Goal: Task Accomplishment & Management: Use online tool/utility

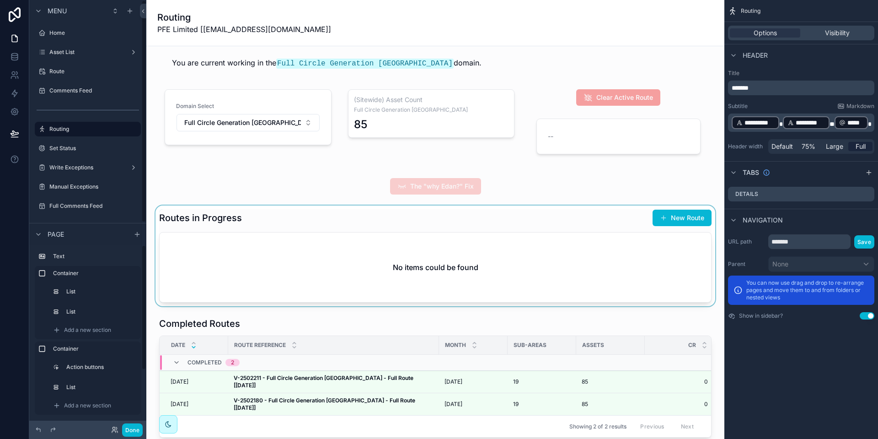
click at [263, 218] on div "scrollable content" at bounding box center [435, 255] width 563 height 101
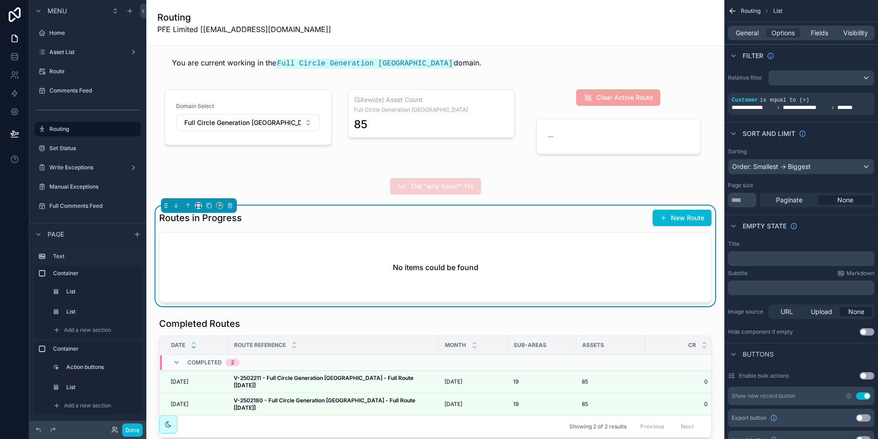
click at [303, 327] on div "scrollable content" at bounding box center [435, 377] width 563 height 128
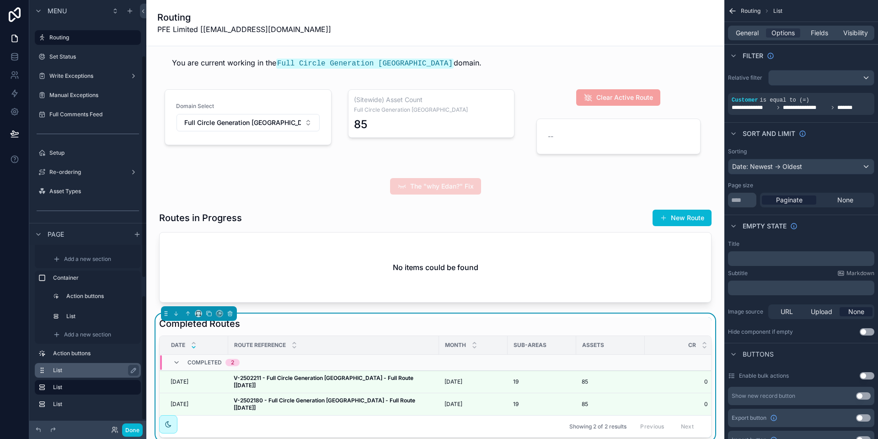
scroll to position [137, 0]
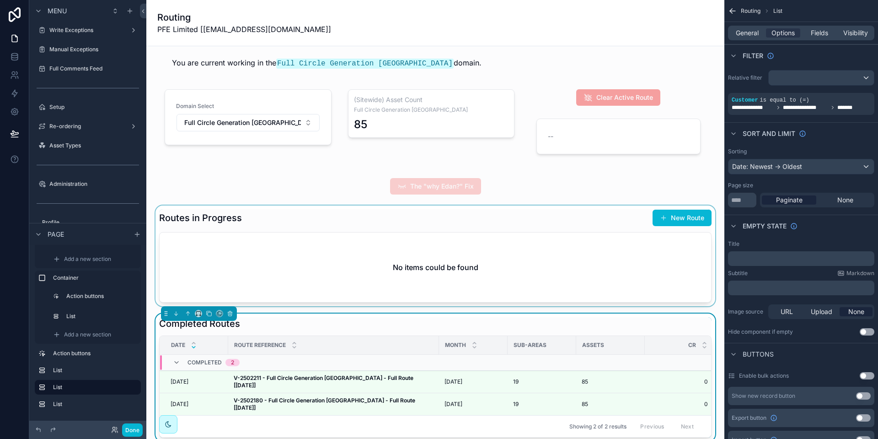
click at [285, 235] on div "scrollable content" at bounding box center [435, 255] width 563 height 101
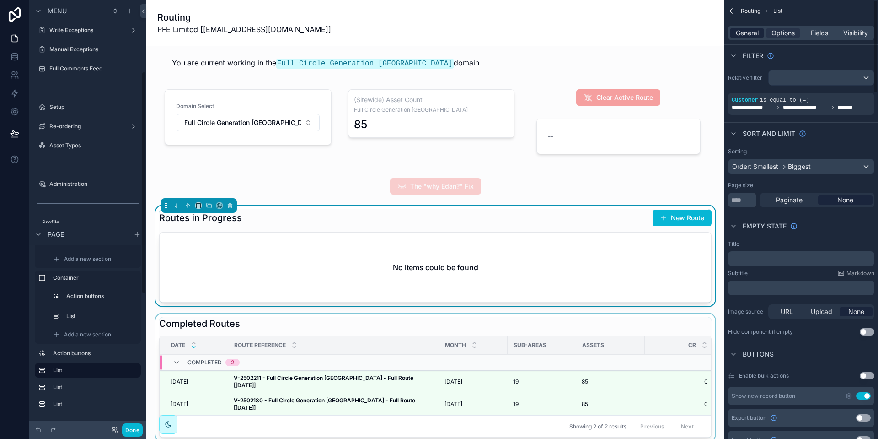
click at [747, 32] on span "General" at bounding box center [747, 32] width 23 height 9
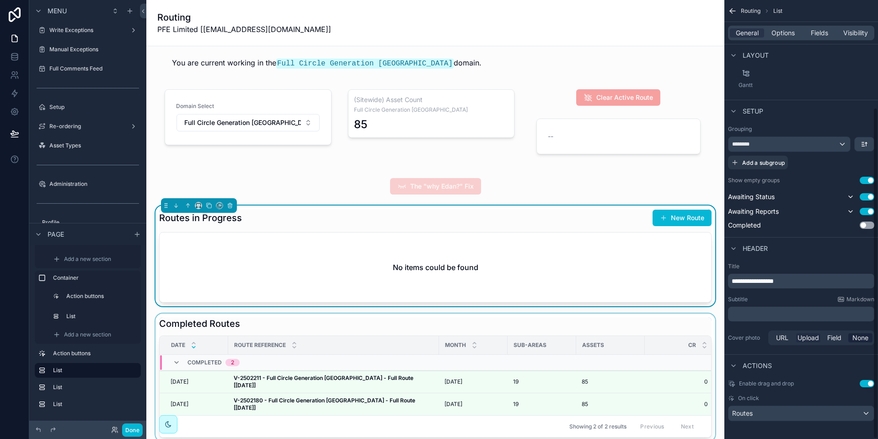
scroll to position [142, 0]
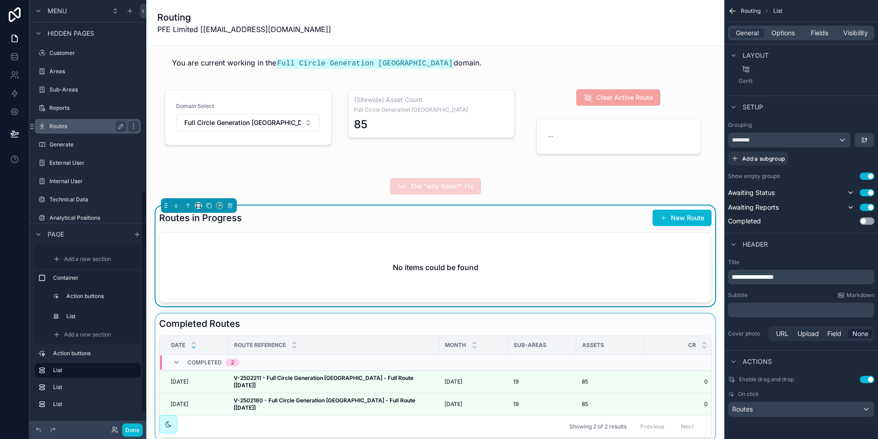
click at [80, 124] on label "Routes" at bounding box center [85, 126] width 73 height 7
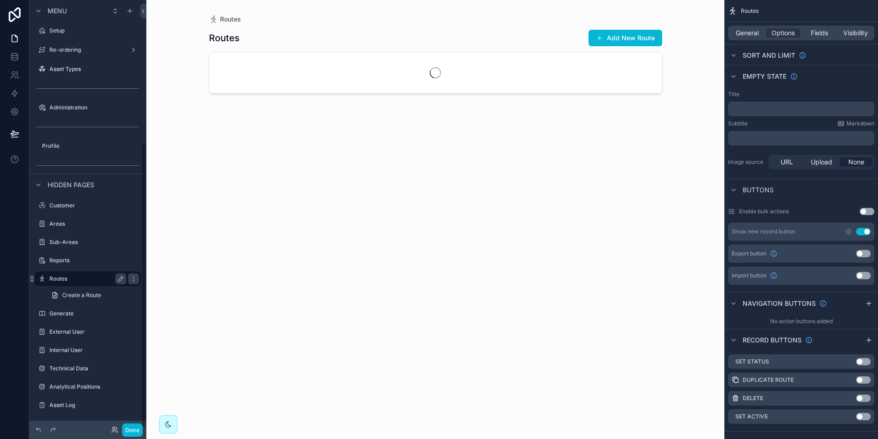
scroll to position [214, 0]
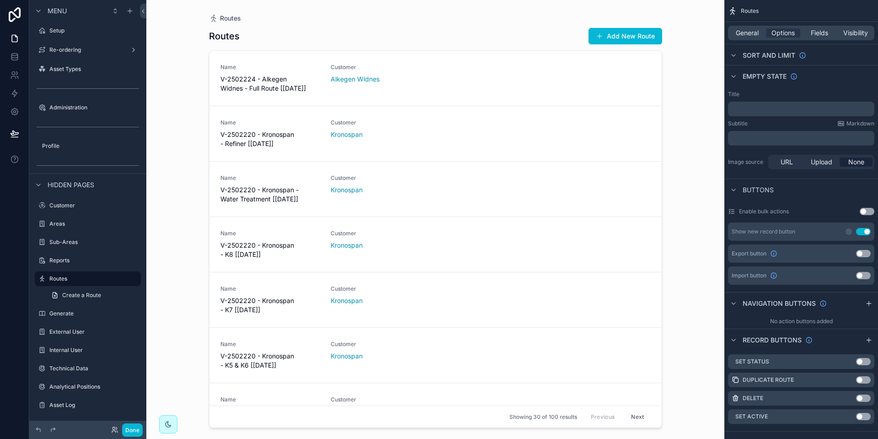
click at [382, 81] on div "scrollable content" at bounding box center [436, 214] width 468 height 428
click at [386, 87] on div "Customer Alkegen Widnes" at bounding box center [380, 78] width 99 height 29
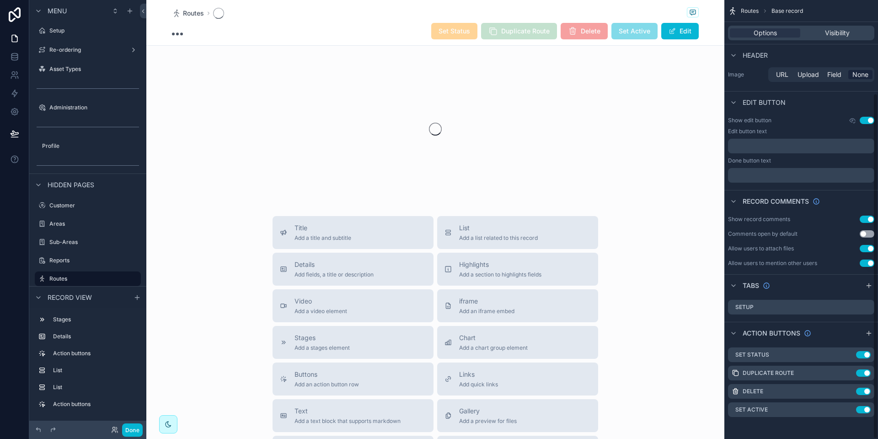
scroll to position [118, 0]
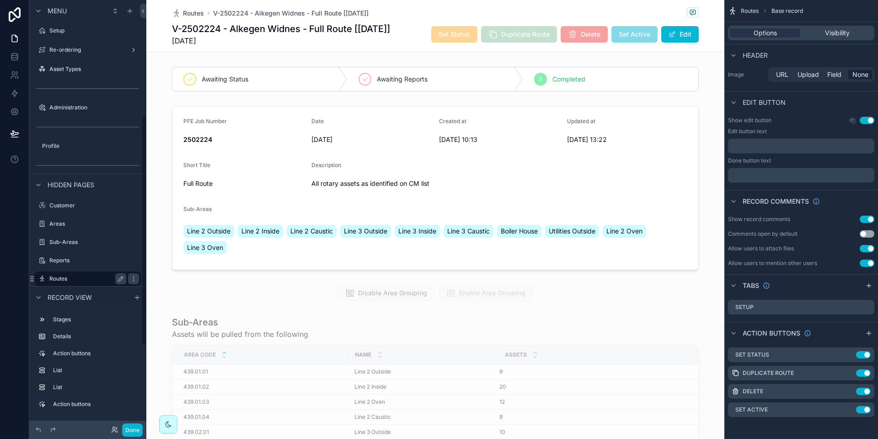
click at [68, 277] on label "Routes" at bounding box center [85, 278] width 73 height 7
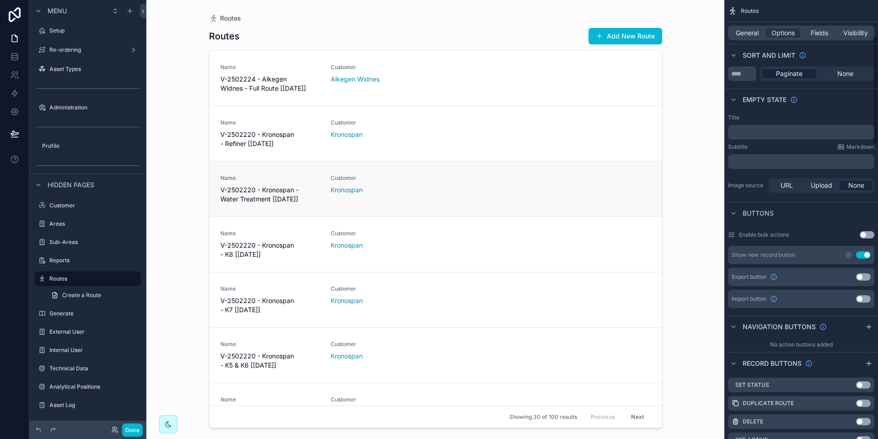
scroll to position [142, 0]
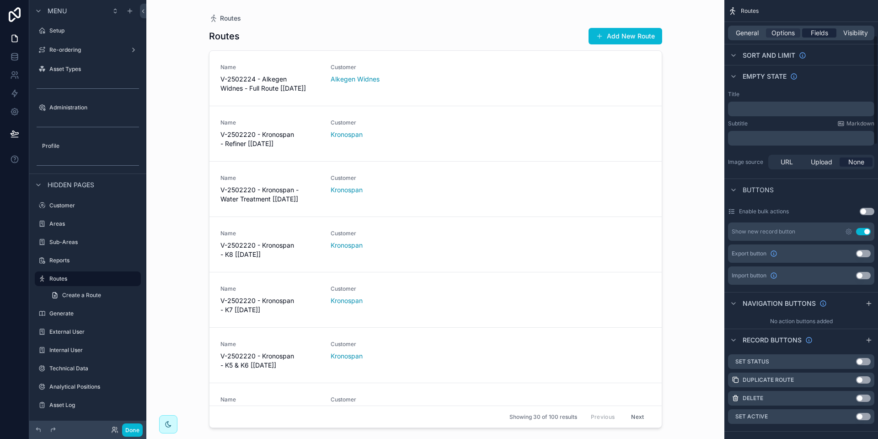
click at [811, 31] on span "Fields" at bounding box center [819, 32] width 17 height 9
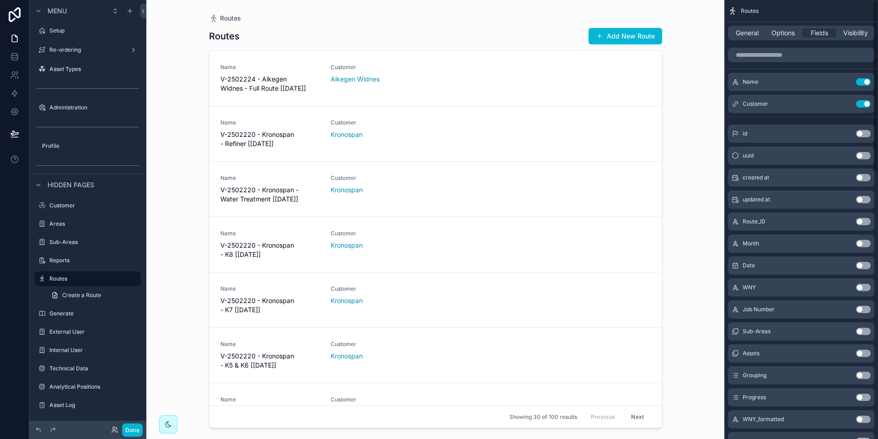
scroll to position [0, 0]
click at [736, 29] on span "General" at bounding box center [747, 32] width 23 height 9
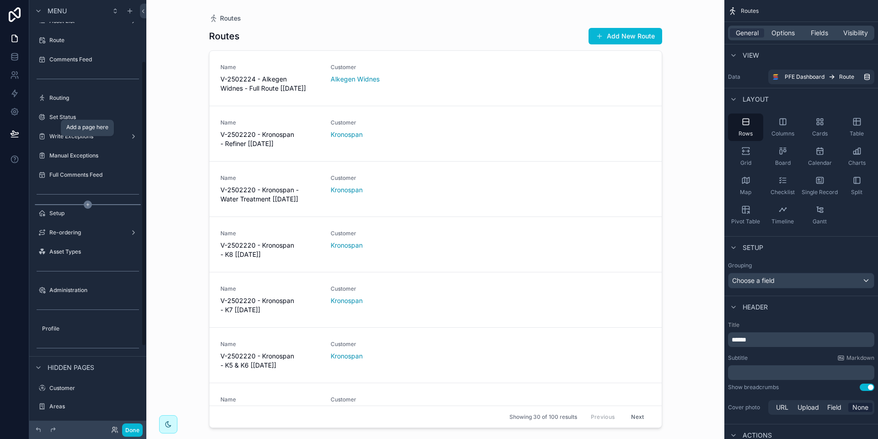
scroll to position [31, 0]
click at [76, 96] on label "Routing" at bounding box center [85, 98] width 73 height 7
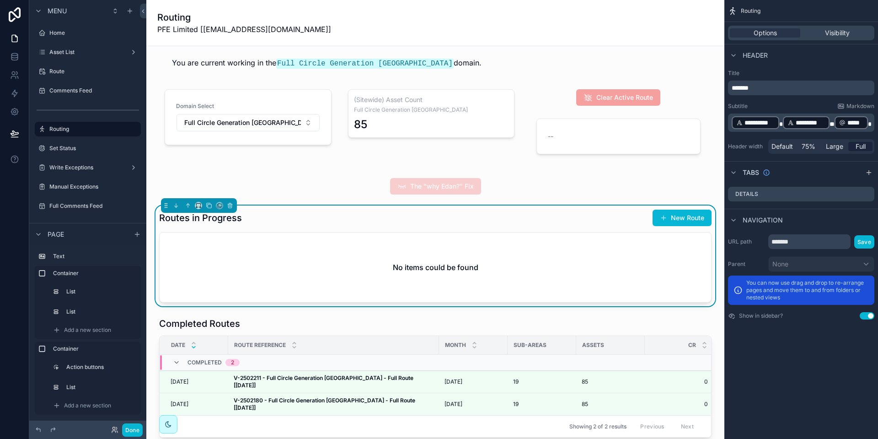
click at [519, 218] on div "Routes in Progress New Route" at bounding box center [435, 217] width 552 height 17
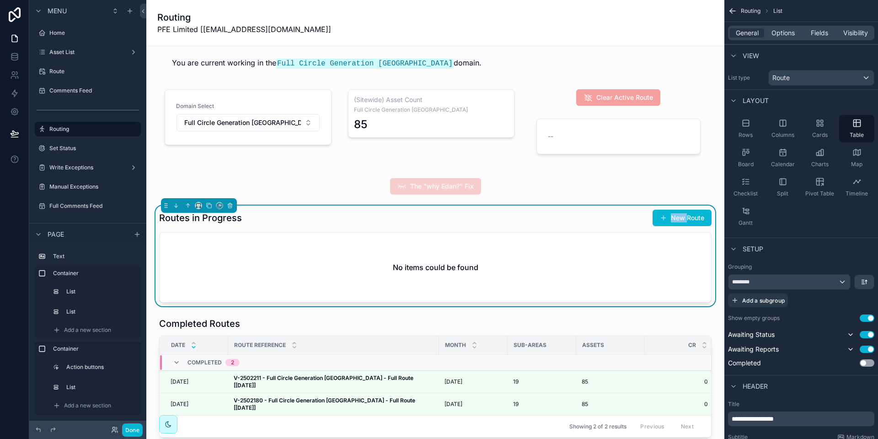
click at [519, 218] on div "Routes in Progress New Route" at bounding box center [435, 217] width 552 height 17
click at [327, 214] on div "Routes in Progress New Route" at bounding box center [435, 217] width 552 height 17
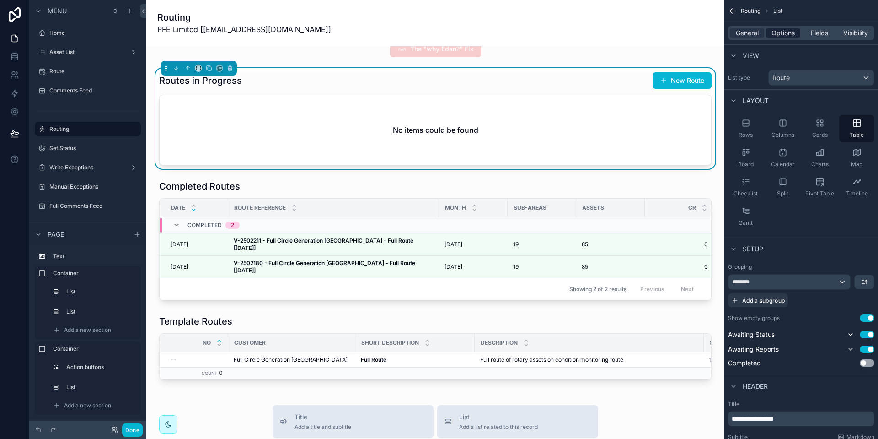
click at [774, 31] on span "Options" at bounding box center [782, 32] width 23 height 9
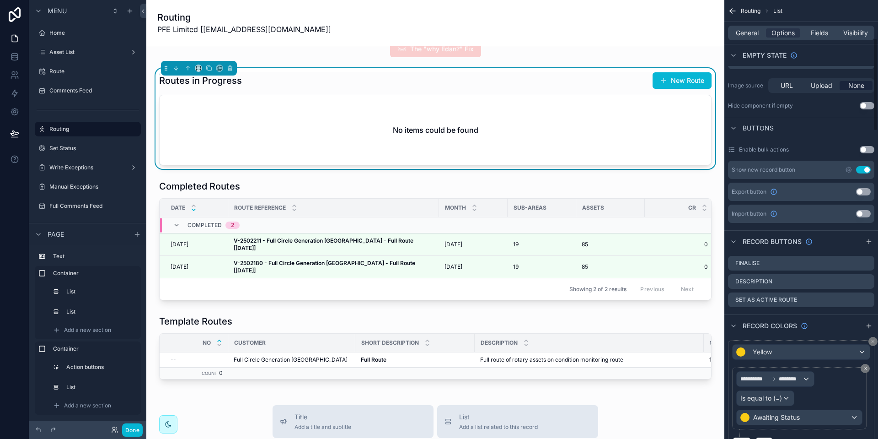
scroll to position [229, 0]
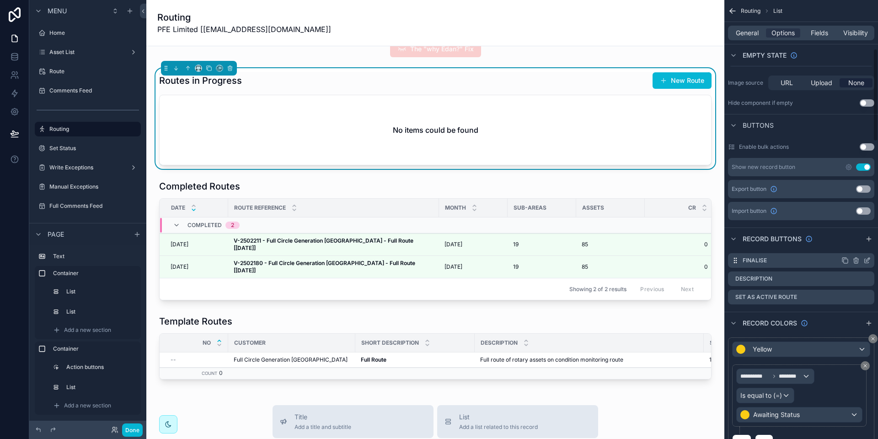
click at [869, 258] on icon "scrollable content" at bounding box center [866, 260] width 7 height 7
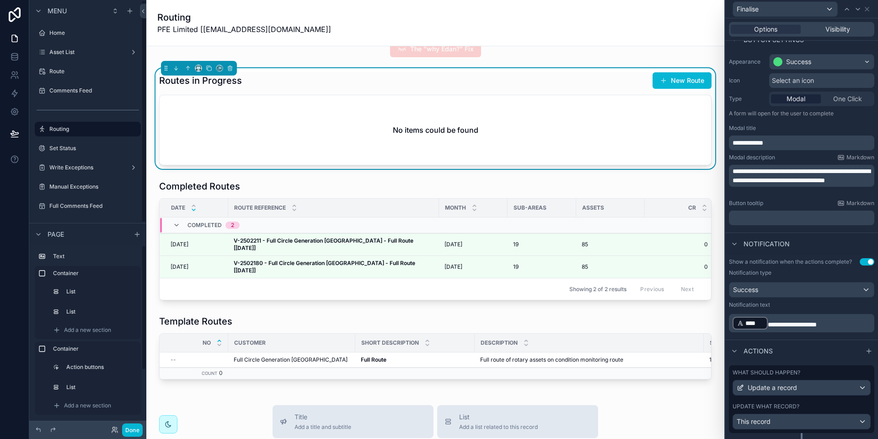
scroll to position [85, 0]
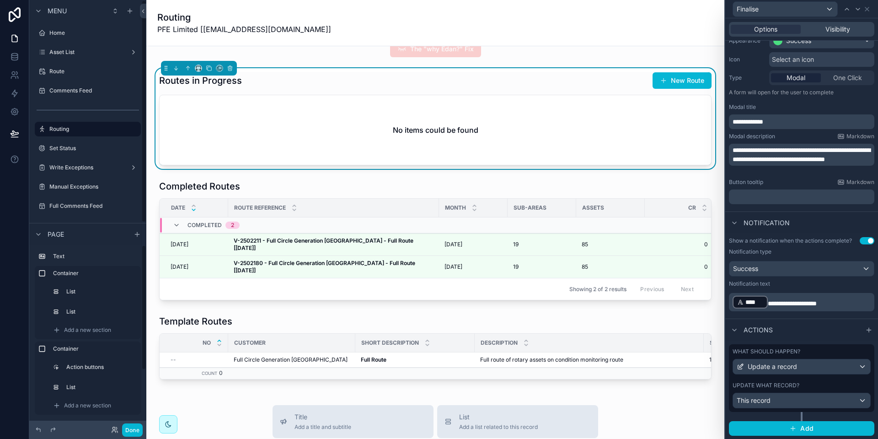
click at [793, 391] on div "Update what record? This record" at bounding box center [802, 394] width 138 height 27
click at [792, 396] on div "This record" at bounding box center [801, 400] width 137 height 15
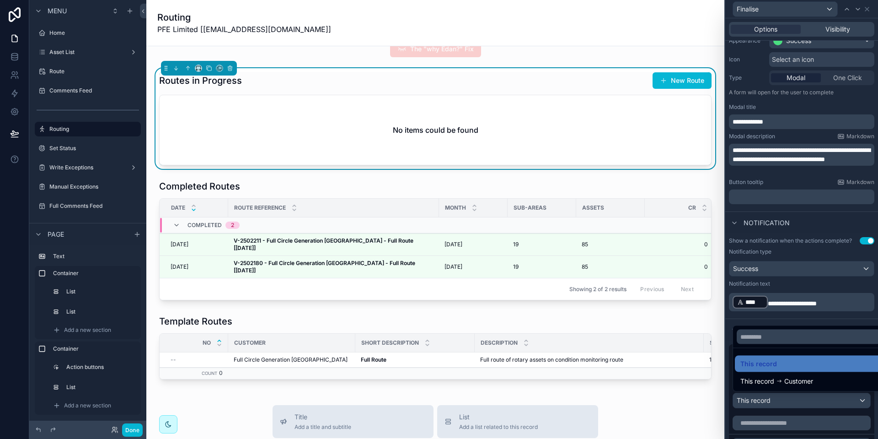
click at [792, 399] on div at bounding box center [801, 219] width 153 height 439
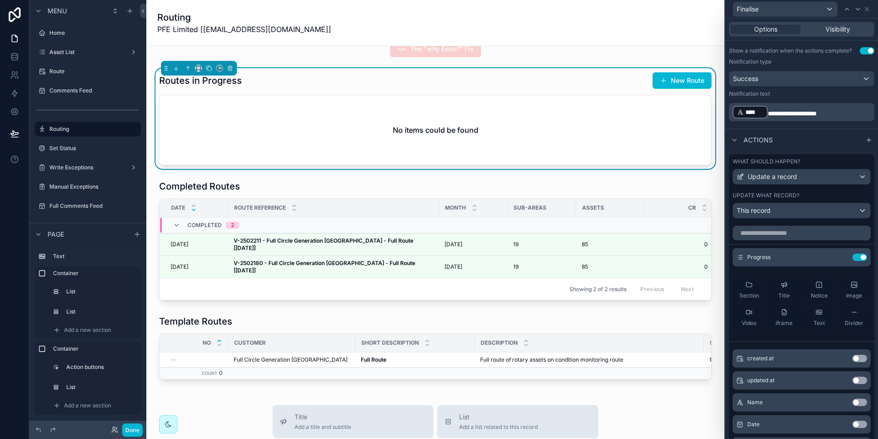
scroll to position [313, 0]
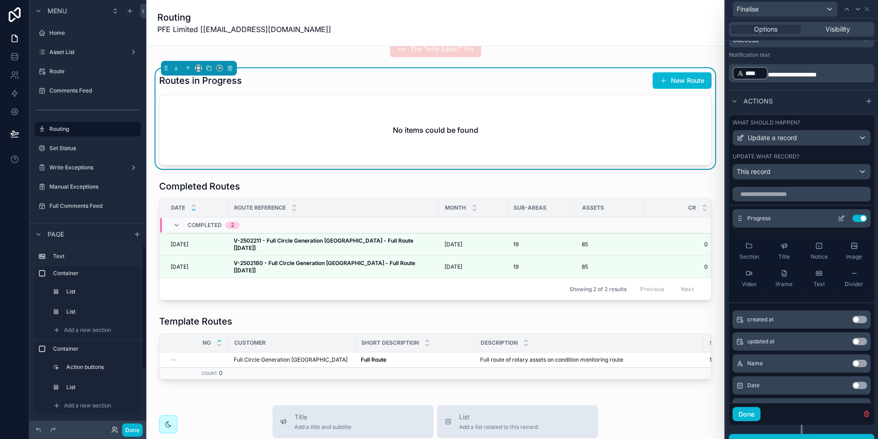
click at [838, 218] on icon at bounding box center [841, 217] width 7 height 7
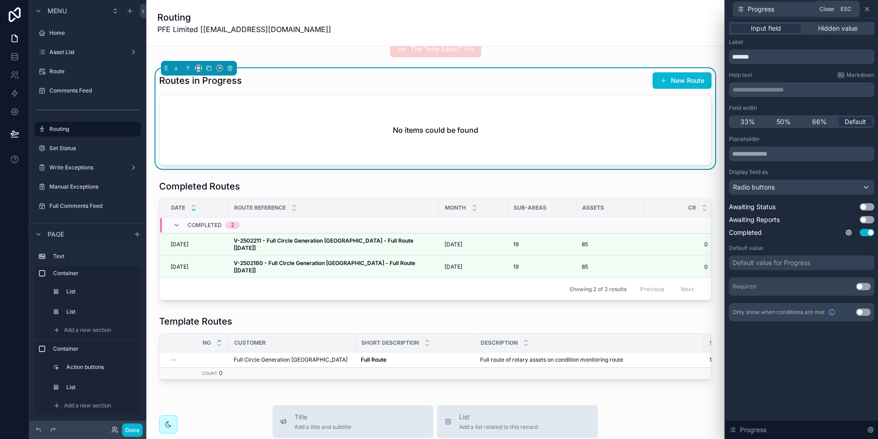
click at [866, 8] on icon at bounding box center [867, 9] width 4 height 4
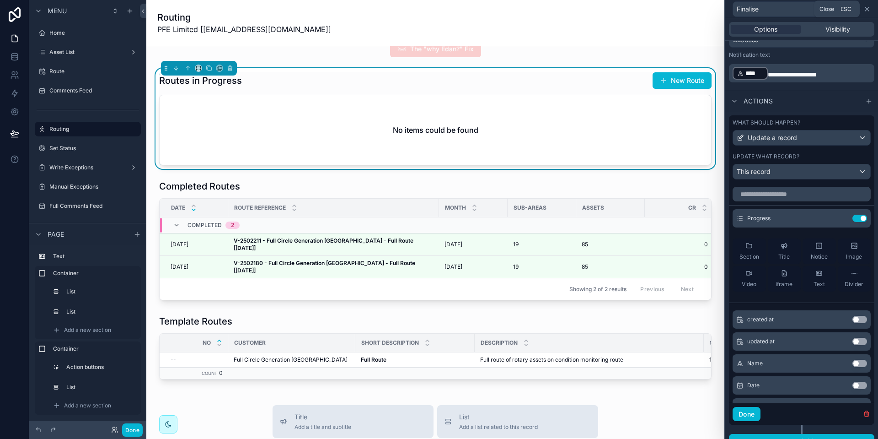
click at [867, 10] on icon at bounding box center [866, 8] width 7 height 7
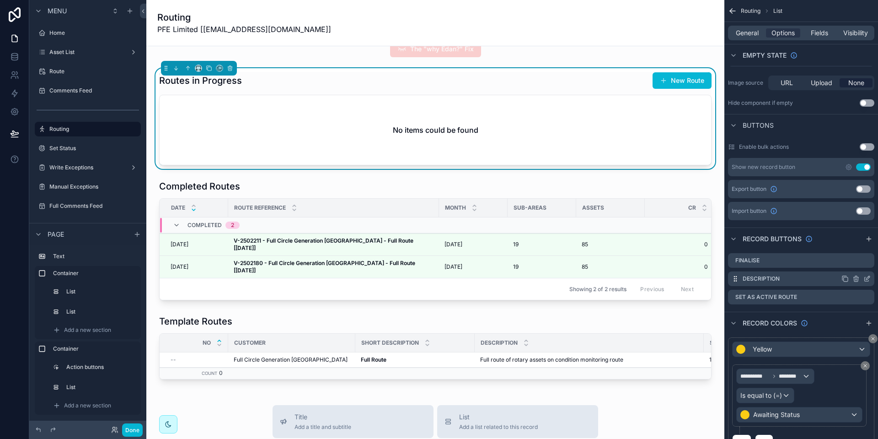
click at [867, 276] on icon "scrollable content" at bounding box center [866, 278] width 7 height 7
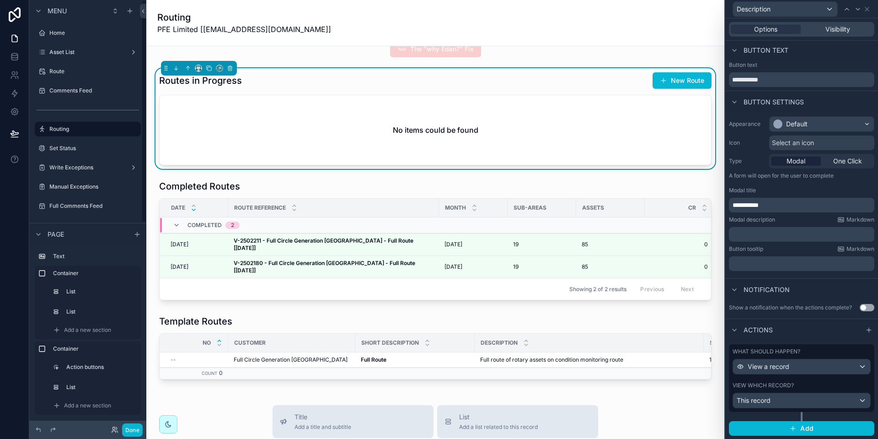
scroll to position [1, 0]
click at [798, 398] on div "This record" at bounding box center [801, 400] width 137 height 15
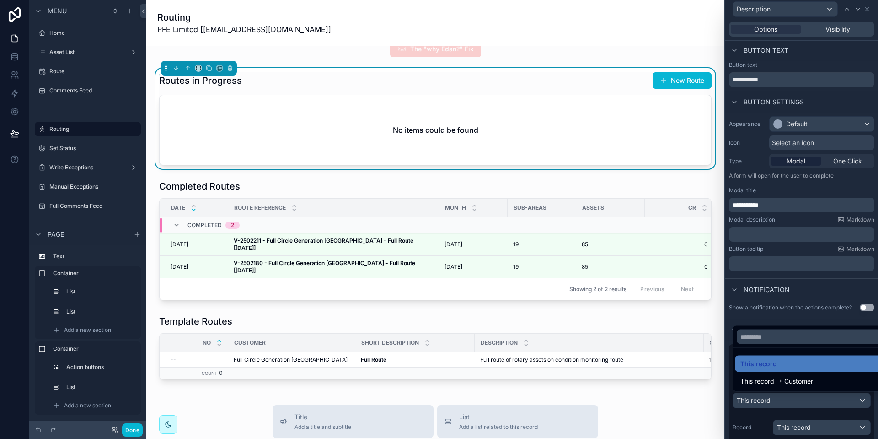
click at [800, 397] on div at bounding box center [801, 219] width 153 height 439
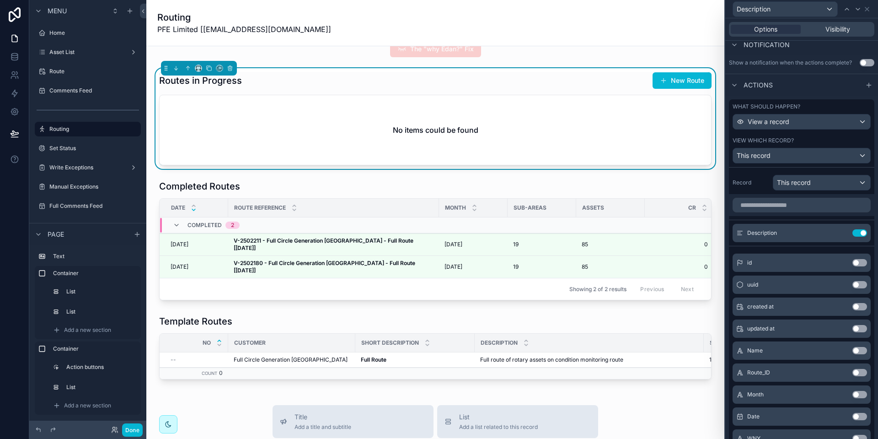
scroll to position [276, 0]
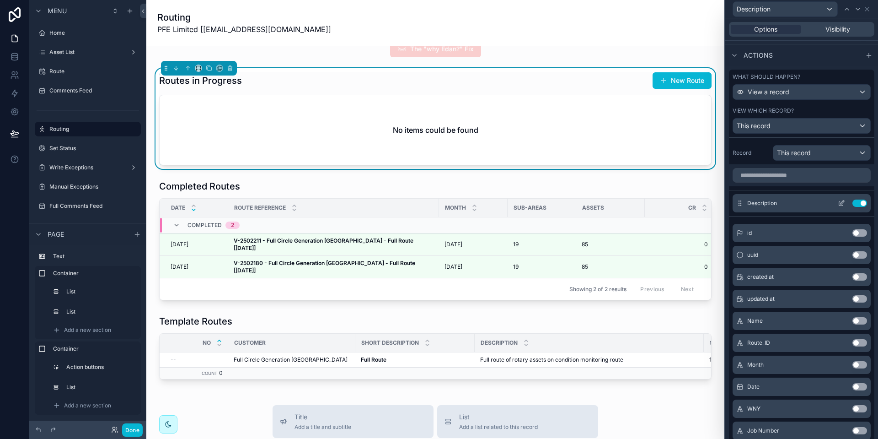
click at [840, 203] on icon at bounding box center [842, 202] width 4 height 4
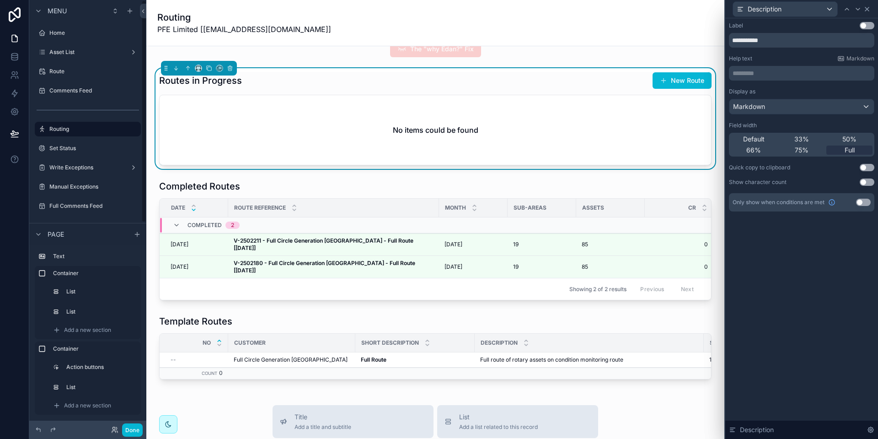
click at [867, 7] on icon at bounding box center [866, 8] width 7 height 7
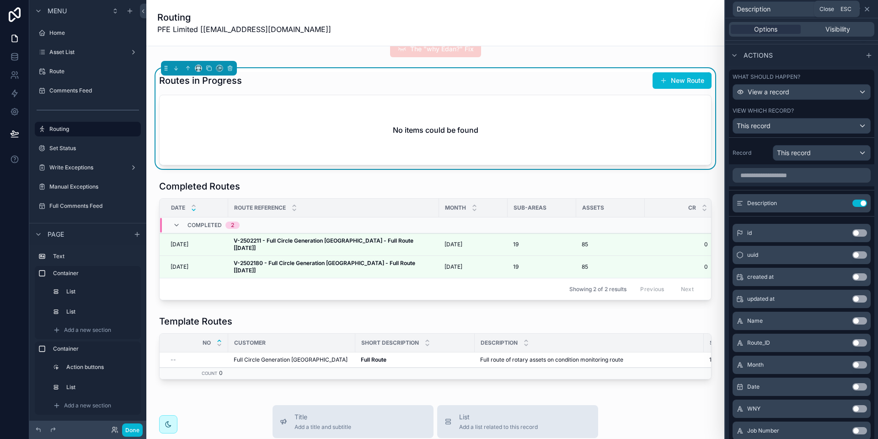
click at [867, 11] on icon at bounding box center [866, 8] width 7 height 7
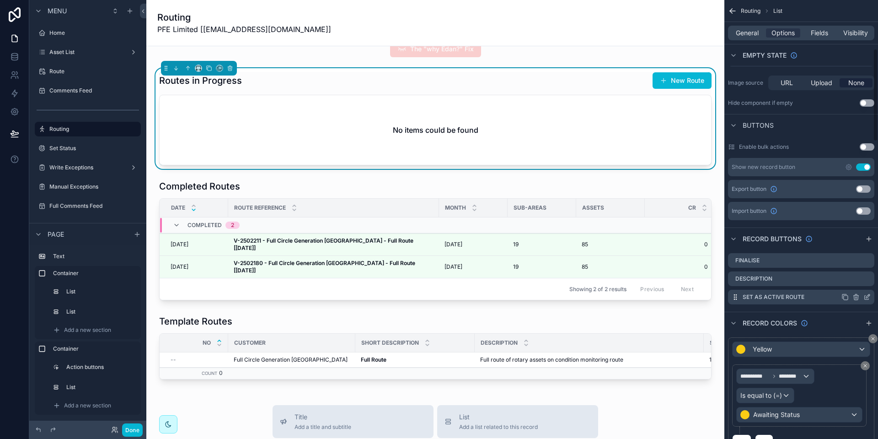
click at [868, 298] on icon "scrollable content" at bounding box center [866, 296] width 7 height 7
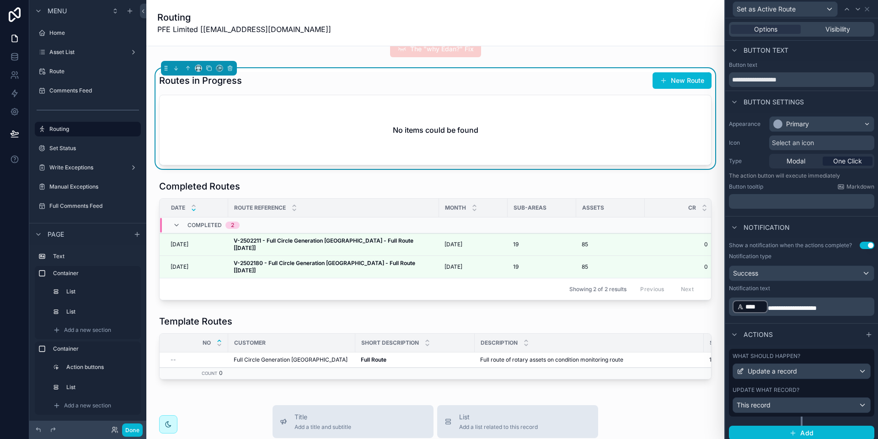
scroll to position [0, 0]
click at [791, 370] on span "Update a record" at bounding box center [772, 372] width 49 height 9
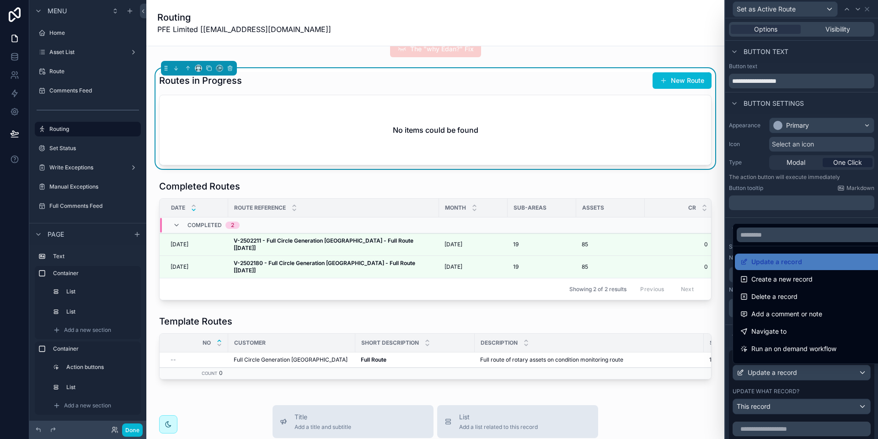
click at [791, 370] on div at bounding box center [801, 219] width 153 height 439
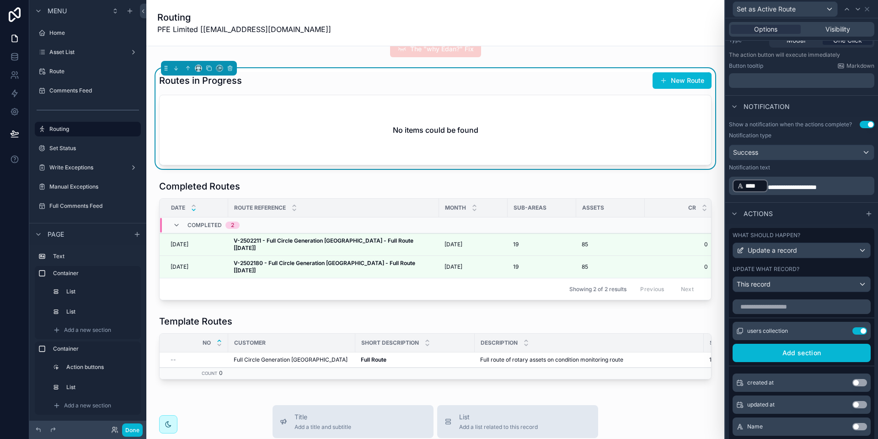
scroll to position [229, 0]
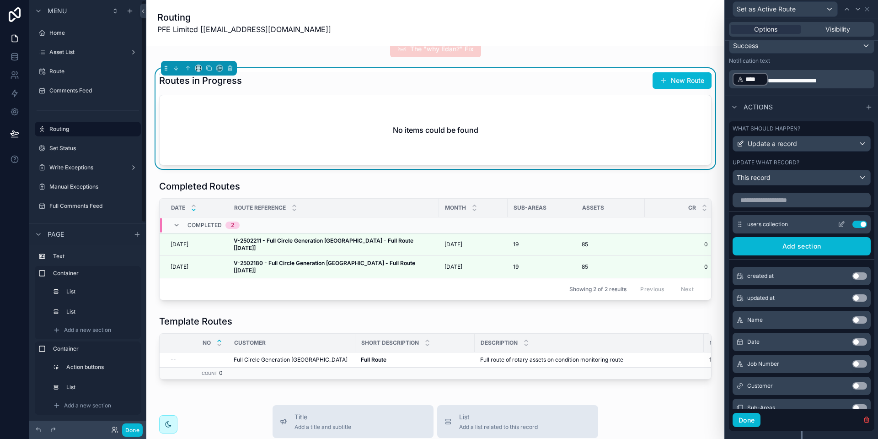
click at [838, 223] on icon at bounding box center [841, 223] width 7 height 7
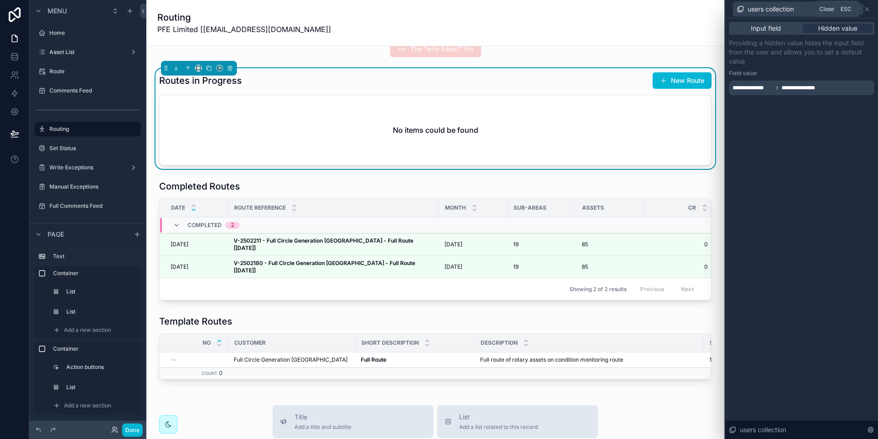
click at [870, 8] on icon at bounding box center [866, 8] width 7 height 7
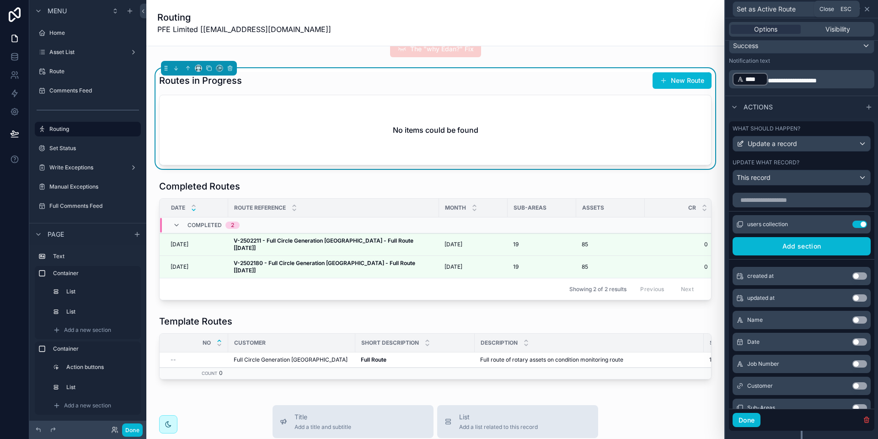
click at [868, 9] on icon at bounding box center [866, 8] width 7 height 7
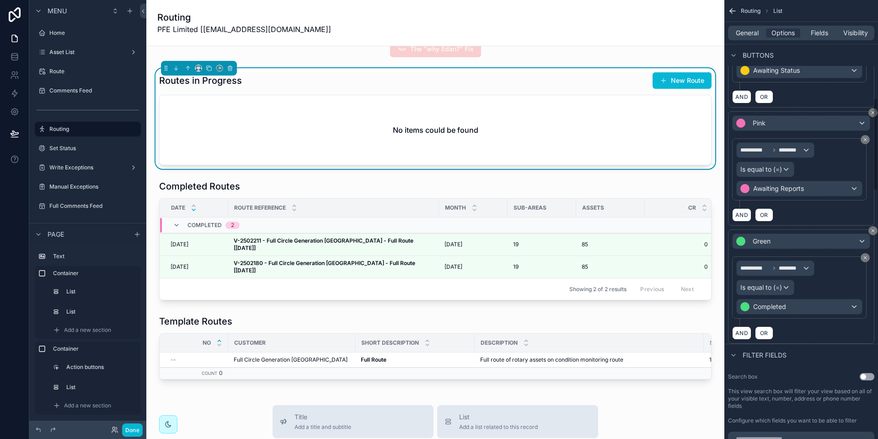
scroll to position [457, 0]
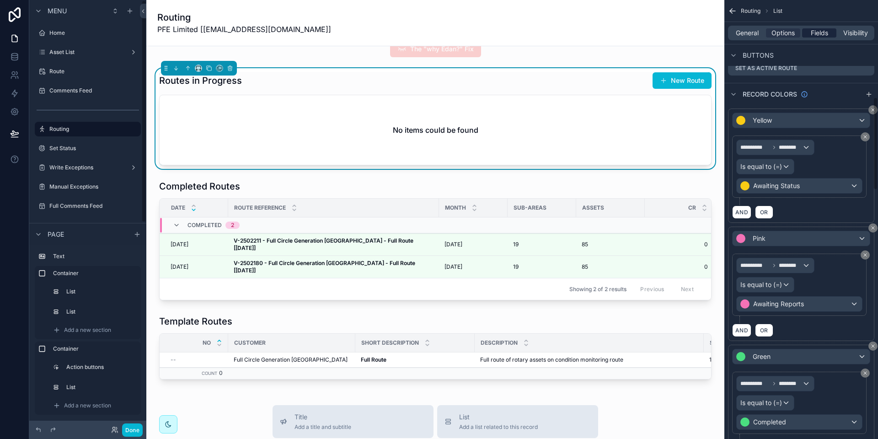
click at [824, 33] on span "Fields" at bounding box center [819, 32] width 17 height 9
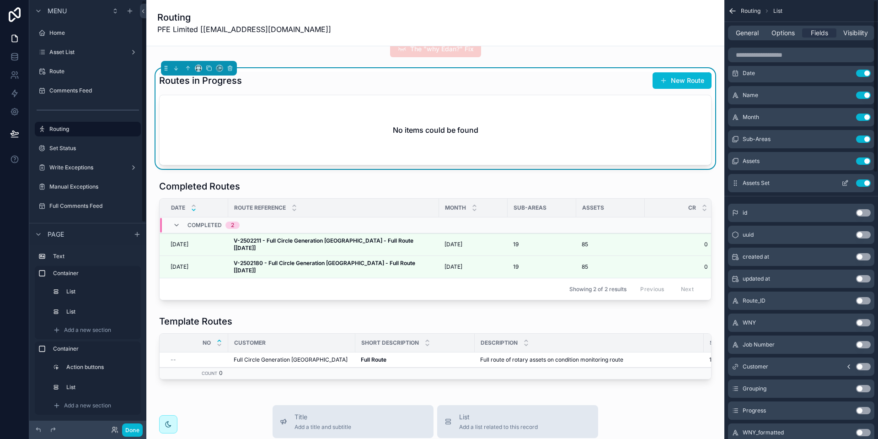
scroll to position [0, 0]
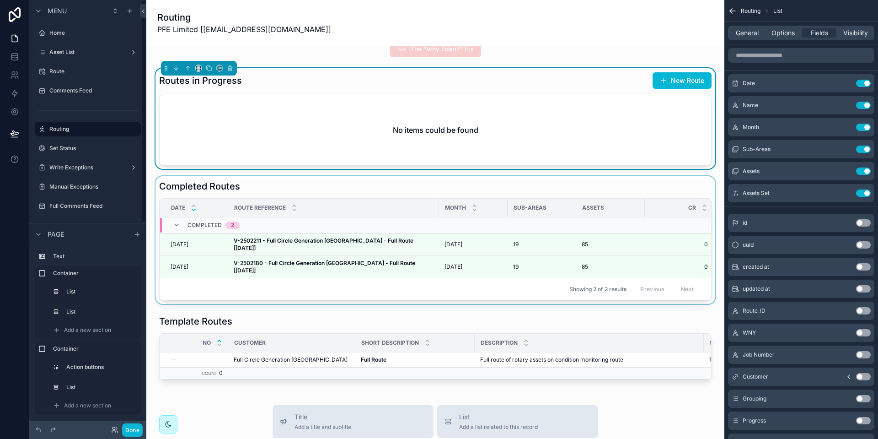
click at [633, 202] on div "Assets" at bounding box center [611, 207] width 68 height 15
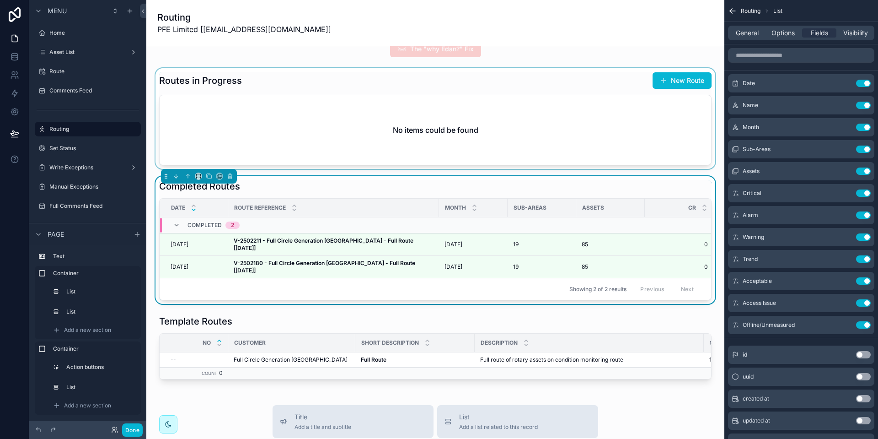
click at [464, 127] on div "scrollable content" at bounding box center [435, 118] width 563 height 101
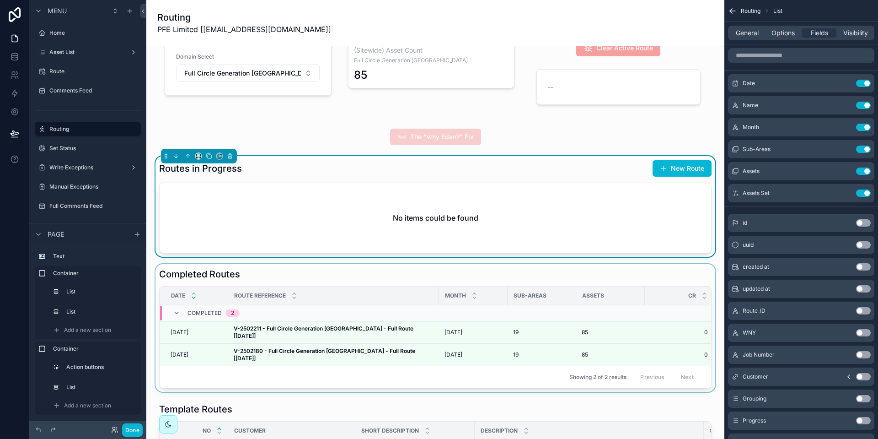
scroll to position [46, 0]
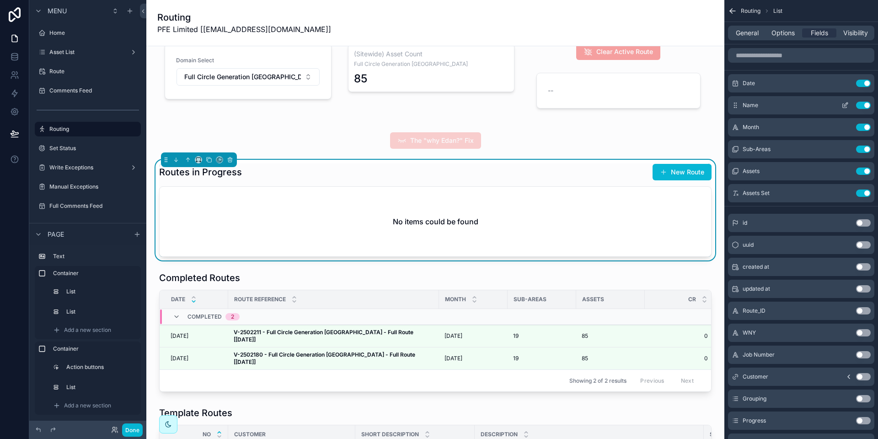
click at [848, 105] on icon "scrollable content" at bounding box center [844, 105] width 7 height 7
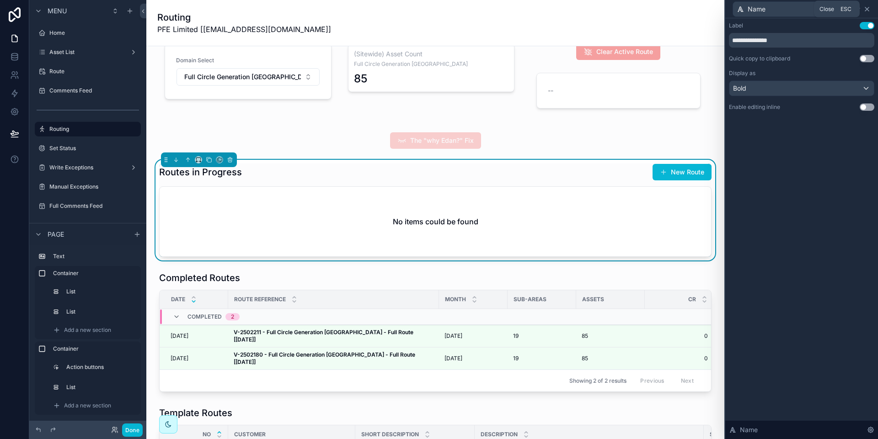
click at [867, 7] on icon at bounding box center [866, 8] width 7 height 7
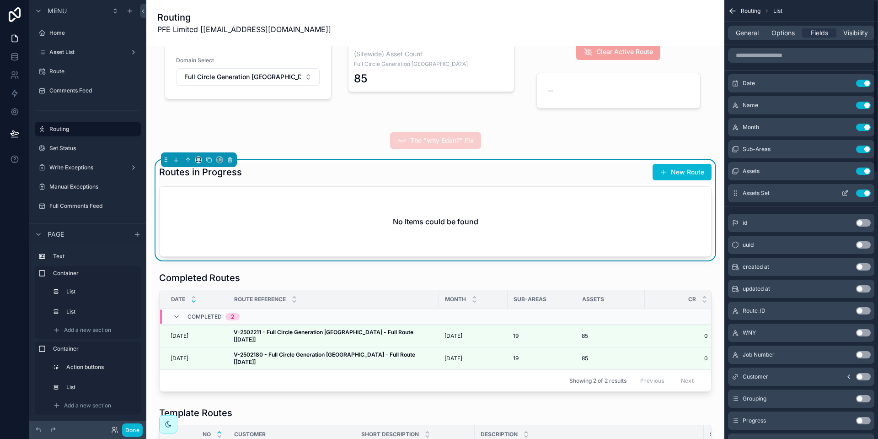
click at [844, 193] on icon "scrollable content" at bounding box center [846, 192] width 4 height 4
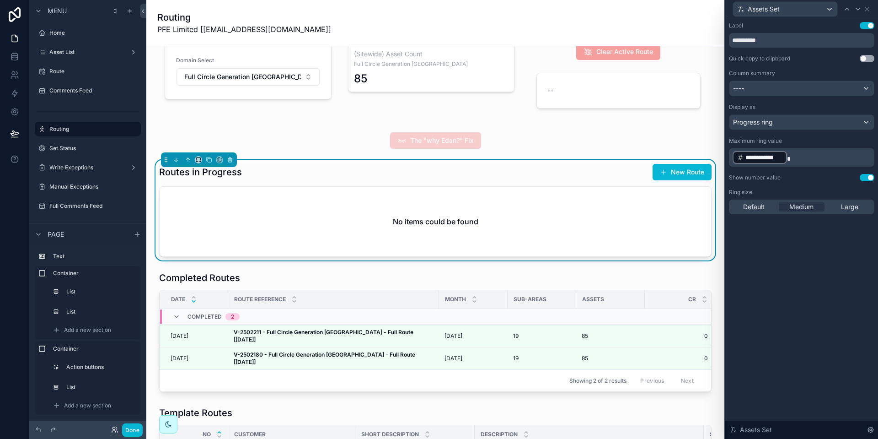
click at [868, 5] on div "Assets Set" at bounding box center [801, 9] width 145 height 18
click at [867, 8] on icon at bounding box center [867, 9] width 4 height 4
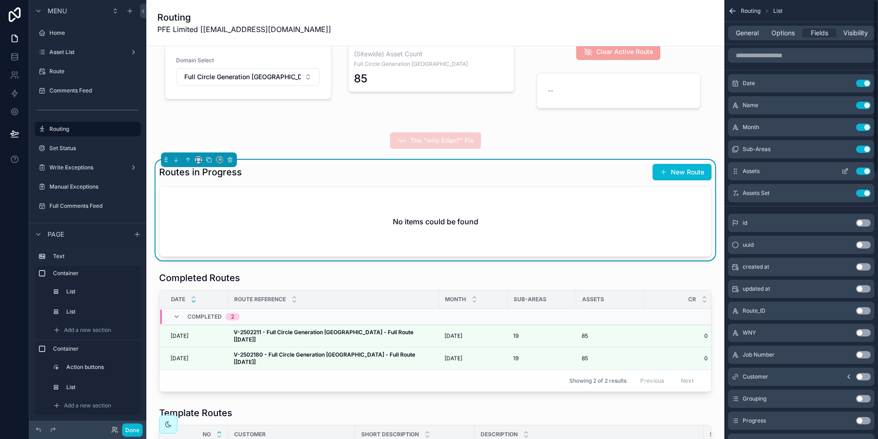
click at [844, 170] on icon "scrollable content" at bounding box center [844, 170] width 7 height 7
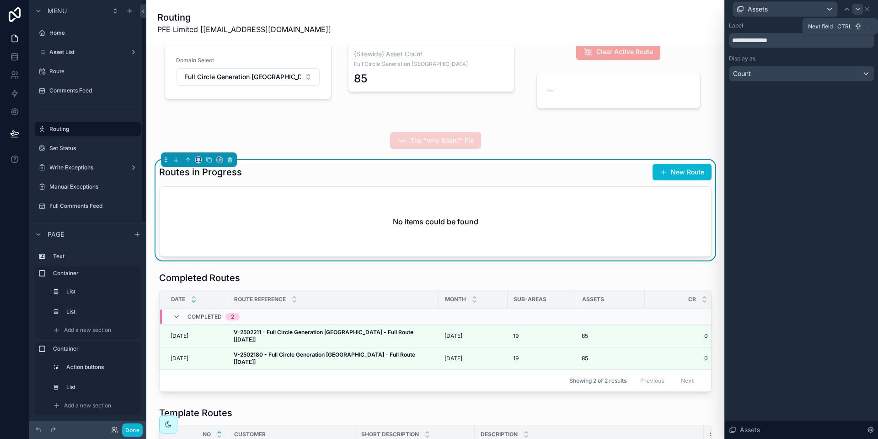
click at [862, 6] on div at bounding box center [857, 9] width 11 height 11
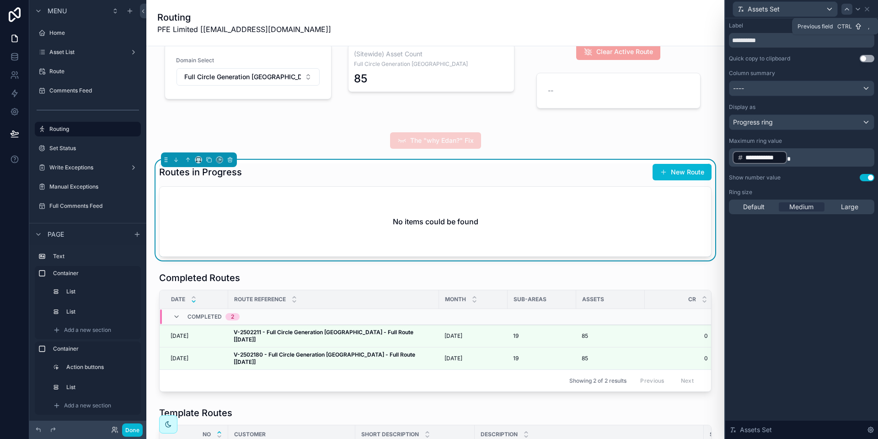
click at [848, 9] on icon at bounding box center [846, 8] width 7 height 7
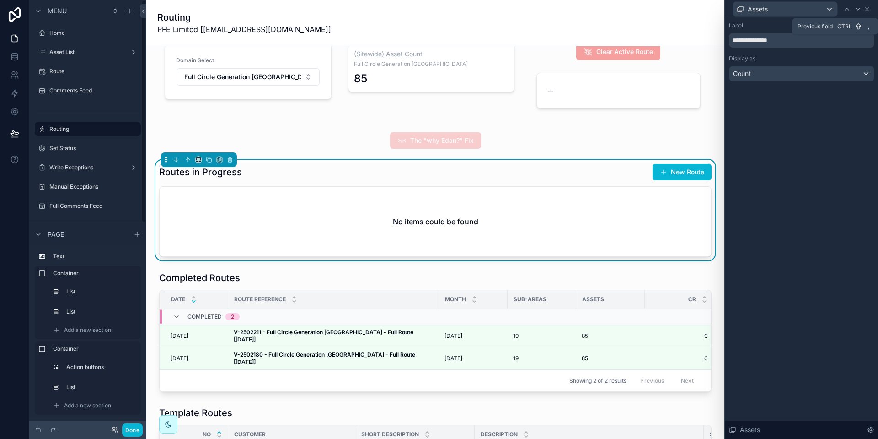
click at [850, 11] on icon at bounding box center [846, 8] width 7 height 7
click at [850, 7] on icon at bounding box center [846, 8] width 7 height 7
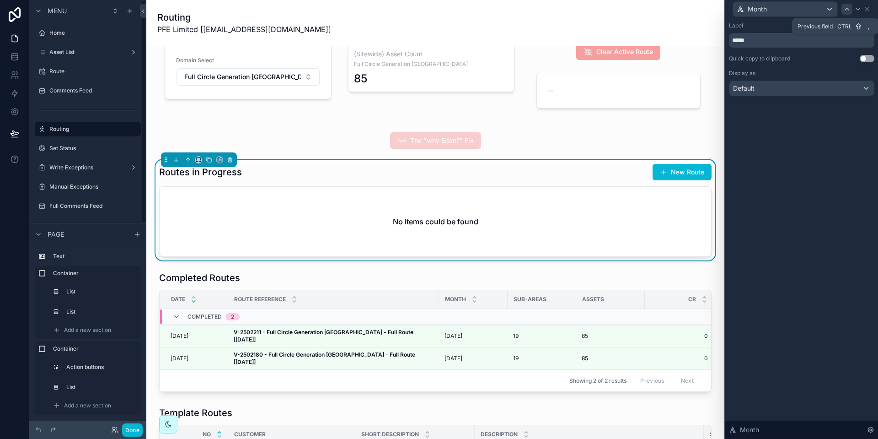
click at [845, 11] on icon at bounding box center [846, 8] width 7 height 7
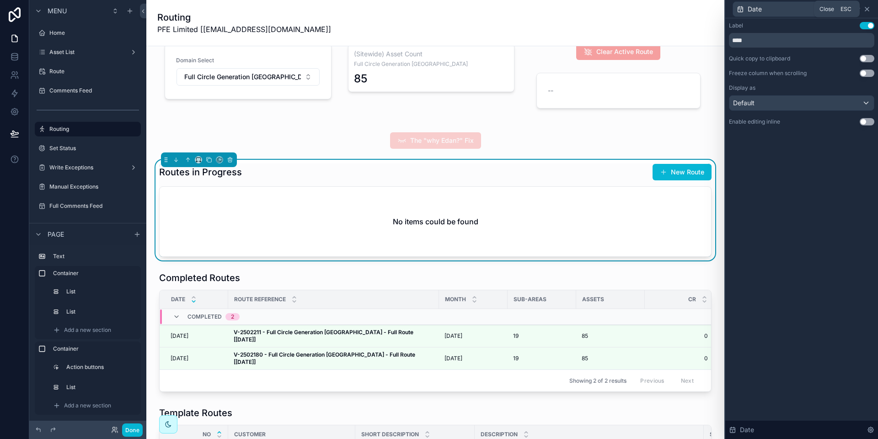
click at [869, 10] on icon at bounding box center [866, 8] width 7 height 7
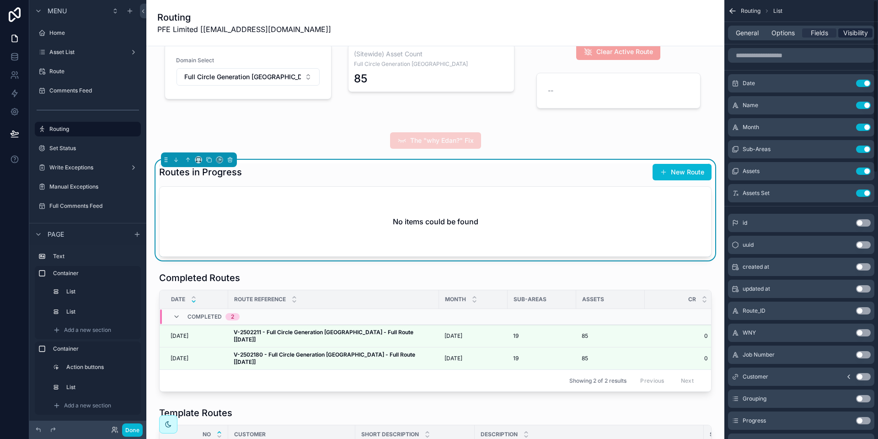
click at [854, 32] on span "Visibility" at bounding box center [855, 32] width 25 height 9
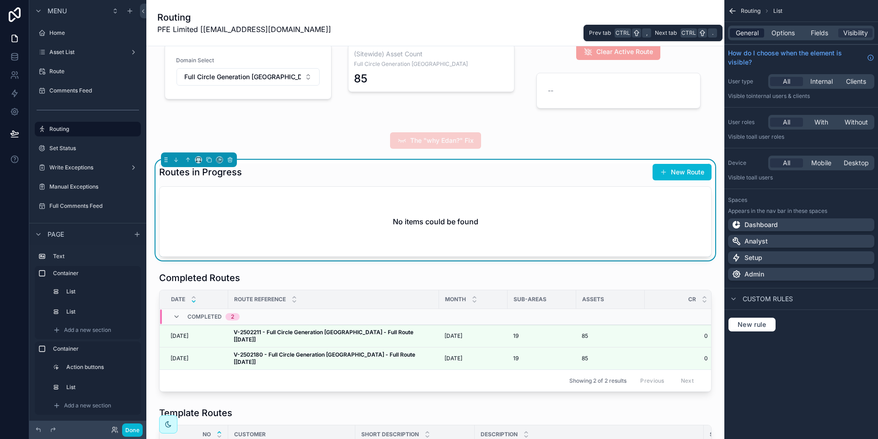
click at [744, 32] on span "General" at bounding box center [747, 32] width 23 height 9
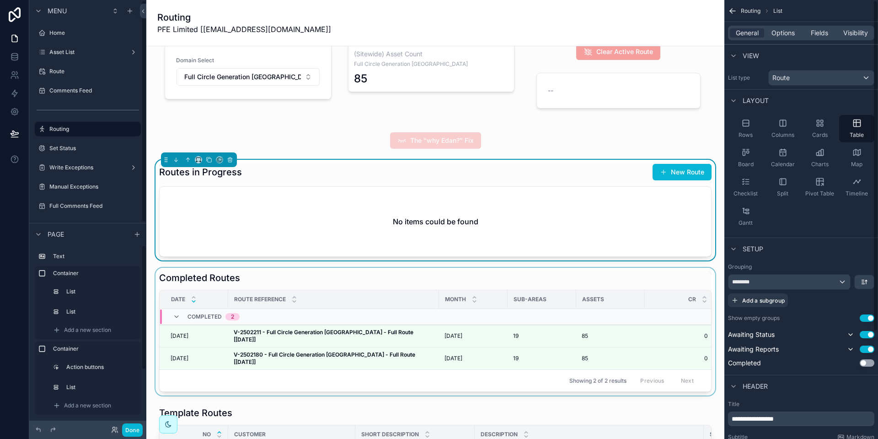
click at [506, 274] on div "scrollable content" at bounding box center [435, 332] width 563 height 128
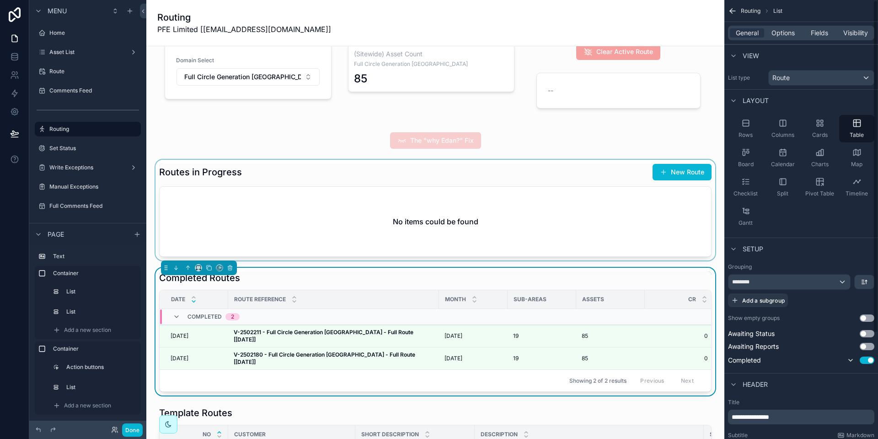
scroll to position [140, 0]
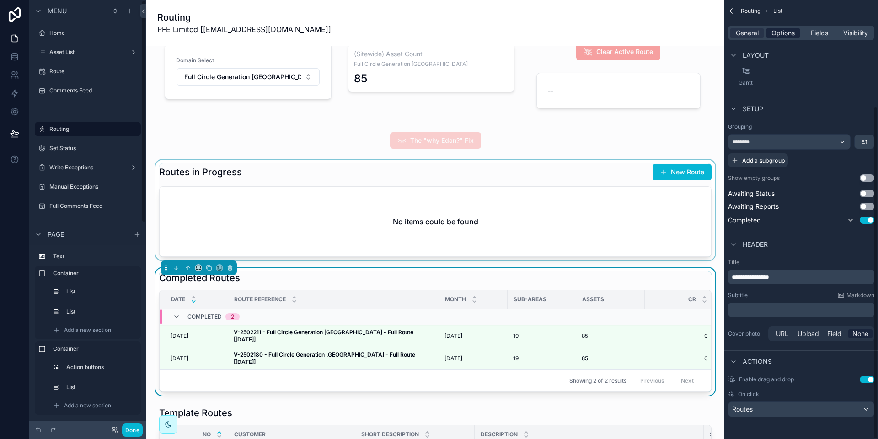
click at [795, 31] on div "Options" at bounding box center [783, 32] width 34 height 9
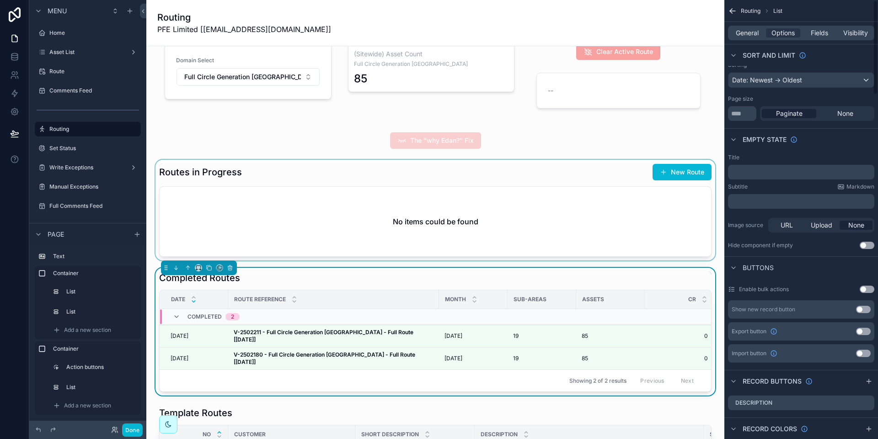
scroll to position [0, 0]
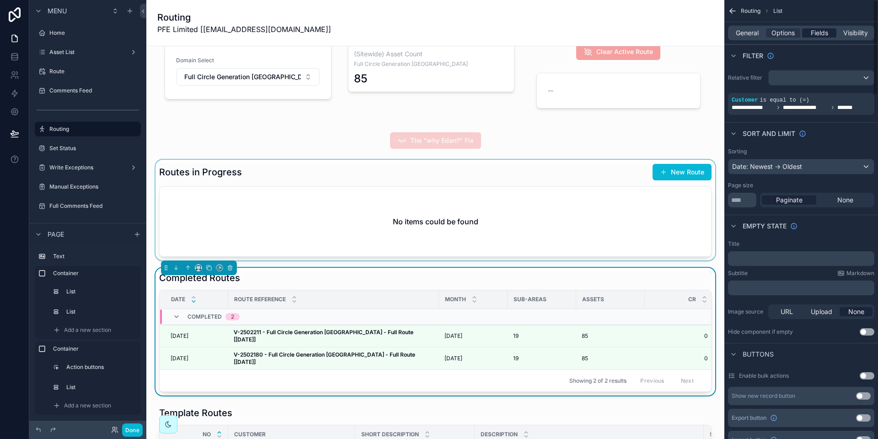
click at [818, 32] on span "Fields" at bounding box center [819, 32] width 17 height 9
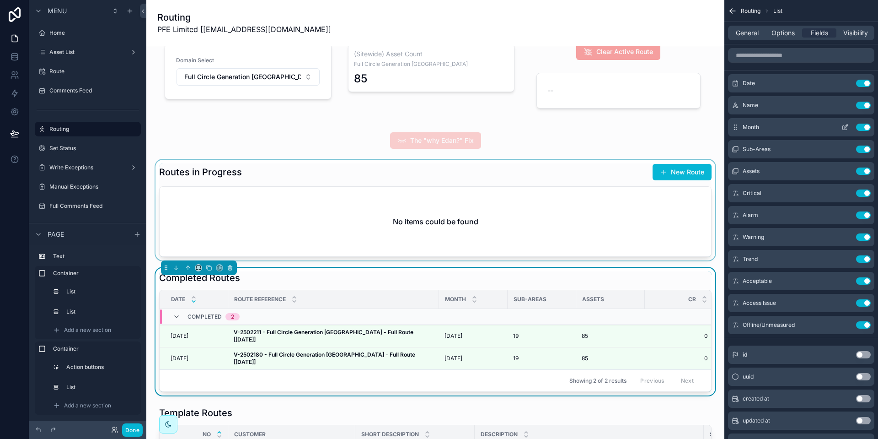
click at [846, 126] on icon "scrollable content" at bounding box center [844, 126] width 7 height 7
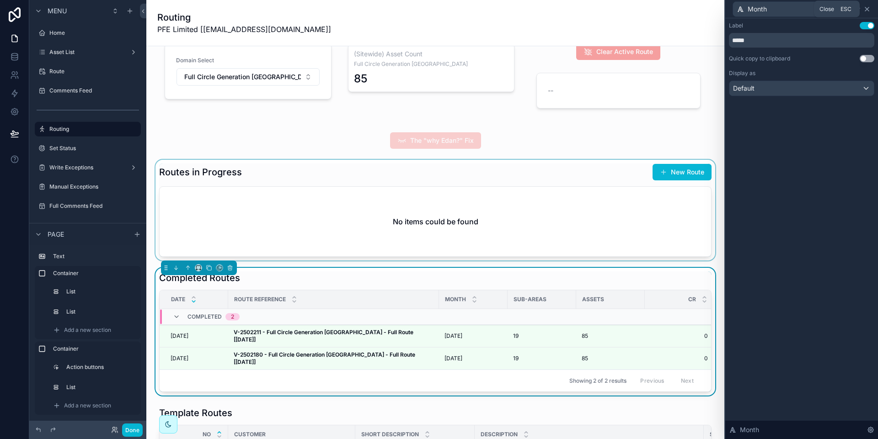
click at [868, 7] on icon at bounding box center [867, 9] width 4 height 4
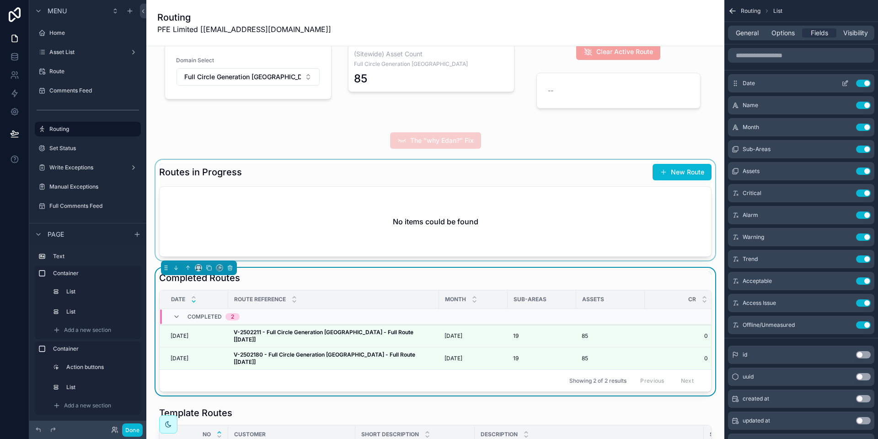
click at [843, 83] on icon "scrollable content" at bounding box center [845, 84] width 4 height 4
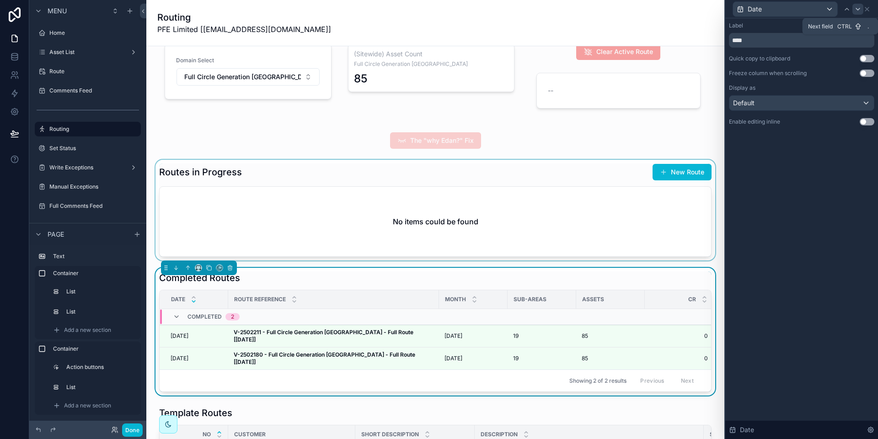
click at [856, 11] on icon at bounding box center [857, 8] width 7 height 7
click at [860, 11] on icon at bounding box center [857, 8] width 7 height 7
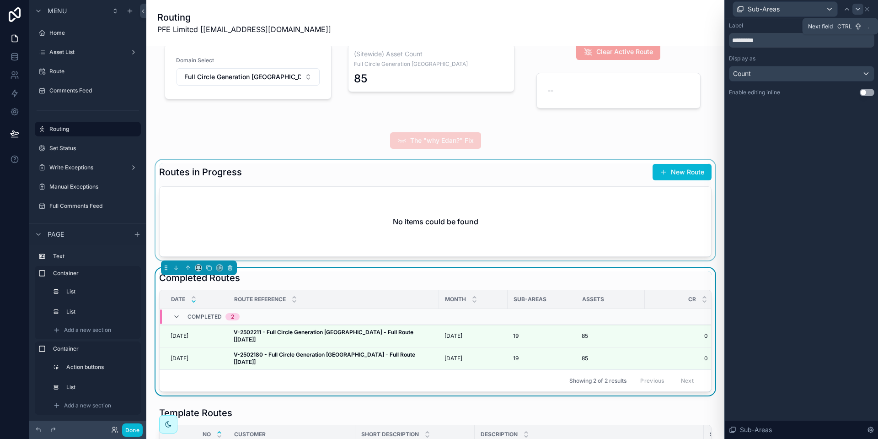
click at [857, 6] on icon at bounding box center [857, 8] width 7 height 7
click at [857, 10] on icon at bounding box center [858, 9] width 4 height 2
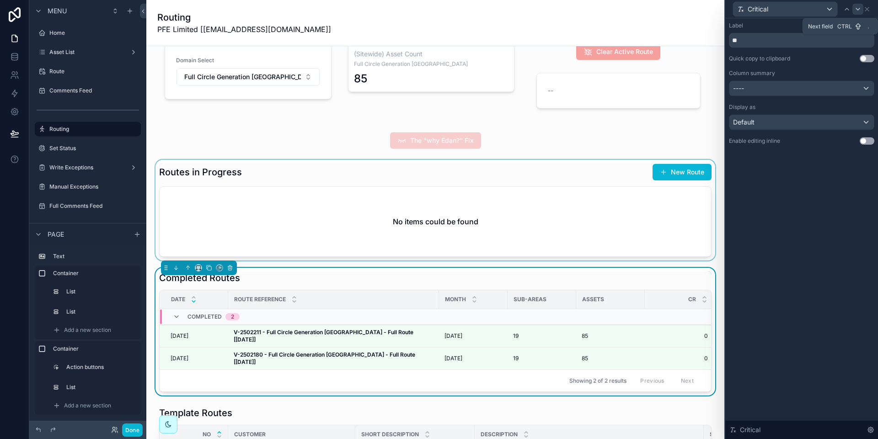
click at [859, 9] on icon at bounding box center [857, 8] width 7 height 7
click at [857, 7] on icon at bounding box center [857, 8] width 7 height 7
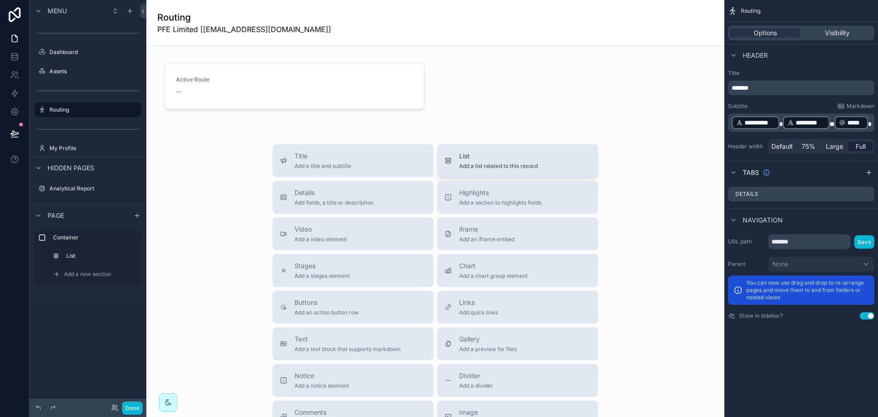
click at [519, 159] on span "List" at bounding box center [498, 155] width 79 height 9
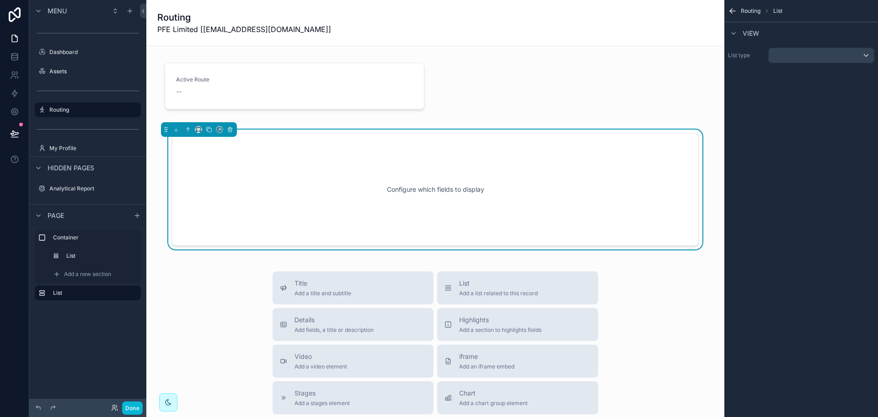
click at [570, 71] on div "Active Route -- Clear Active Route Configure which fields to display Title Add …" at bounding box center [435, 358] width 578 height 624
click at [594, 179] on div "Configure which fields to display" at bounding box center [435, 189] width 497 height 82
click at [840, 57] on div "scrollable content" at bounding box center [821, 55] width 105 height 15
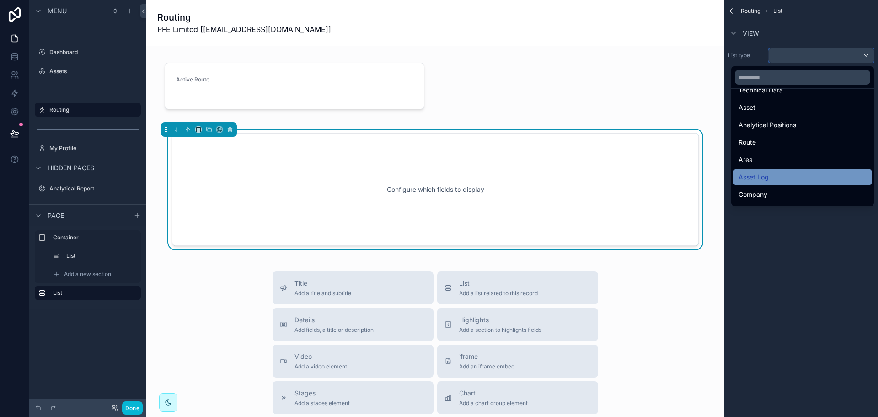
scroll to position [137, 0]
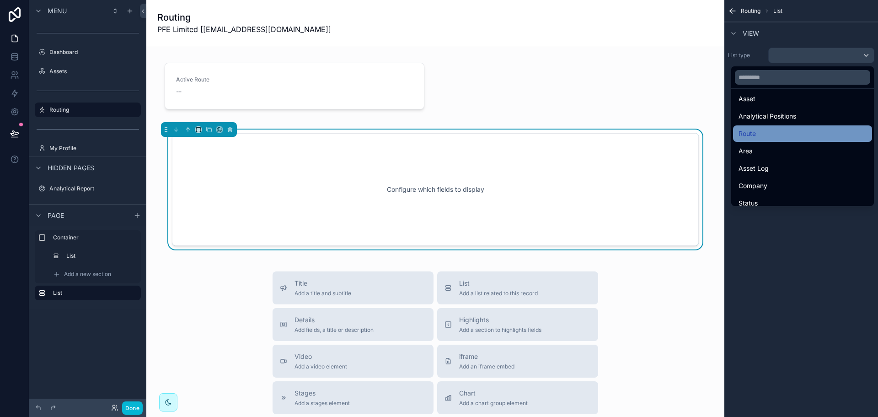
click at [768, 135] on div "Route" at bounding box center [803, 133] width 128 height 11
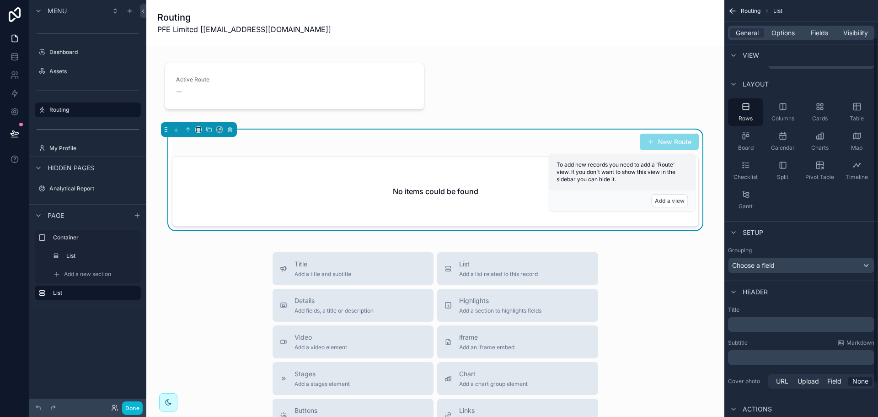
scroll to position [0, 0]
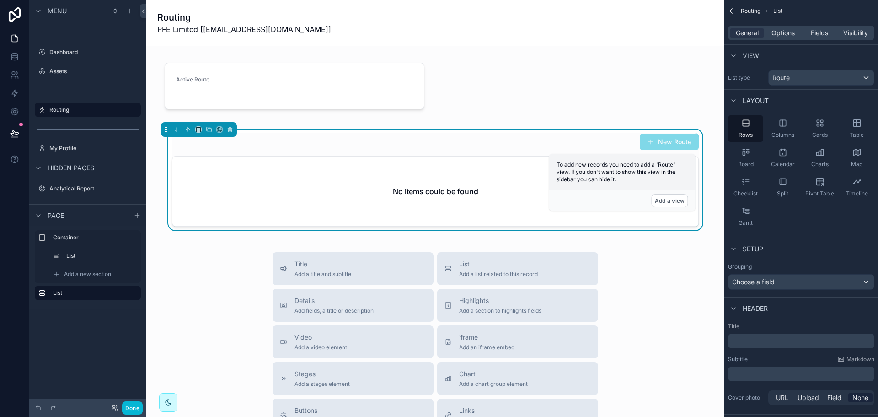
click at [797, 268] on div "Grouping" at bounding box center [801, 266] width 146 height 7
click at [792, 277] on div "Choose a field" at bounding box center [800, 281] width 145 height 15
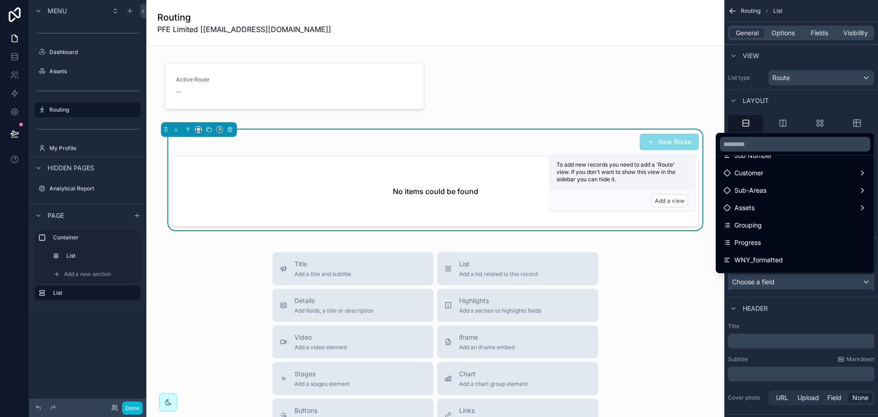
scroll to position [183, 0]
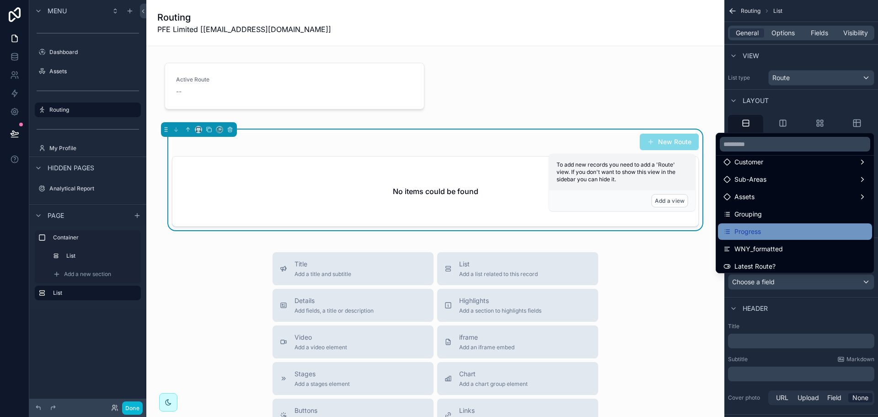
click at [790, 230] on div "Progress" at bounding box center [794, 231] width 143 height 11
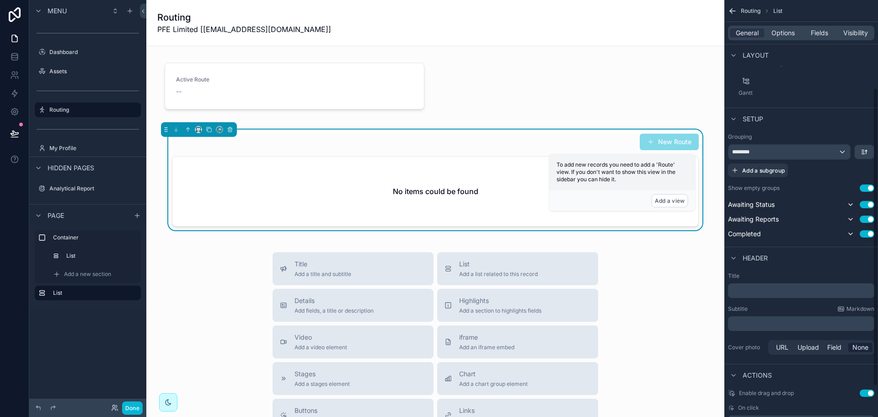
scroll to position [137, 0]
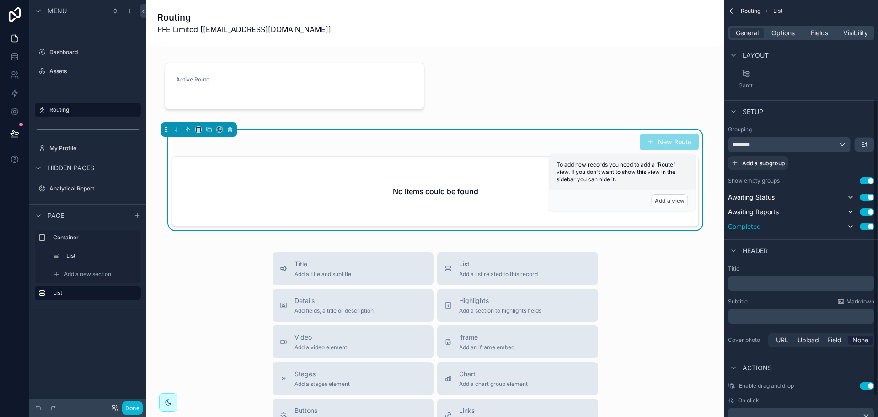
click at [865, 228] on button "Use setting" at bounding box center [867, 226] width 15 height 7
click at [781, 280] on p "﻿" at bounding box center [802, 281] width 141 height 9
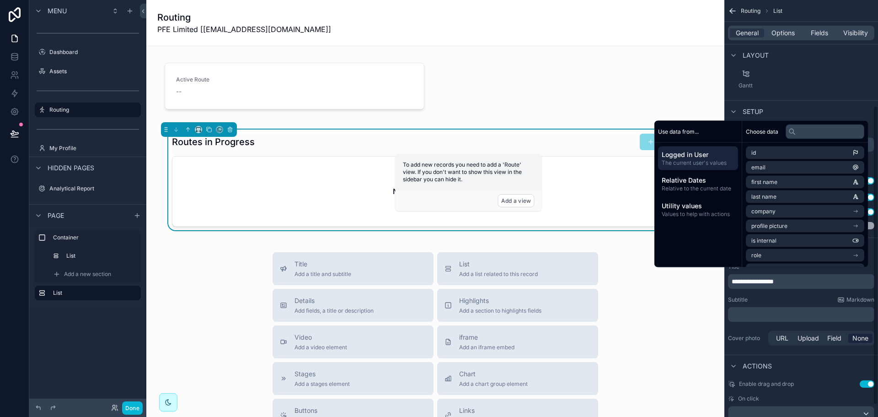
scroll to position [164, 0]
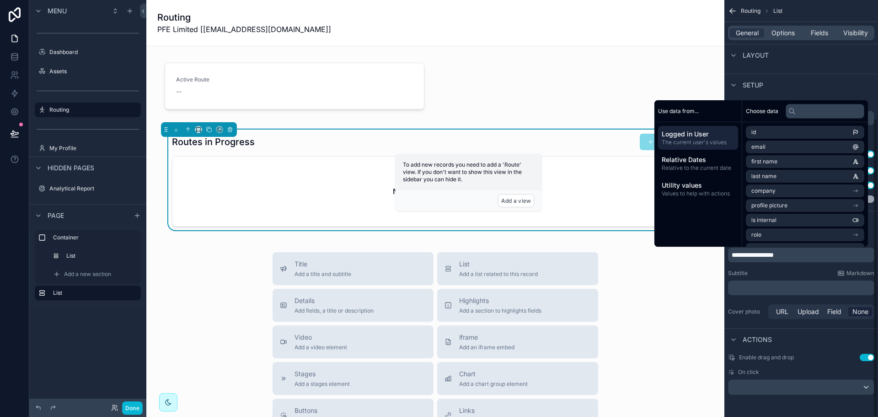
drag, startPoint x: 867, startPoint y: 355, endPoint x: 861, endPoint y: 369, distance: 14.7
click at [867, 355] on button "Use setting" at bounding box center [867, 356] width 15 height 7
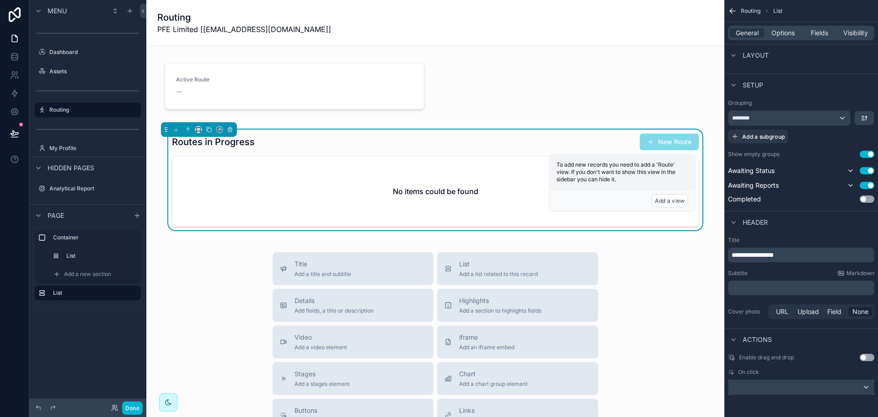
click at [845, 387] on div "scrollable content" at bounding box center [800, 387] width 145 height 15
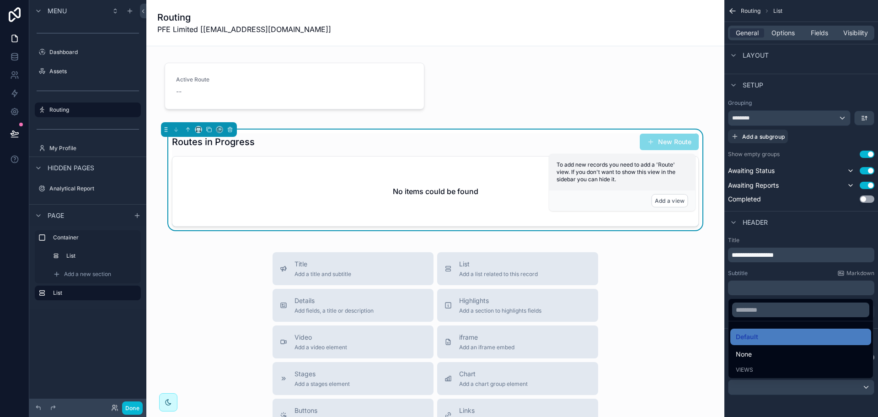
click at [821, 227] on div "scrollable content" at bounding box center [439, 208] width 878 height 417
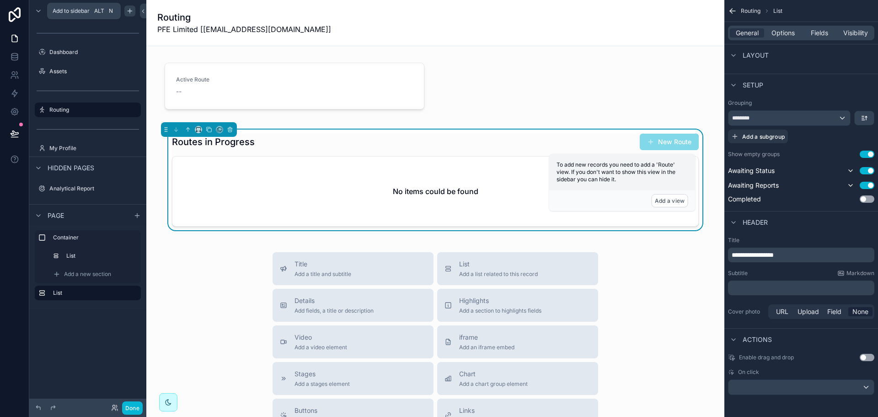
click at [130, 13] on icon "scrollable content" at bounding box center [129, 10] width 7 height 7
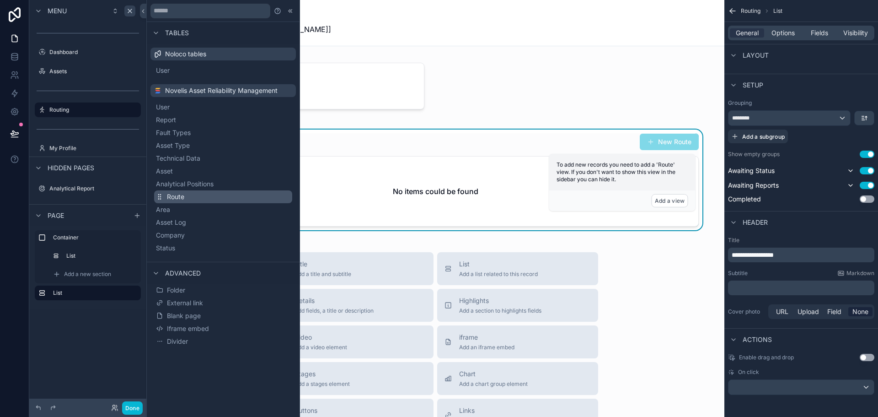
click at [179, 198] on span "Route" at bounding box center [175, 196] width 17 height 9
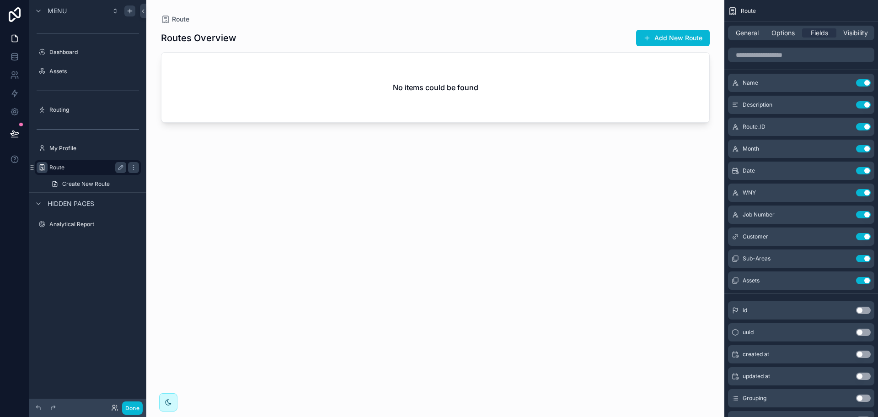
click at [45, 169] on icon "scrollable content" at bounding box center [41, 167] width 7 height 7
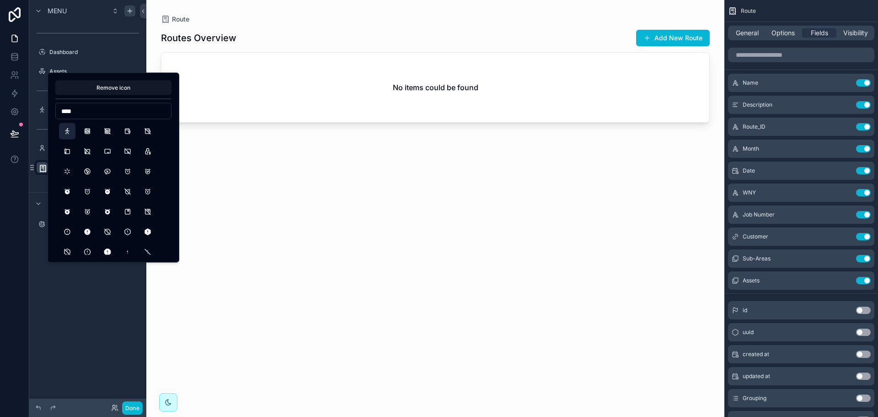
type input "****"
click at [68, 130] on button "Walk" at bounding box center [67, 131] width 16 height 16
click at [250, 27] on div "scrollable content" at bounding box center [435, 203] width 578 height 406
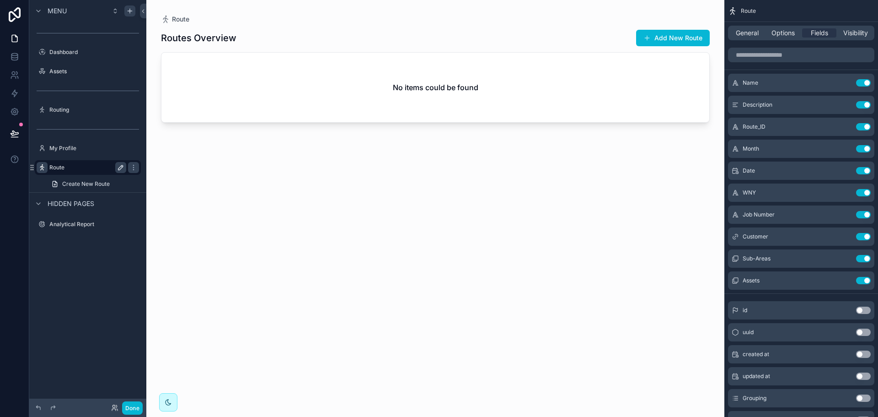
click at [117, 165] on button "scrollable content" at bounding box center [120, 167] width 11 height 11
click at [88, 170] on input "*****" at bounding box center [80, 167] width 62 height 11
type input "******"
click at [135, 168] on icon "scrollable content" at bounding box center [133, 167] width 7 height 7
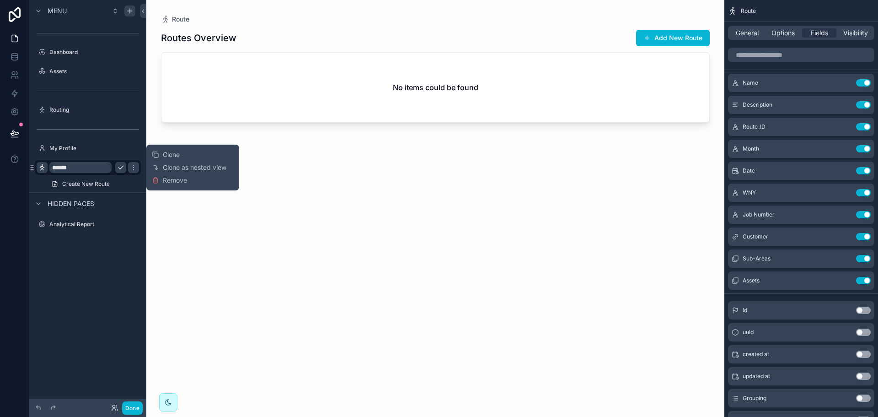
click at [123, 167] on icon "scrollable content" at bounding box center [120, 167] width 7 height 7
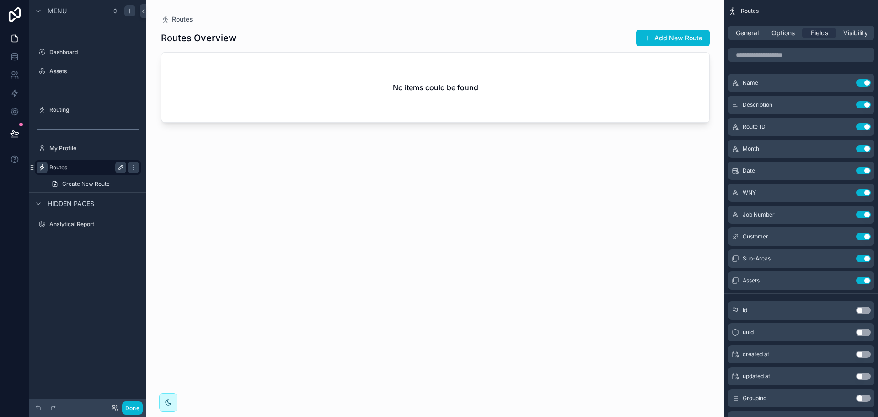
click at [395, 212] on div "Routes Overview Add New Route No items could be found" at bounding box center [435, 215] width 549 height 382
click at [753, 34] on span "General" at bounding box center [747, 32] width 23 height 9
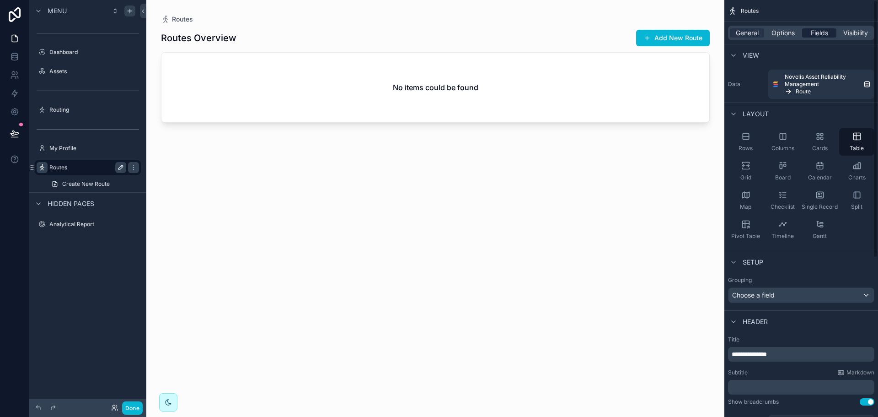
click at [805, 34] on div "Fields" at bounding box center [819, 32] width 34 height 9
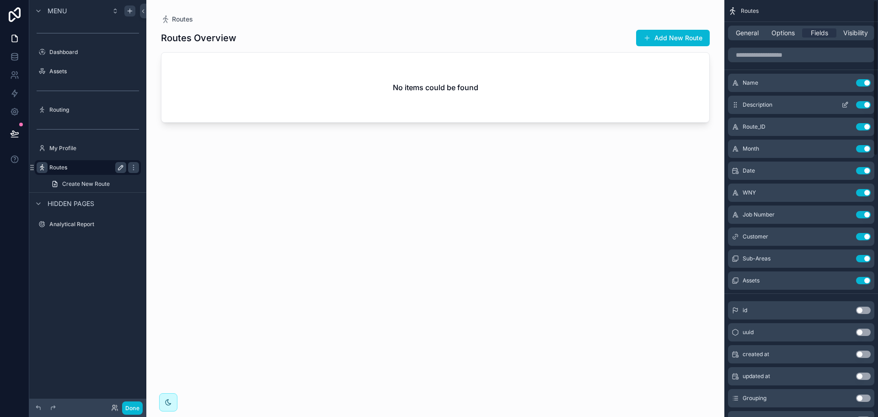
click at [860, 107] on button "Use setting" at bounding box center [863, 104] width 15 height 7
click at [860, 258] on button "Use setting" at bounding box center [863, 258] width 15 height 7
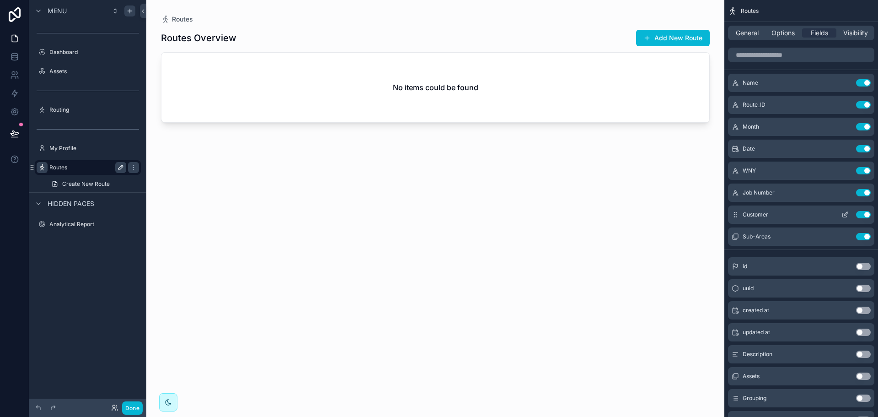
click at [865, 215] on button "Use setting" at bounding box center [863, 214] width 15 height 7
click at [866, 107] on button "Use setting" at bounding box center [863, 104] width 15 height 7
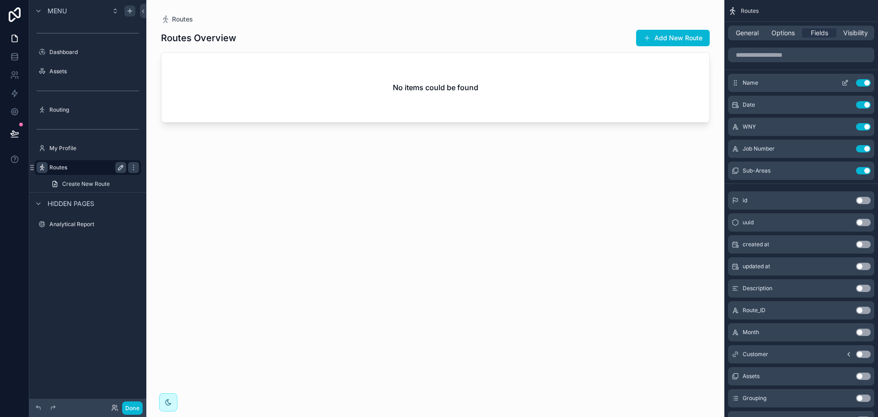
click at [846, 82] on icon "scrollable content" at bounding box center [846, 82] width 4 height 4
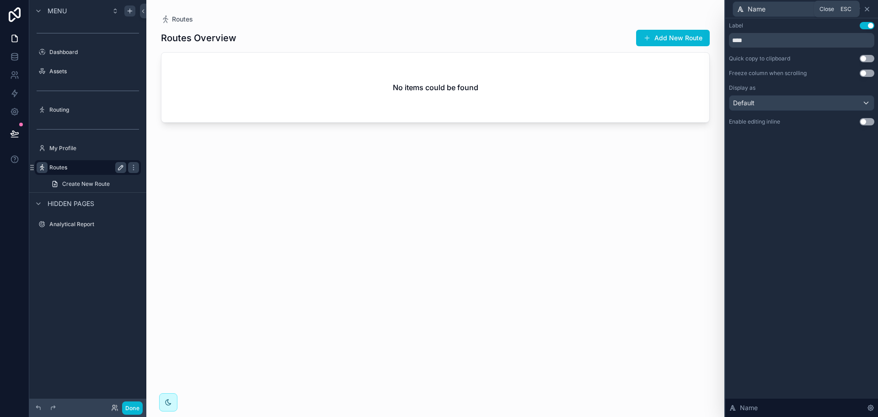
click at [867, 11] on icon at bounding box center [866, 8] width 7 height 7
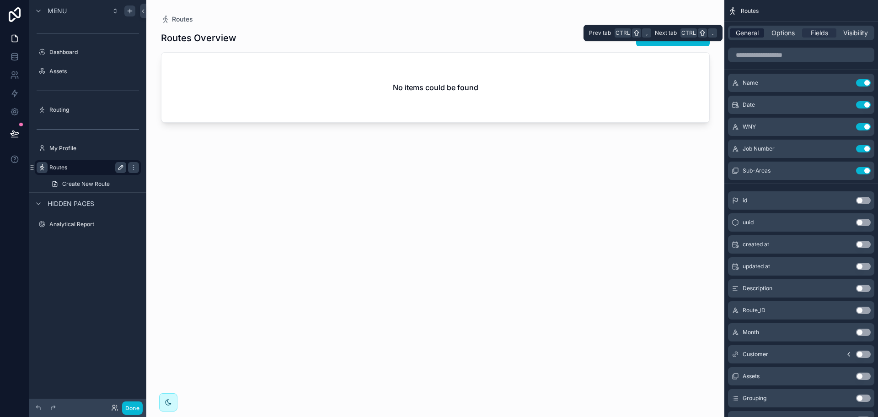
click at [747, 30] on span "General" at bounding box center [747, 32] width 23 height 9
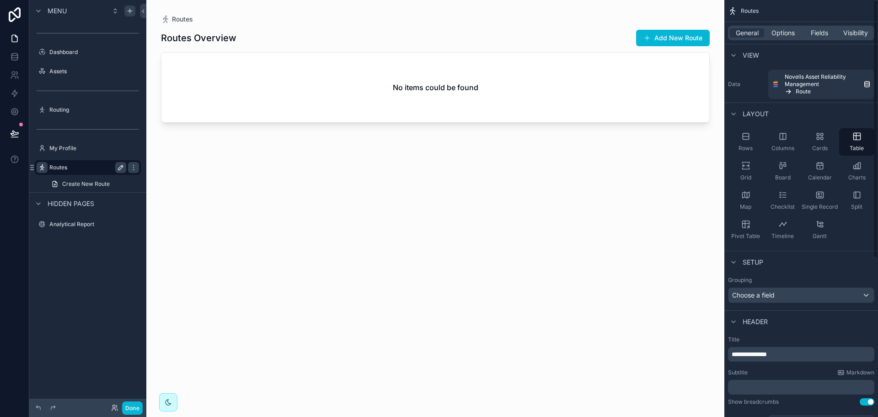
drag, startPoint x: 754, startPoint y: 143, endPoint x: 772, endPoint y: 125, distance: 25.2
click at [754, 143] on div "Rows" at bounding box center [745, 141] width 35 height 27
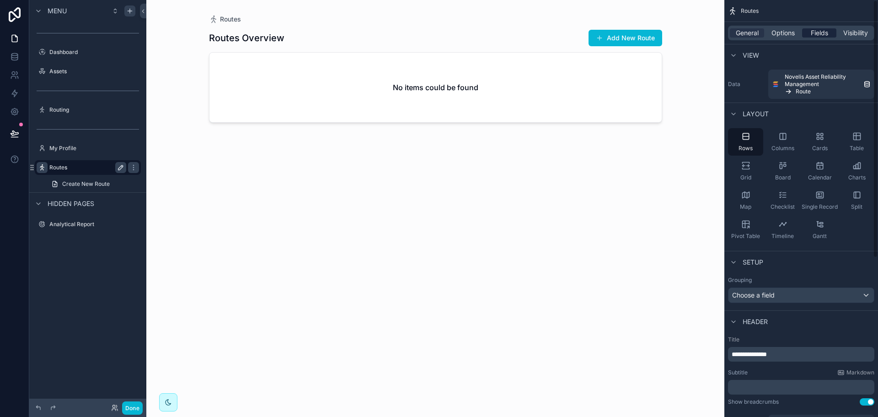
click at [826, 34] on span "Fields" at bounding box center [819, 32] width 17 height 9
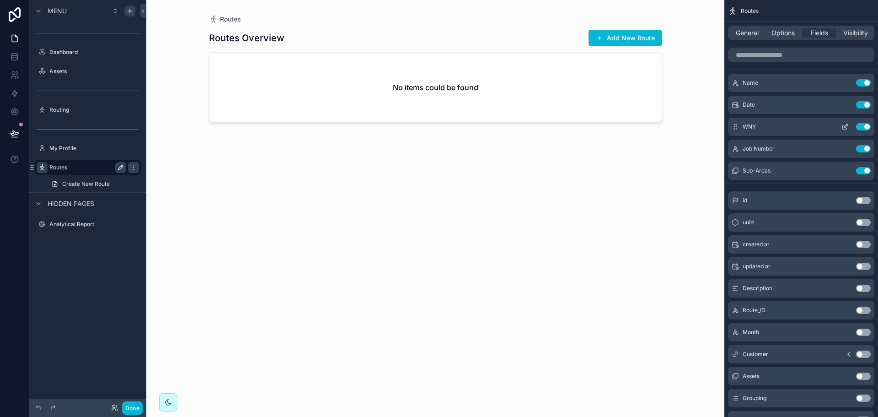
click at [864, 127] on button "Use setting" at bounding box center [863, 126] width 15 height 7
click at [845, 150] on icon "scrollable content" at bounding box center [844, 148] width 7 height 7
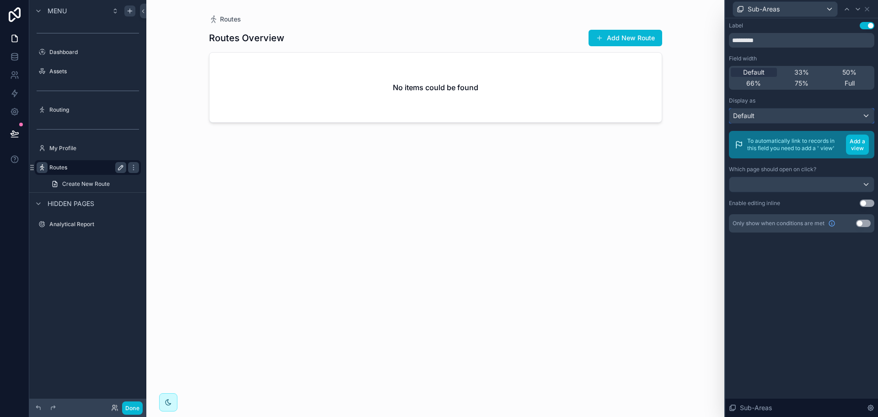
click at [791, 119] on div "Default" at bounding box center [801, 115] width 145 height 15
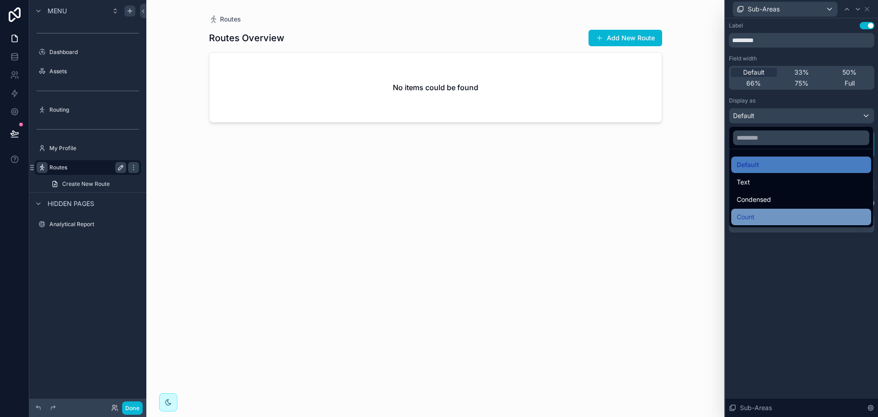
click at [761, 218] on div "Count" at bounding box center [801, 216] width 129 height 11
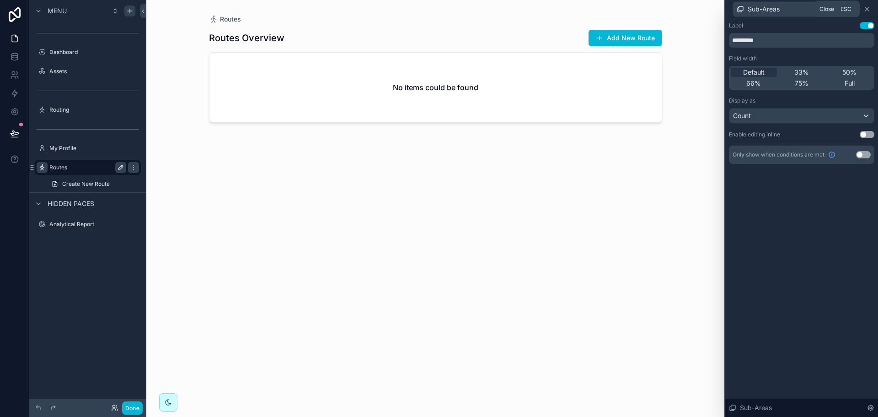
click at [870, 10] on icon at bounding box center [866, 8] width 7 height 7
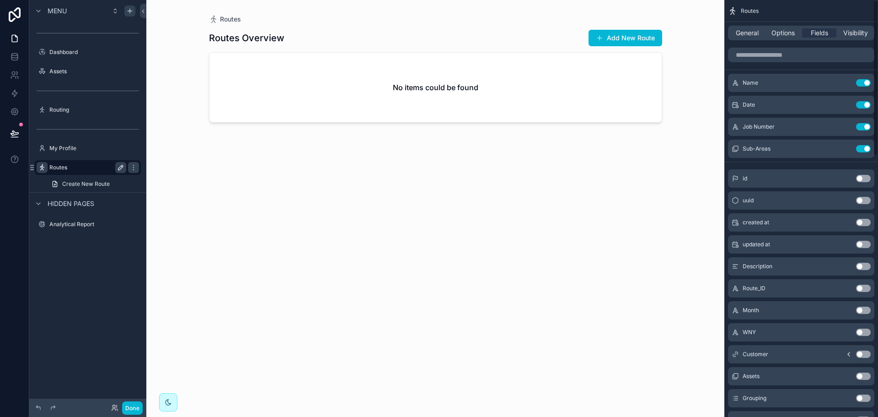
click at [750, 38] on div "General Options Fields Visibility" at bounding box center [801, 33] width 146 height 15
click at [750, 34] on span "General" at bounding box center [747, 32] width 23 height 9
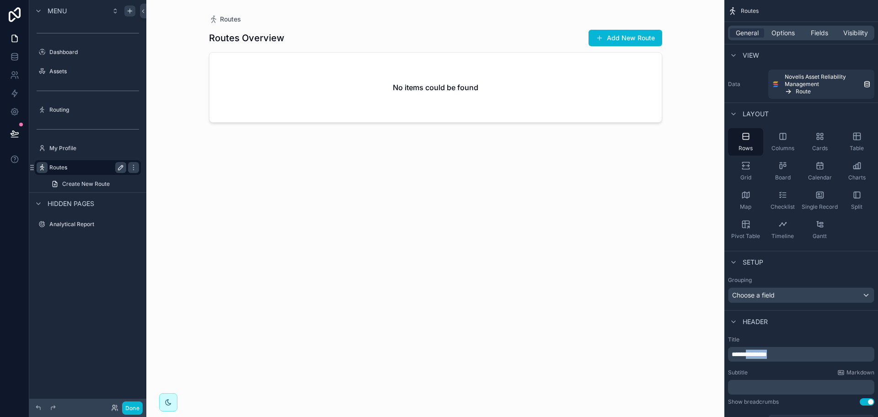
drag, startPoint x: 791, startPoint y: 355, endPoint x: 751, endPoint y: 356, distance: 39.3
click at [751, 356] on p "**********" at bounding box center [802, 353] width 141 height 9
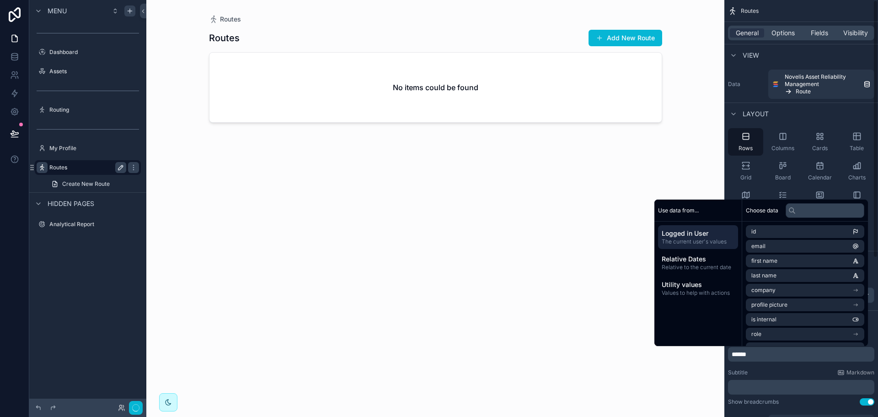
click at [512, 287] on div "Routes Add New Route No items could be found" at bounding box center [435, 215] width 453 height 382
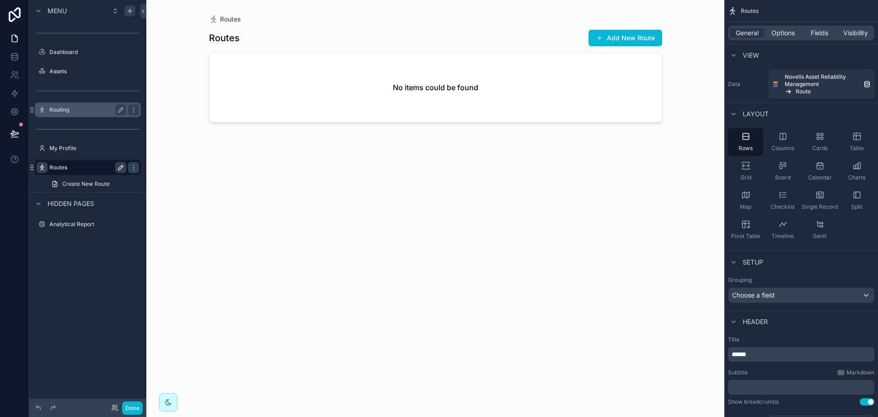
click at [84, 103] on div "Routing" at bounding box center [88, 109] width 102 height 15
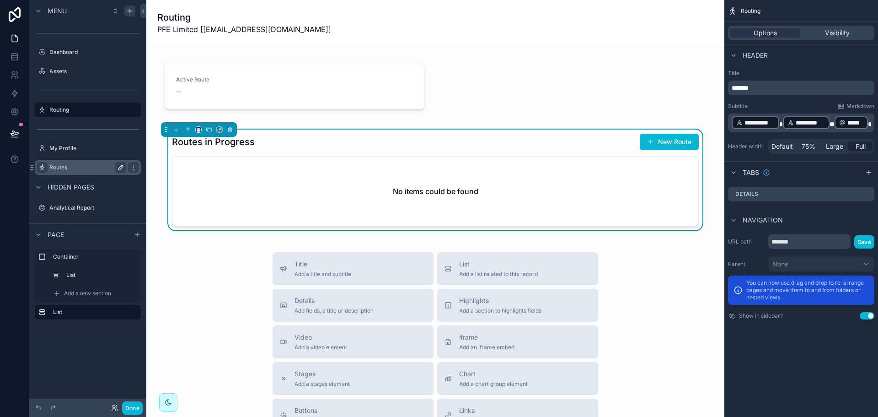
click at [353, 192] on div "No items could be found" at bounding box center [435, 191] width 526 height 70
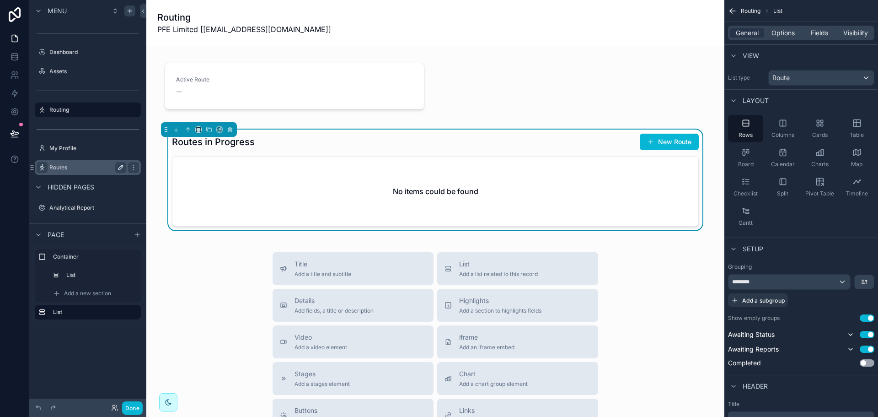
click at [637, 196] on div "No items could be found" at bounding box center [435, 191] width 526 height 70
click at [645, 71] on div "Active Route -- Clear Active Route Routes in Progress New Route No items could …" at bounding box center [435, 348] width 578 height 605
click at [848, 123] on div "Table" at bounding box center [856, 128] width 35 height 27
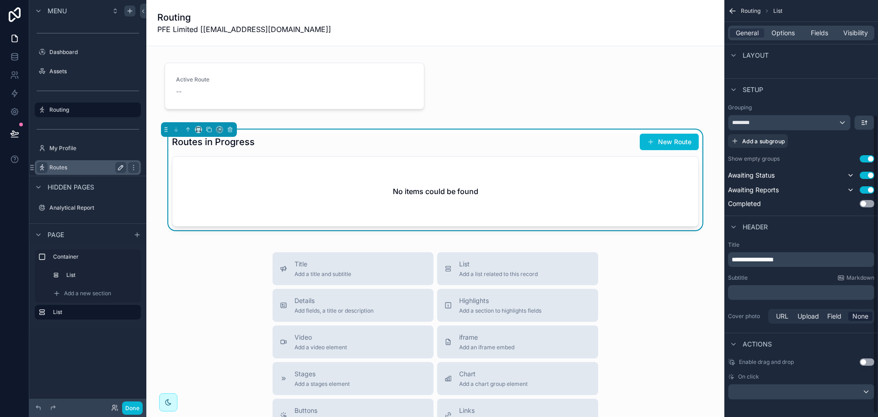
scroll to position [164, 0]
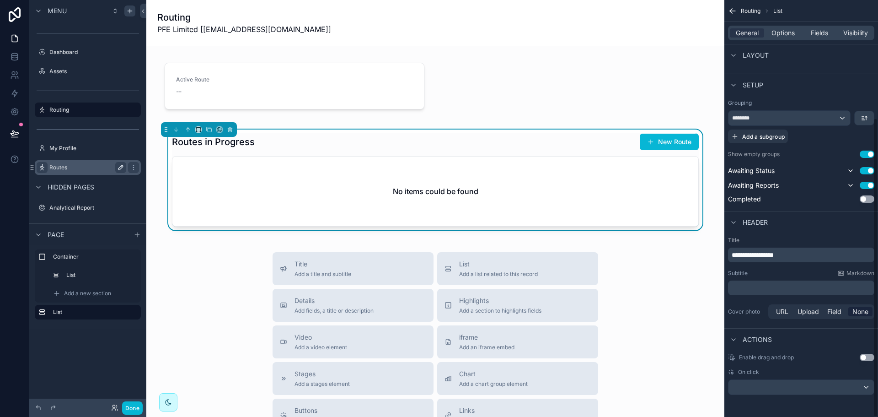
click at [786, 28] on div "General Options Fields Visibility" at bounding box center [801, 33] width 146 height 15
click at [786, 32] on span "Options" at bounding box center [782, 32] width 23 height 9
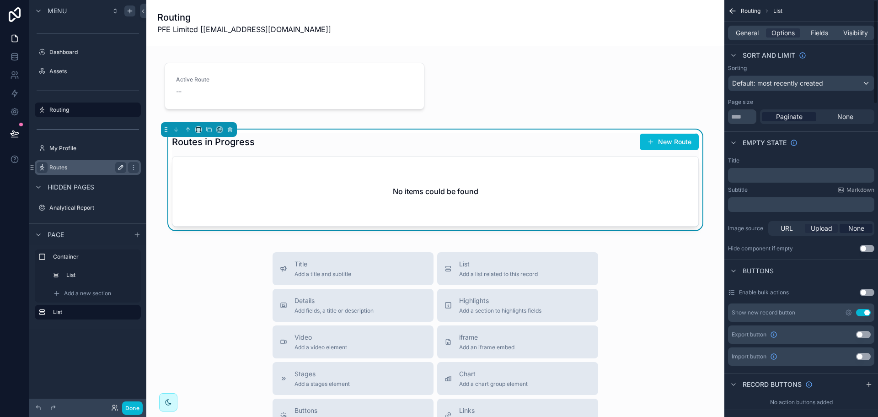
scroll to position [0, 0]
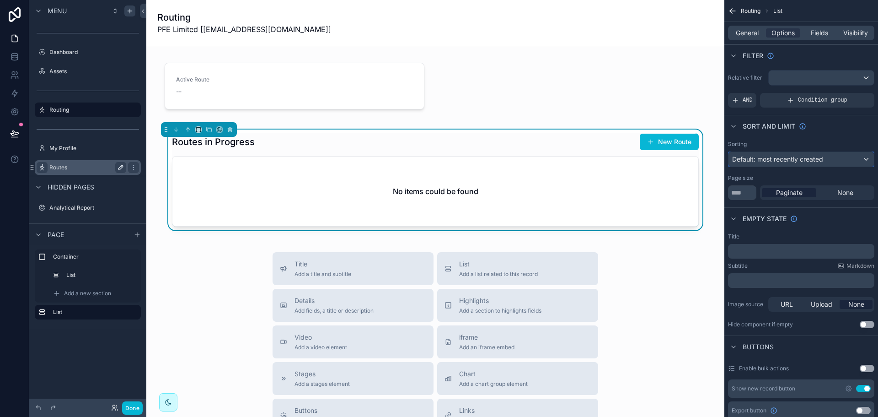
click at [816, 163] on span "Default: most recently created" at bounding box center [777, 159] width 91 height 9
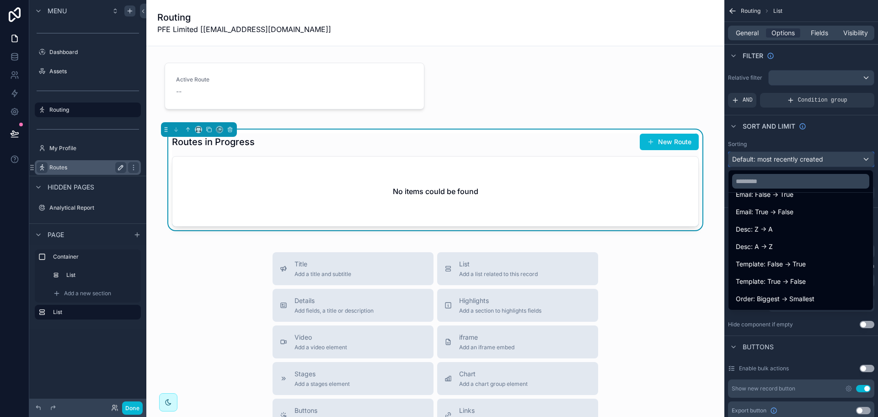
scroll to position [1194, 0]
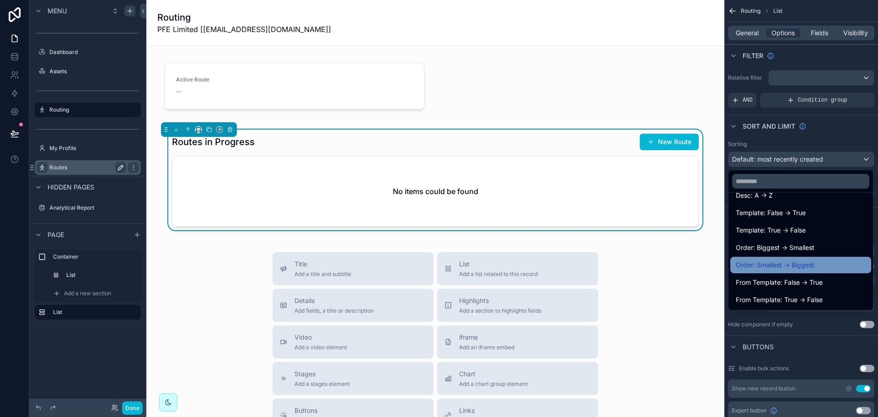
click at [796, 264] on span "Order: Smallest -> Biggest" at bounding box center [775, 264] width 79 height 11
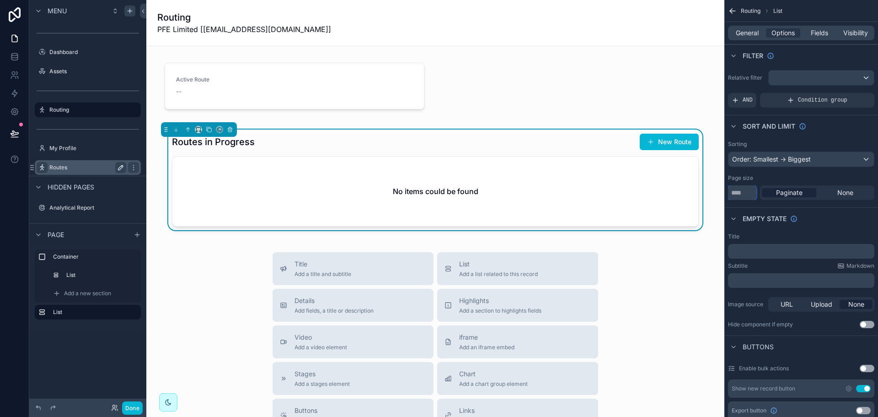
drag, startPoint x: 750, startPoint y: 194, endPoint x: 715, endPoint y: 195, distance: 35.2
click at [715, 195] on div "Analyst Alt 2 Dashboard Assets Routing My Profile Routes Analytical Report PL P…" at bounding box center [512, 208] width 732 height 417
type input "**"
click at [860, 194] on div "None" at bounding box center [845, 192] width 54 height 9
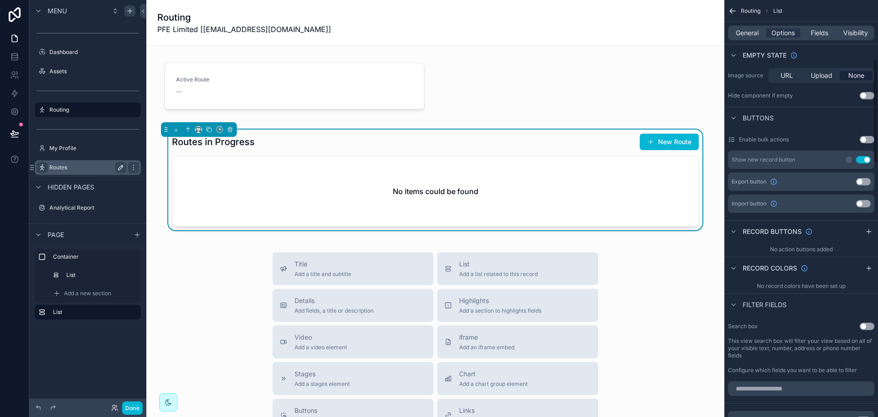
scroll to position [274, 0]
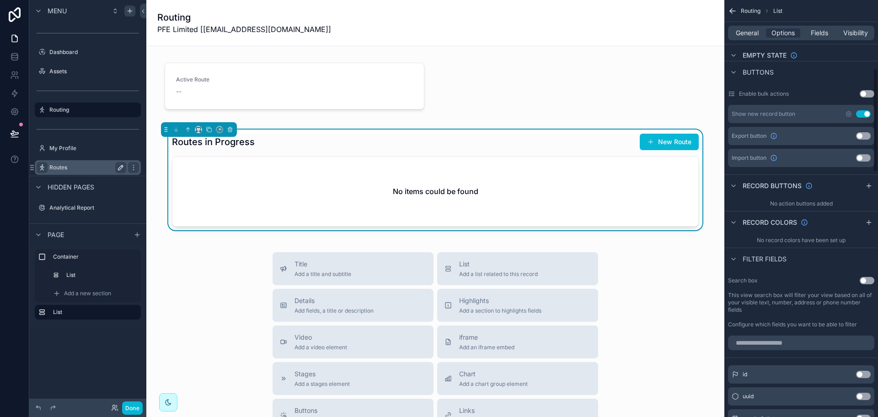
drag, startPoint x: 867, startPoint y: 187, endPoint x: 878, endPoint y: 193, distance: 12.7
click at [867, 187] on icon "scrollable content" at bounding box center [868, 185] width 7 height 7
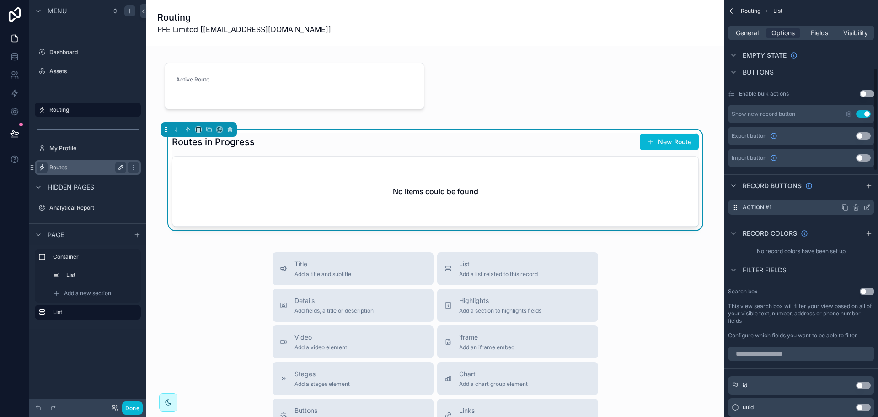
click at [866, 208] on icon "scrollable content" at bounding box center [868, 206] width 4 height 4
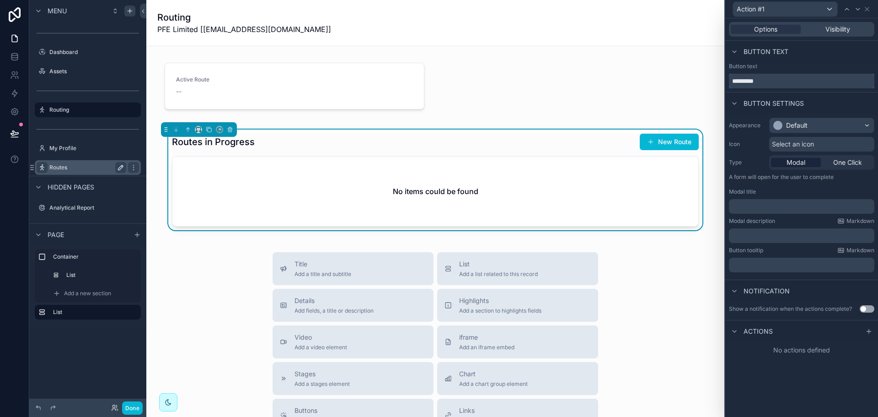
drag, startPoint x: 765, startPoint y: 79, endPoint x: 623, endPoint y: 76, distance: 141.3
click at [623, 76] on div "Action #1 Options Visibility Button text Button text ********* Button settings …" at bounding box center [439, 208] width 878 height 417
type input "********"
click at [819, 129] on div "Default" at bounding box center [822, 125] width 104 height 15
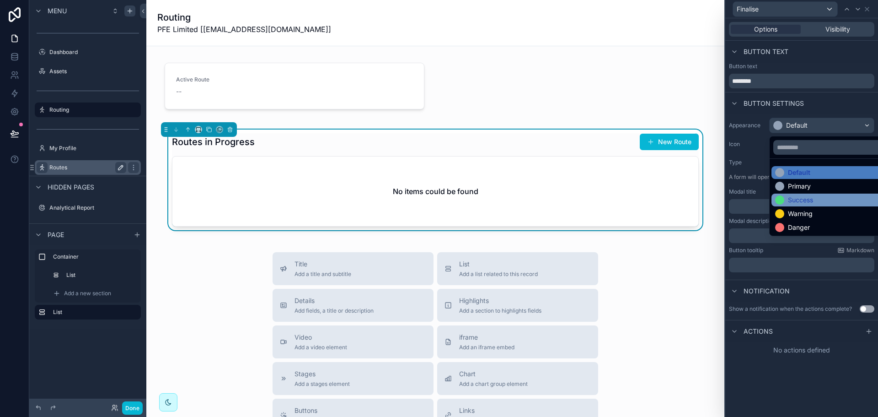
click at [810, 202] on div "Success" at bounding box center [800, 199] width 25 height 9
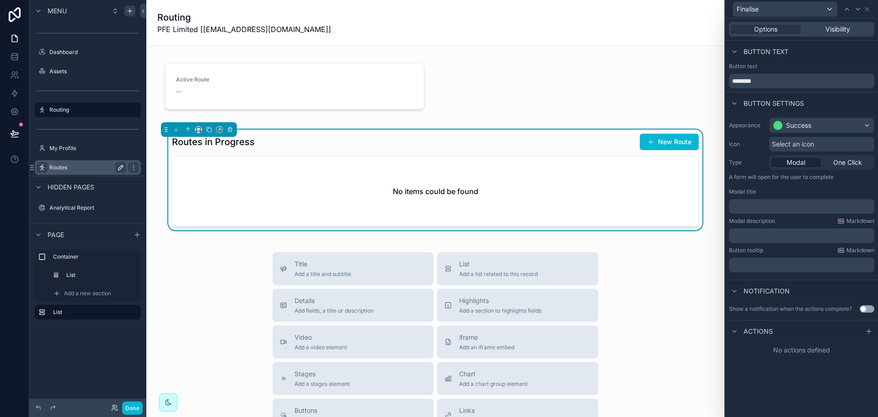
click at [787, 204] on p "﻿" at bounding box center [803, 206] width 140 height 9
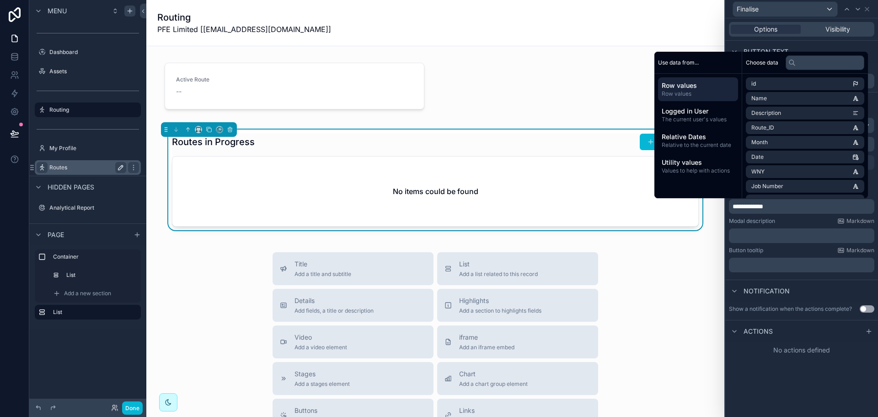
click at [831, 230] on div "﻿" at bounding box center [801, 235] width 145 height 15
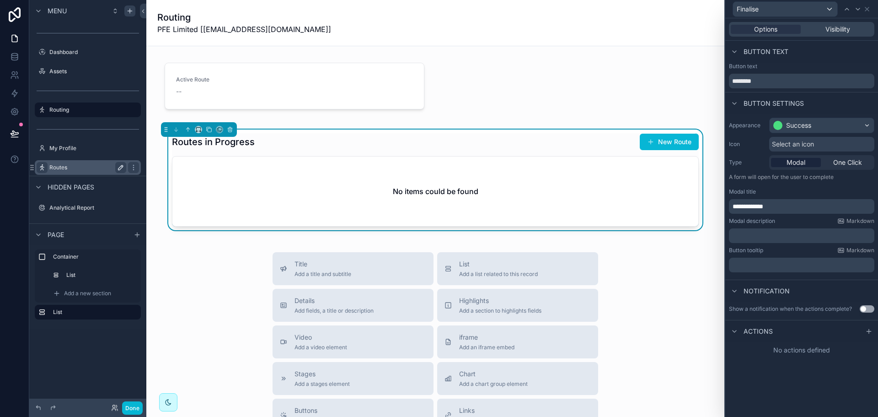
click at [828, 236] on p "﻿" at bounding box center [803, 235] width 140 height 9
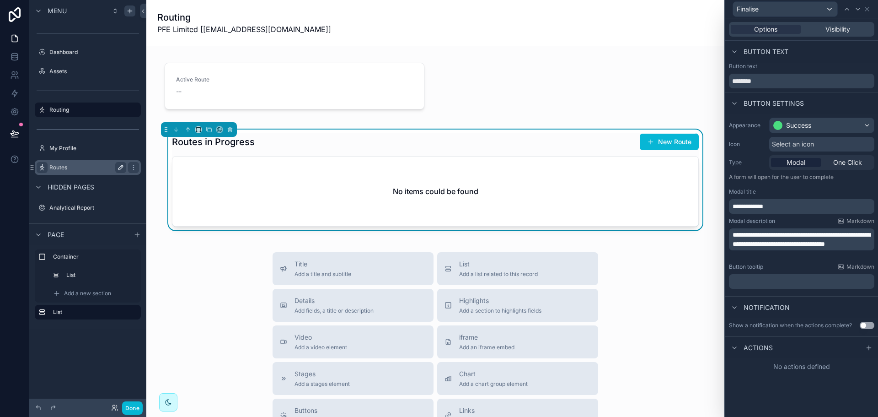
click at [862, 325] on button "Use setting" at bounding box center [867, 324] width 15 height 7
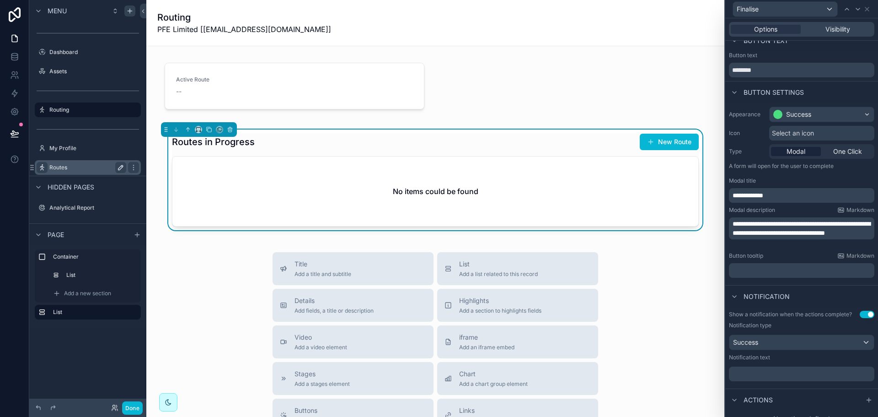
scroll to position [21, 0]
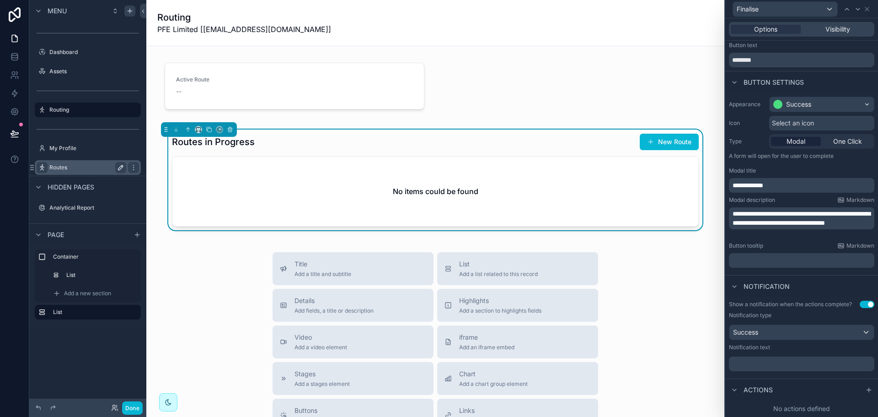
click at [777, 360] on p "﻿" at bounding box center [803, 363] width 140 height 9
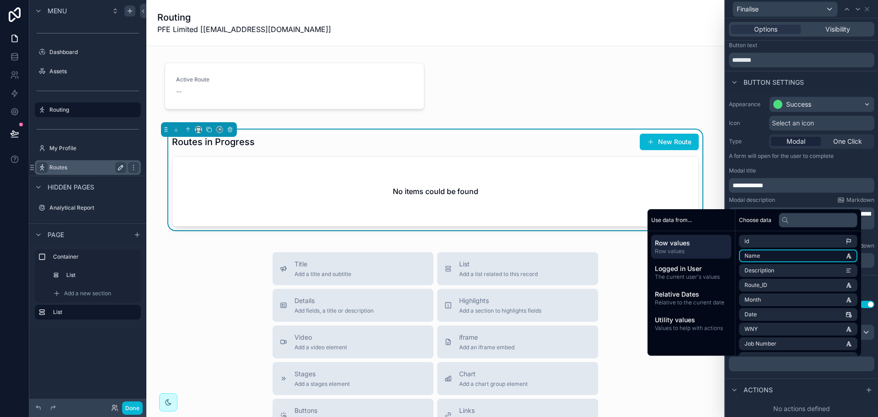
click at [778, 253] on li "Name" at bounding box center [798, 255] width 118 height 13
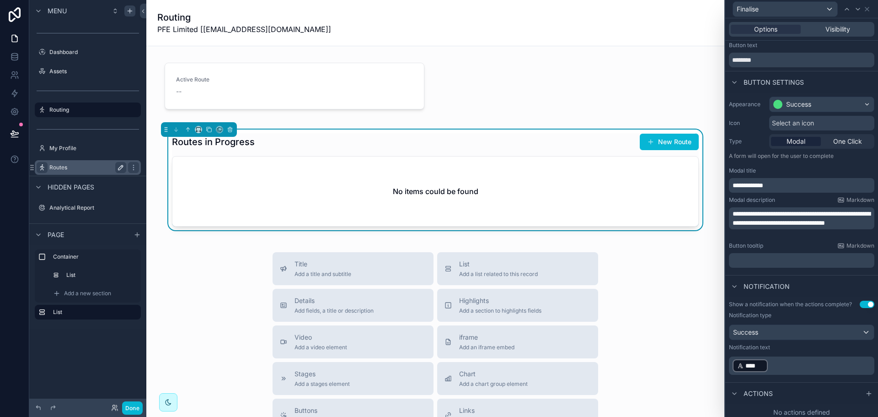
click at [788, 361] on p "﻿ **** ﻿ ﻿" at bounding box center [803, 365] width 140 height 15
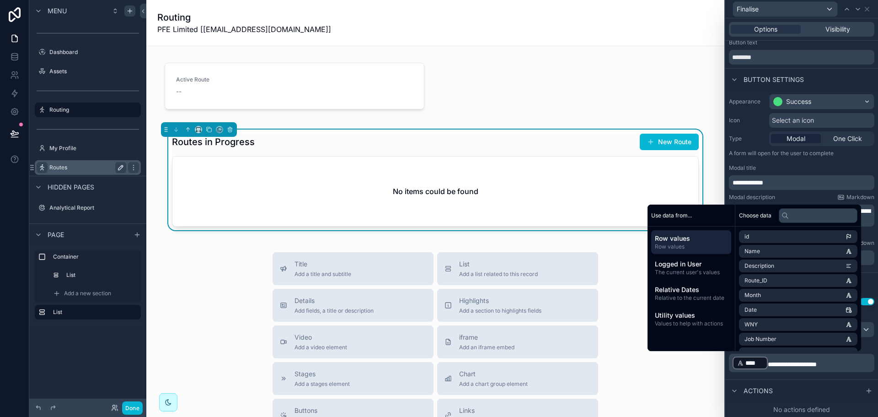
scroll to position [25, 0]
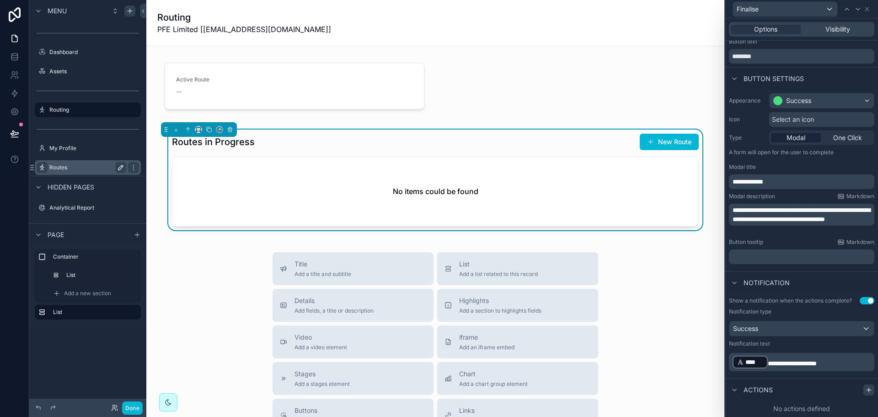
click at [865, 391] on icon at bounding box center [868, 389] width 7 height 7
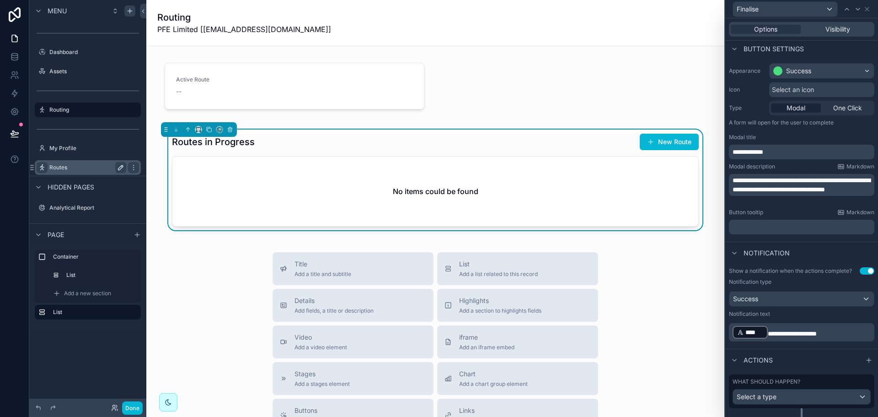
scroll to position [73, 0]
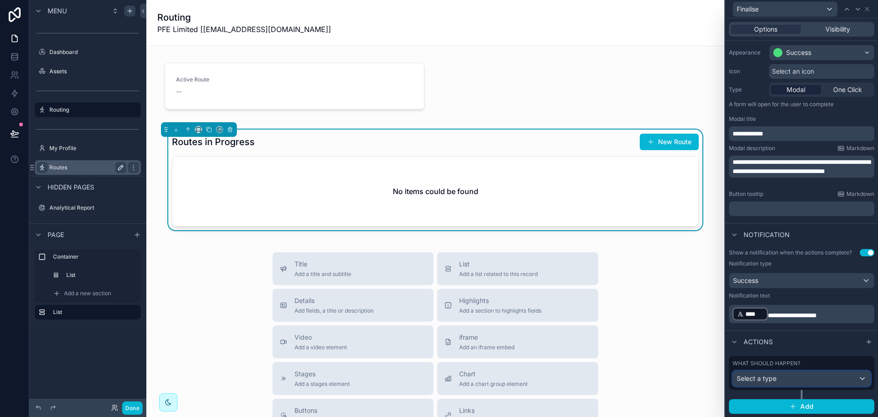
click at [778, 372] on div "Select a type" at bounding box center [801, 378] width 137 height 15
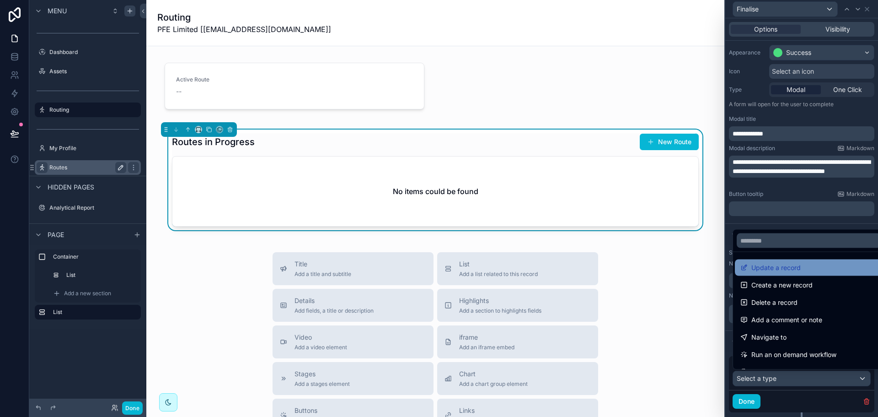
click at [789, 268] on span "Update a record" at bounding box center [775, 267] width 49 height 11
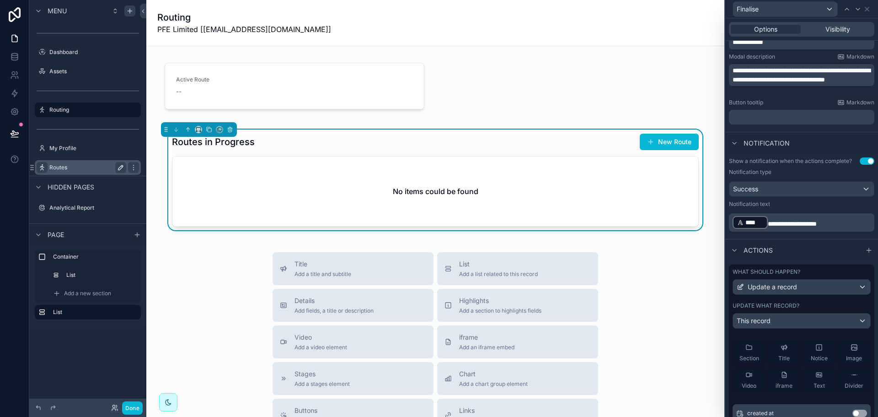
scroll to position [0, 0]
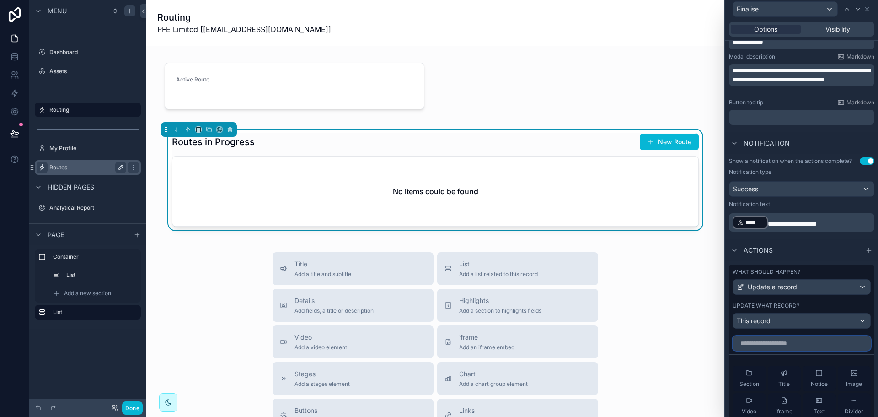
click at [791, 346] on input "text" at bounding box center [802, 343] width 138 height 15
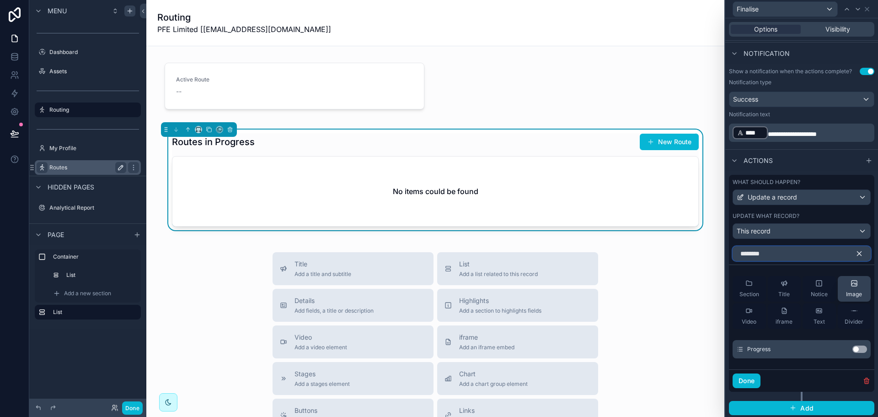
scroll to position [256, 0]
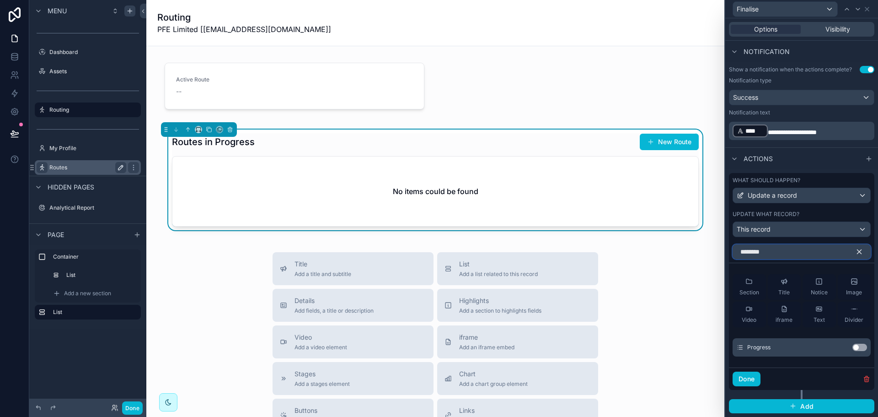
type input "********"
click at [852, 347] on button "Use setting" at bounding box center [859, 346] width 15 height 7
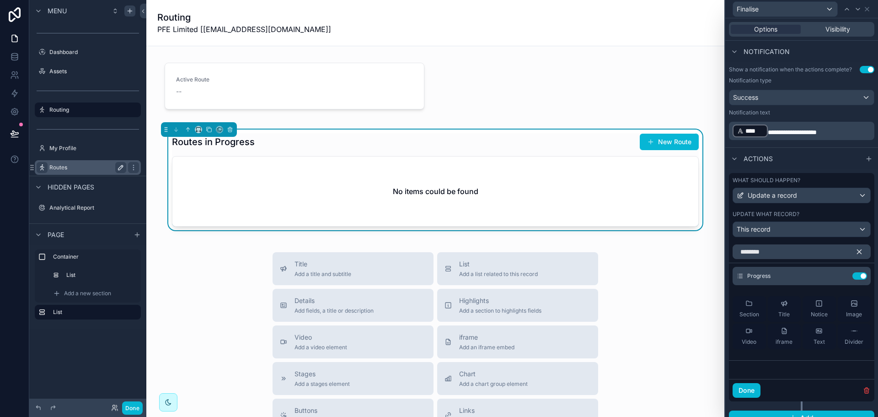
drag, startPoint x: 833, startPoint y: 278, endPoint x: 867, endPoint y: 286, distance: 34.4
click at [0, 0] on icon at bounding box center [0, 0] width 0 height 0
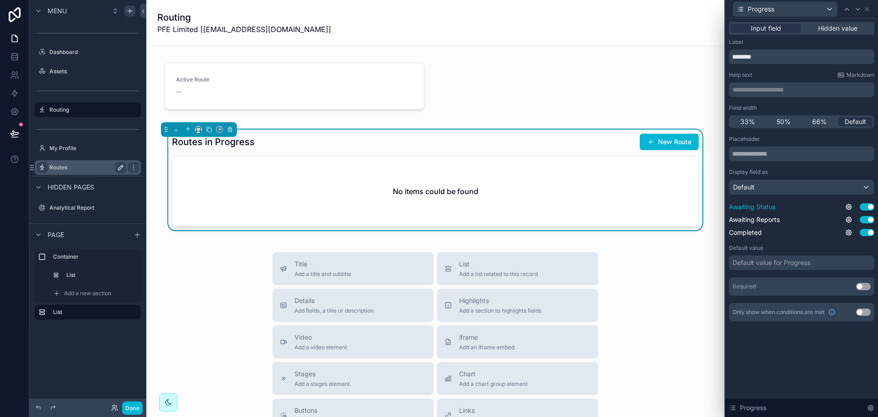
drag, startPoint x: 867, startPoint y: 204, endPoint x: 864, endPoint y: 210, distance: 6.5
click at [867, 204] on button "Use setting" at bounding box center [867, 206] width 15 height 7
click at [866, 218] on button "Use setting" at bounding box center [867, 219] width 15 height 7
drag, startPoint x: 775, startPoint y: 57, endPoint x: 732, endPoint y: 59, distance: 43.5
click at [732, 59] on input "********" at bounding box center [801, 56] width 145 height 15
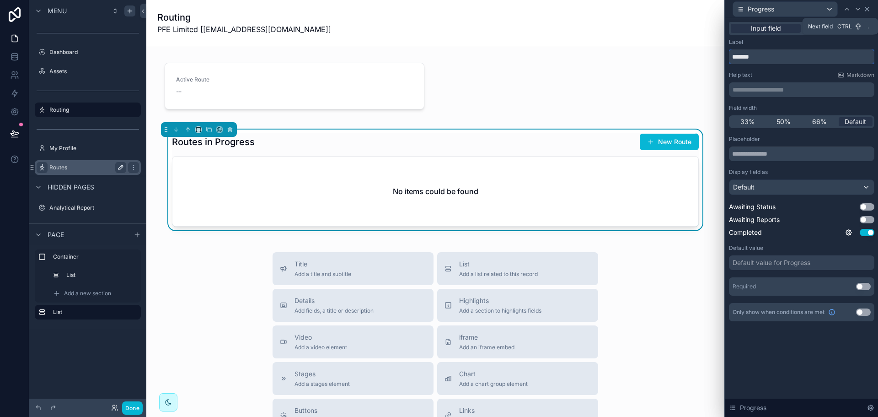
type input "*******"
click at [866, 7] on icon at bounding box center [867, 9] width 4 height 4
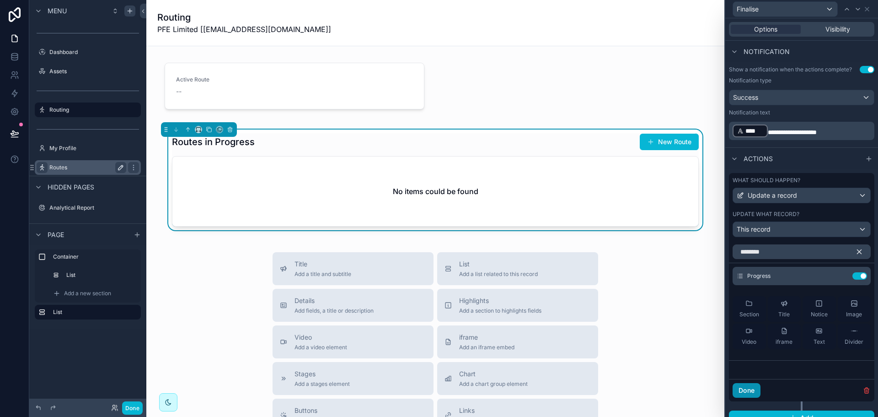
click at [752, 396] on button "Done" at bounding box center [747, 390] width 28 height 15
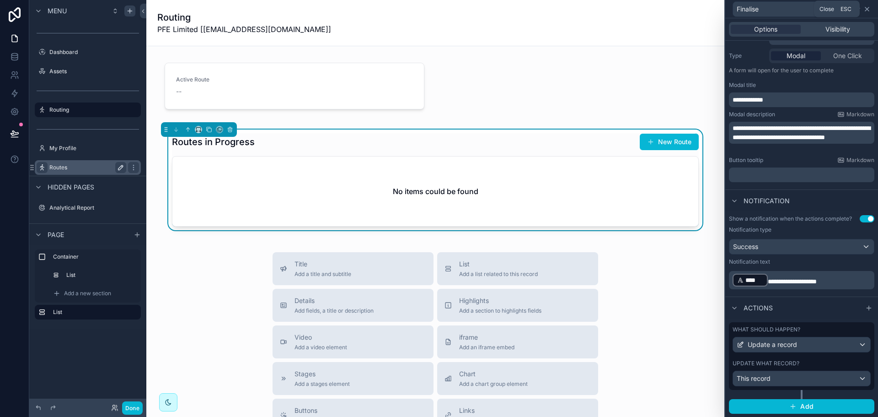
click at [867, 10] on icon at bounding box center [866, 8] width 7 height 7
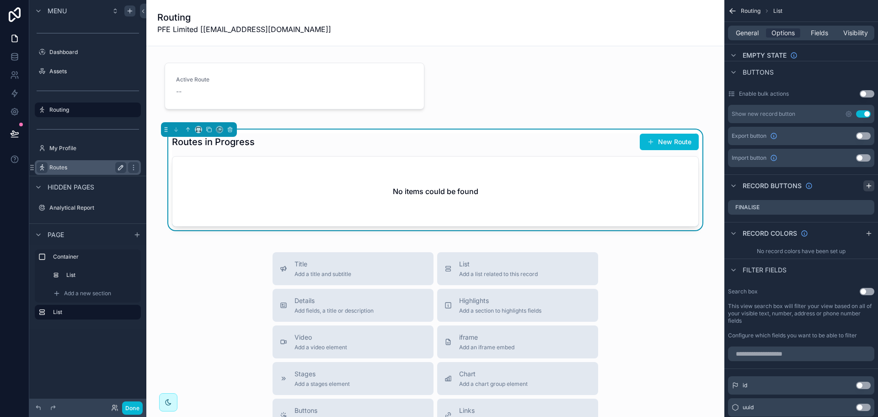
click at [869, 186] on icon "scrollable content" at bounding box center [869, 186] width 4 height 0
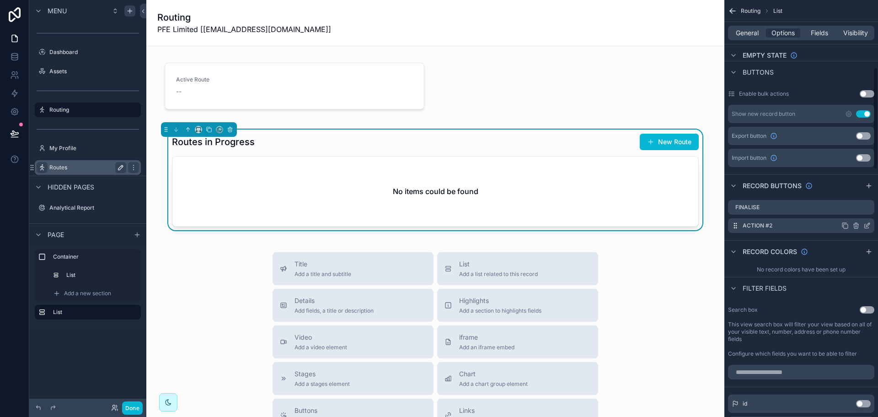
click at [870, 223] on icon "scrollable content" at bounding box center [866, 225] width 7 height 7
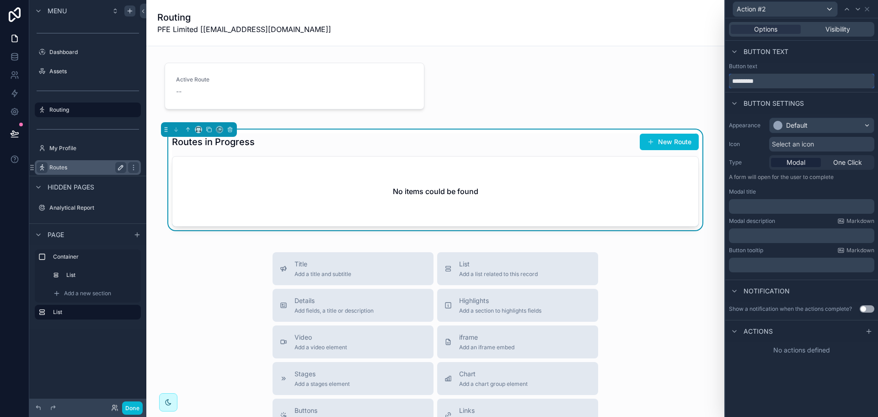
drag, startPoint x: 772, startPoint y: 83, endPoint x: 725, endPoint y: 80, distance: 47.2
click at [725, 80] on div "Button text *********" at bounding box center [801, 76] width 153 height 26
type input "**********"
click at [788, 201] on div "﻿" at bounding box center [801, 206] width 145 height 15
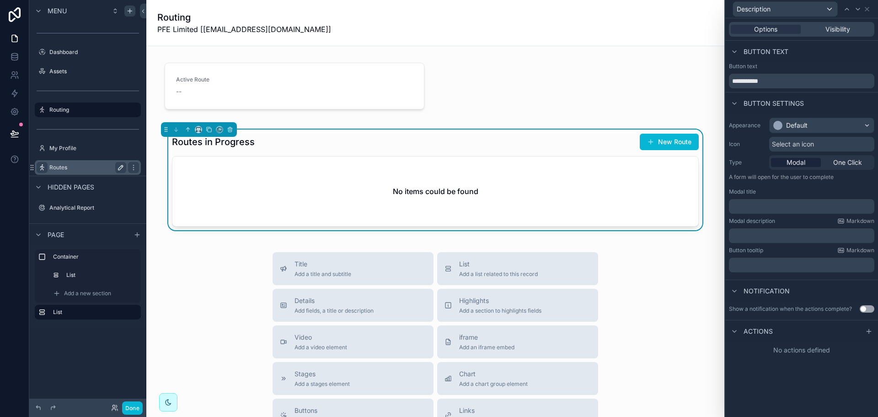
click at [787, 206] on p "﻿" at bounding box center [803, 206] width 140 height 9
click at [866, 327] on div at bounding box center [868, 331] width 11 height 11
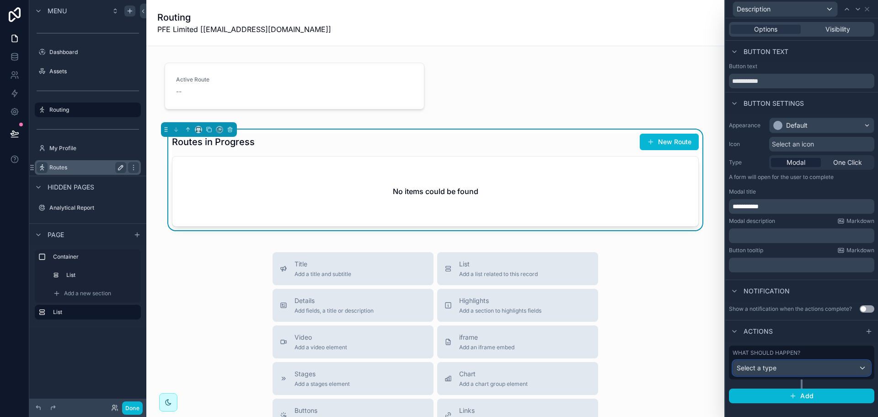
click at [779, 363] on div "Select a type" at bounding box center [801, 367] width 137 height 15
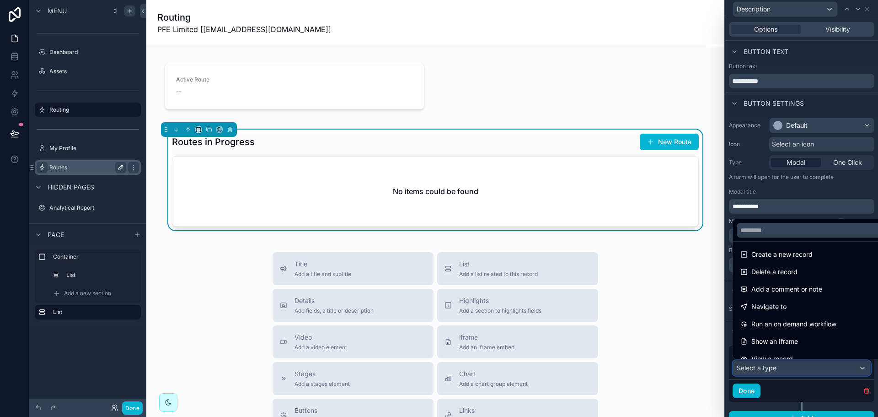
scroll to position [82, 0]
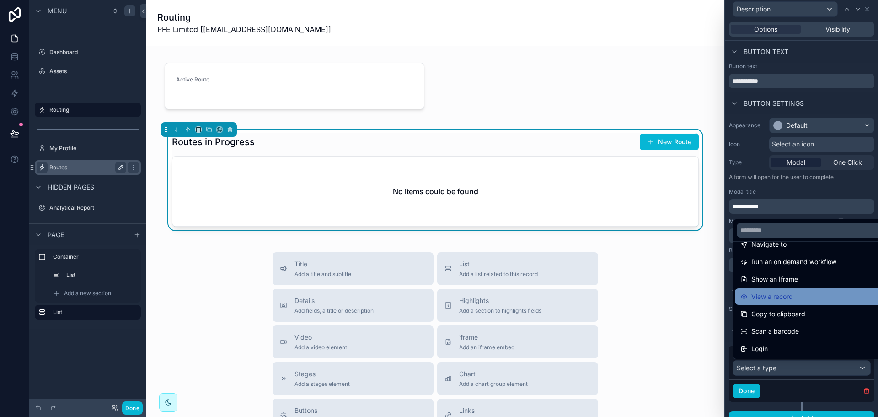
click at [783, 297] on span "View a record" at bounding box center [772, 296] width 42 height 11
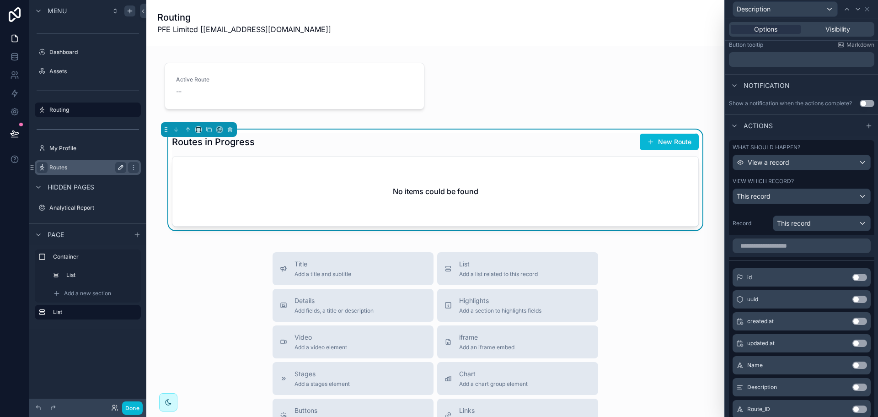
scroll to position [229, 0]
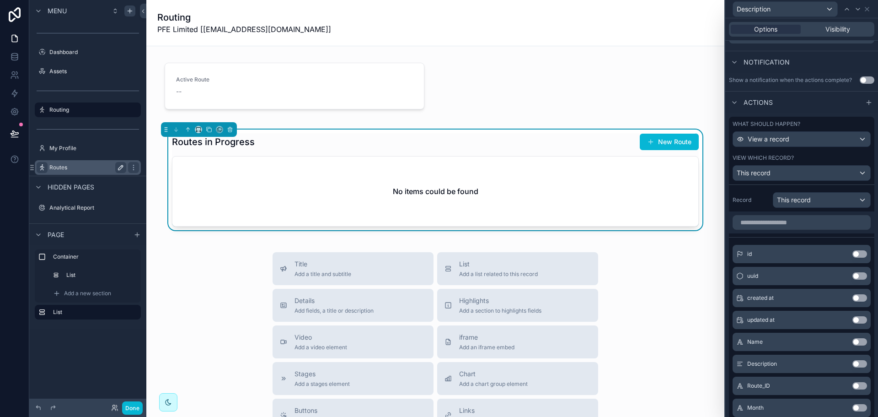
click at [852, 366] on button "Use setting" at bounding box center [859, 363] width 15 height 7
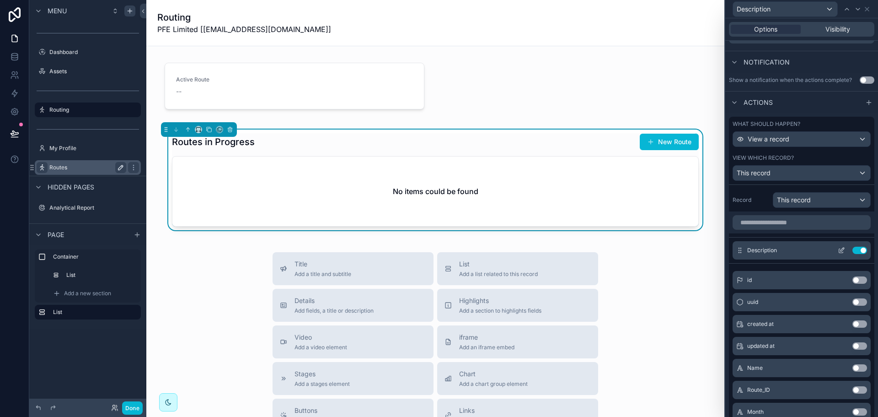
click at [838, 250] on icon at bounding box center [841, 249] width 7 height 7
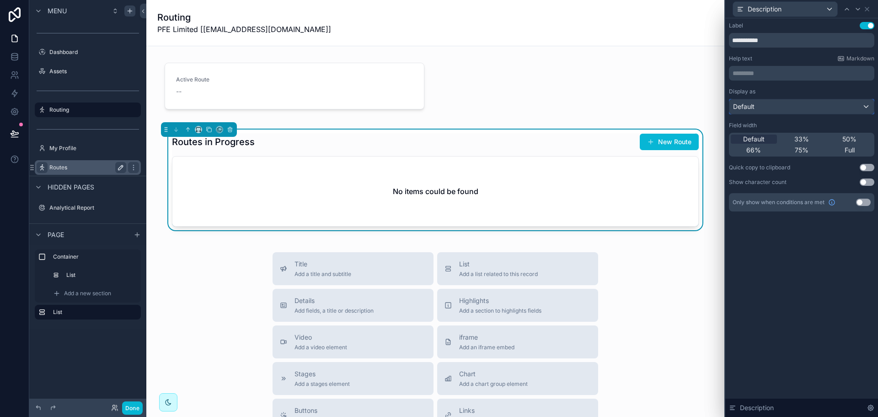
click at [804, 111] on div "Default" at bounding box center [801, 106] width 145 height 15
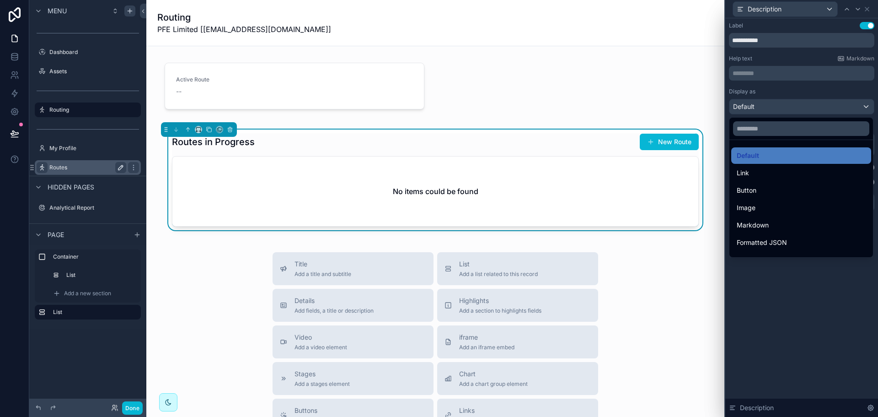
click at [776, 216] on ul "Default Link Button Image Markdown Formatted JSON QR Code Bold Heading 1 Headin…" at bounding box center [801, 198] width 144 height 117
click at [771, 224] on div "Markdown" at bounding box center [801, 224] width 129 height 11
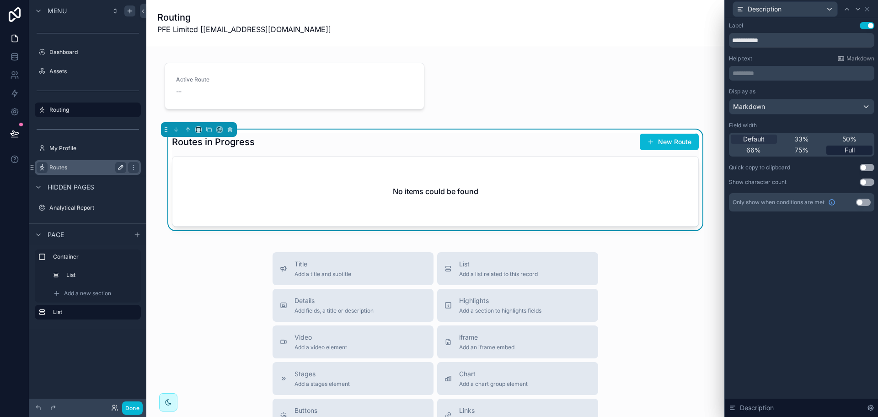
click at [837, 146] on div "Full" at bounding box center [849, 149] width 46 height 9
click at [867, 7] on icon at bounding box center [866, 8] width 7 height 7
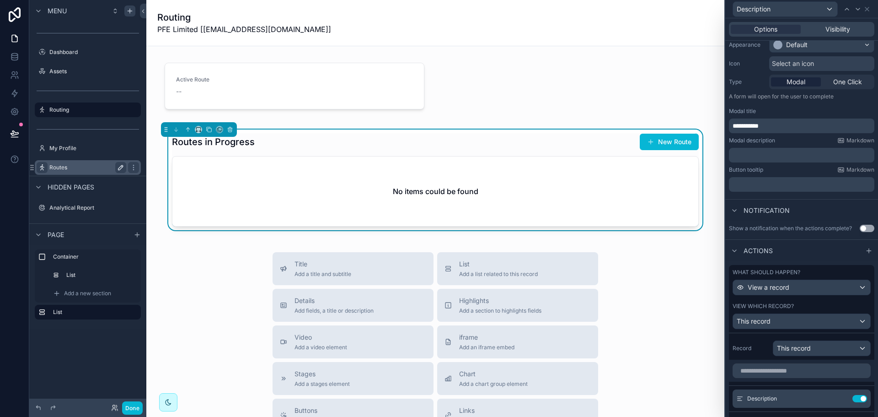
scroll to position [0, 0]
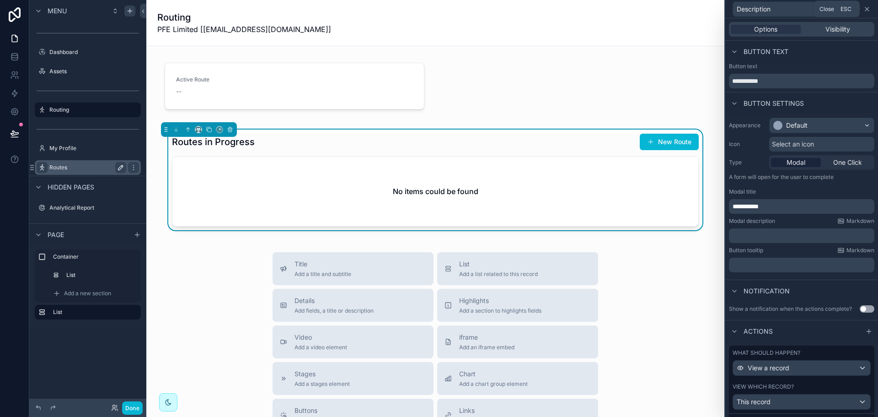
click at [864, 9] on icon at bounding box center [866, 8] width 7 height 7
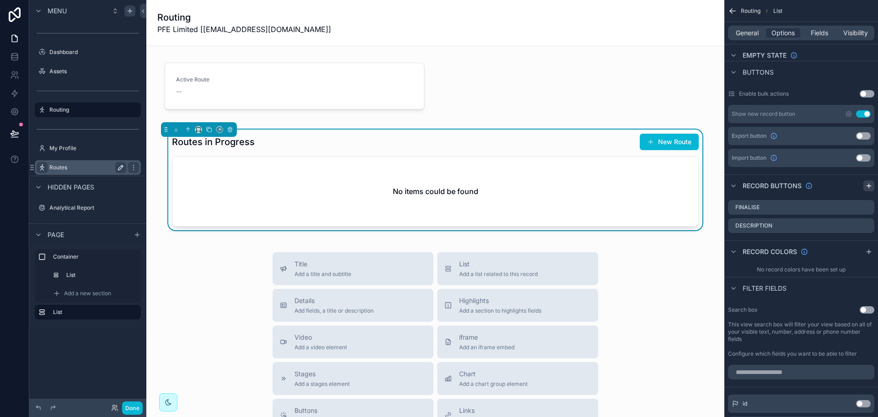
click at [869, 188] on icon "scrollable content" at bounding box center [868, 185] width 7 height 7
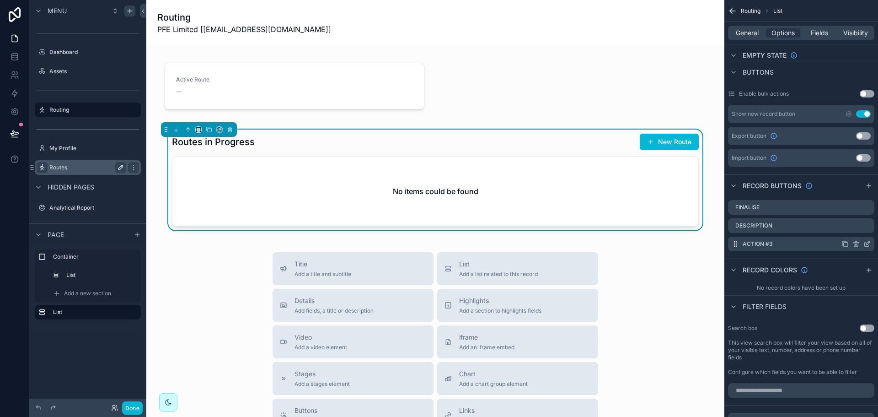
click at [866, 243] on icon "scrollable content" at bounding box center [866, 243] width 7 height 7
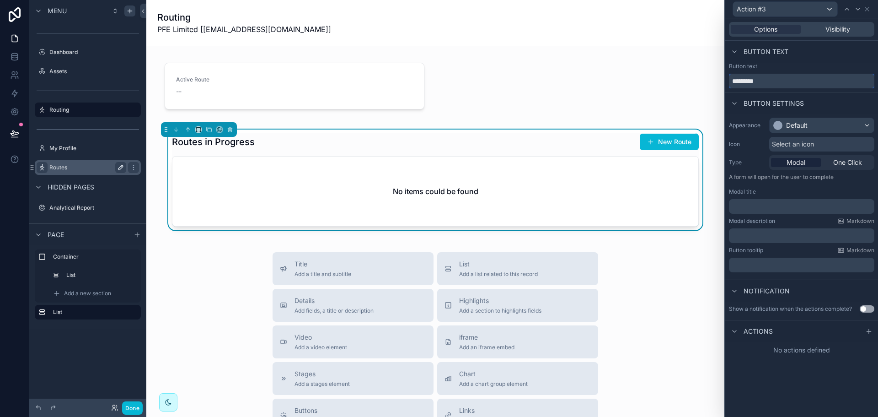
drag, startPoint x: 800, startPoint y: 84, endPoint x: 728, endPoint y: 88, distance: 72.4
click at [728, 88] on div "Button text *********" at bounding box center [801, 77] width 153 height 29
type input "**********"
click at [793, 143] on span "Select an icon" at bounding box center [793, 143] width 42 height 9
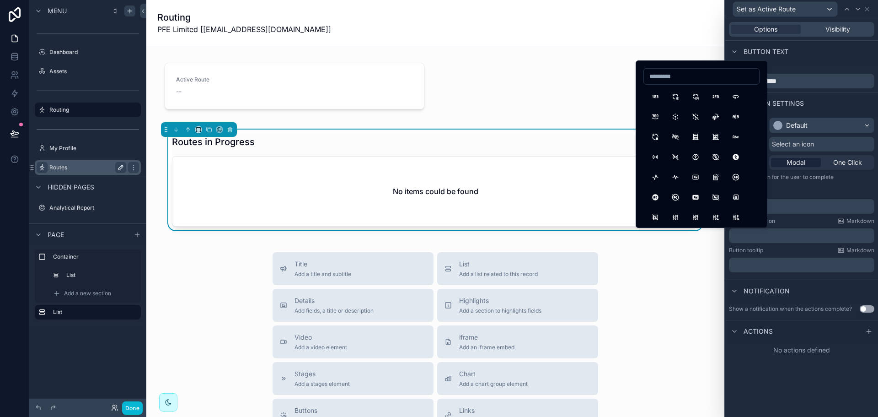
click at [814, 194] on div "Modal title" at bounding box center [801, 191] width 145 height 7
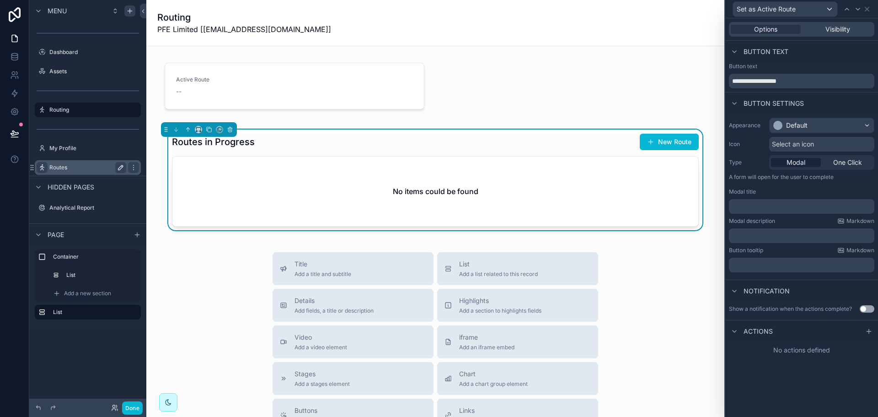
click at [800, 207] on p "﻿" at bounding box center [803, 206] width 140 height 9
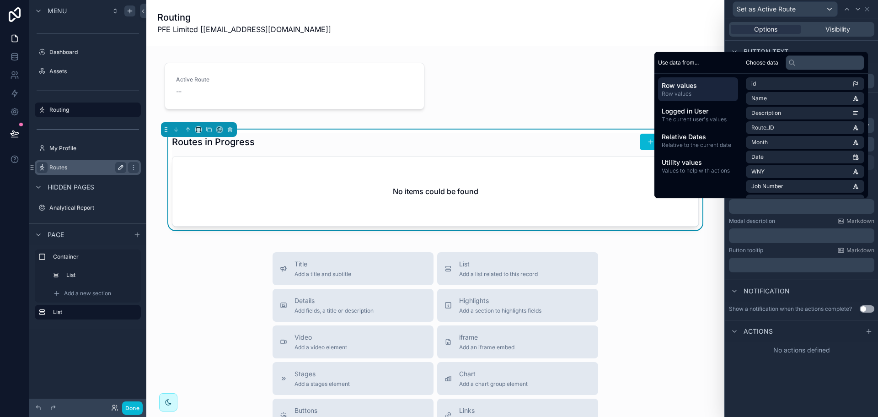
click at [814, 222] on div "Modal description Markdown" at bounding box center [801, 220] width 145 height 7
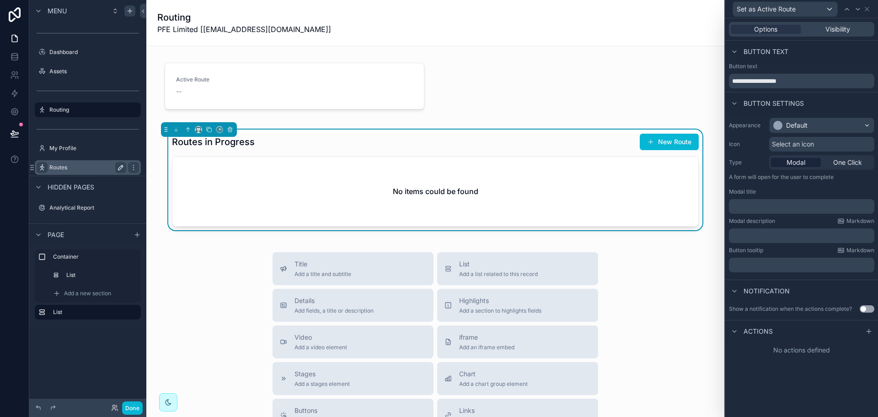
click at [866, 305] on button "Use setting" at bounding box center [867, 308] width 15 height 7
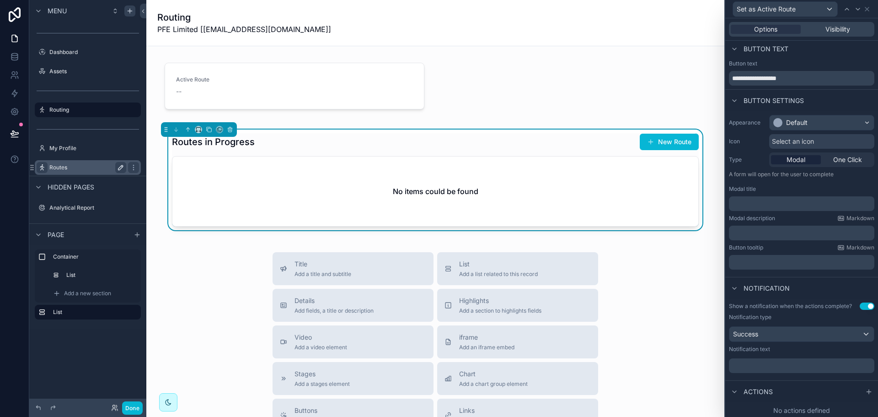
scroll to position [5, 0]
click at [751, 363] on p "﻿" at bounding box center [803, 363] width 140 height 9
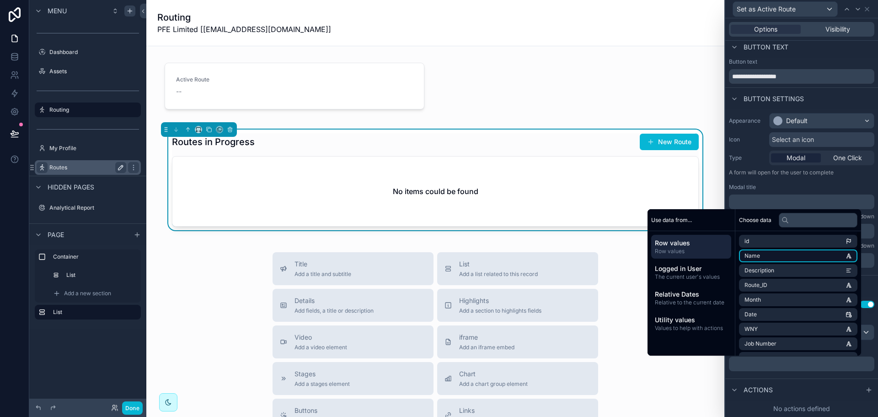
click at [750, 253] on span "Name" at bounding box center [752, 255] width 16 height 7
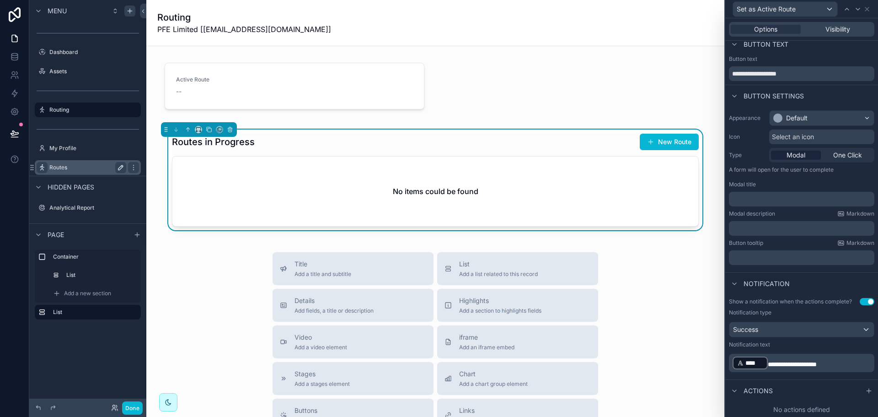
scroll to position [8, 0]
click at [865, 390] on icon at bounding box center [868, 389] width 7 height 7
click at [842, 155] on span "One Click" at bounding box center [847, 154] width 29 height 9
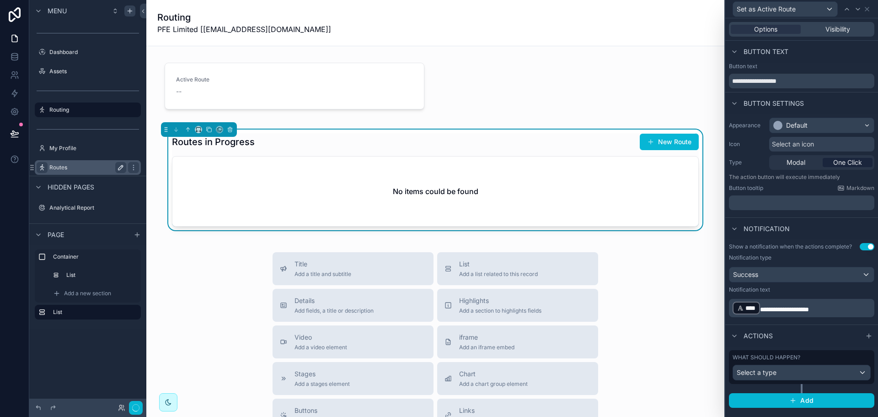
scroll to position [0, 0]
click at [792, 370] on div "Select a type" at bounding box center [801, 372] width 137 height 15
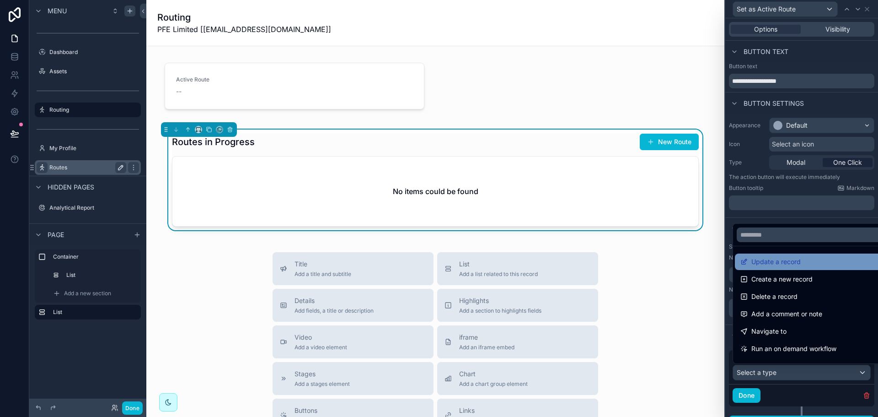
click at [788, 260] on span "Update a record" at bounding box center [775, 261] width 49 height 11
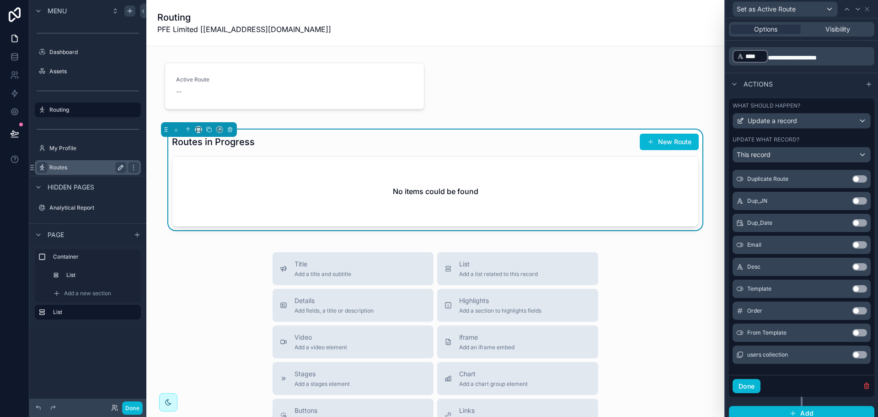
scroll to position [258, 0]
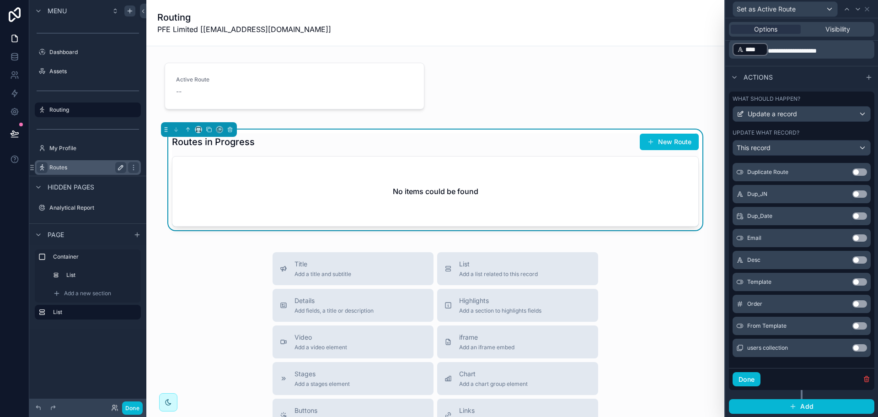
click at [852, 346] on button "Use setting" at bounding box center [859, 347] width 15 height 7
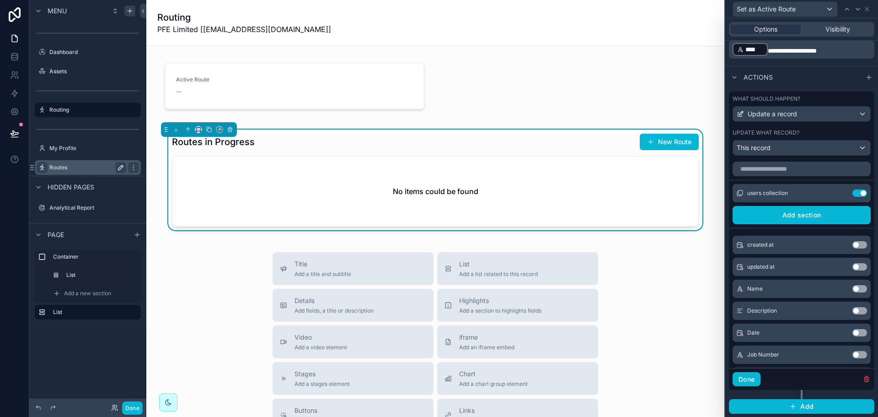
scroll to position [0, 0]
click at [843, 192] on icon at bounding box center [843, 192] width 1 height 1
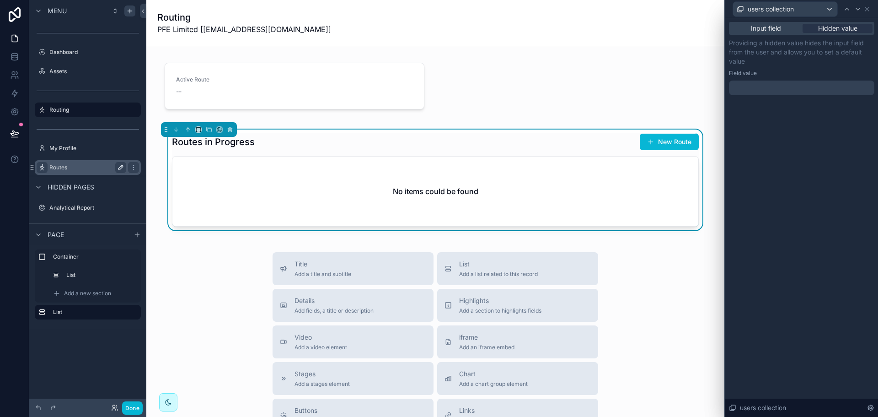
click at [835, 88] on div at bounding box center [801, 87] width 145 height 15
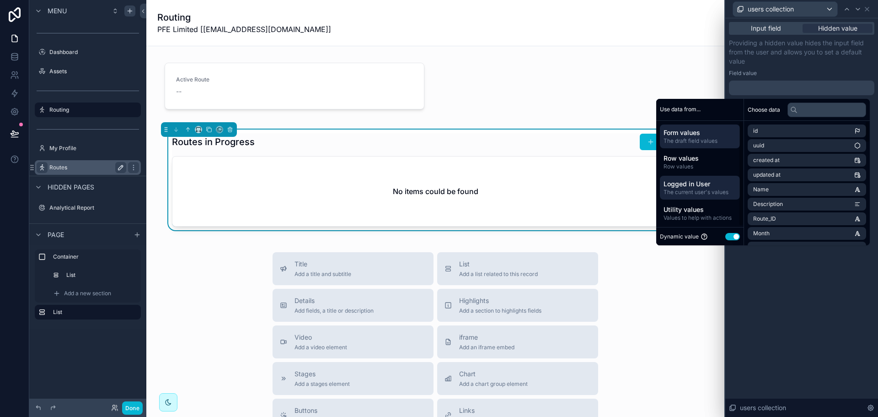
click at [694, 190] on span "The current user's values" at bounding box center [700, 191] width 73 height 7
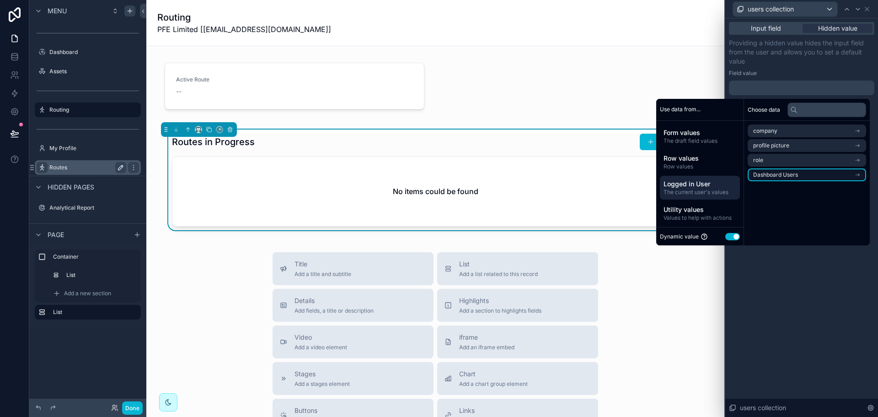
click at [784, 174] on span "Dashboard Users" at bounding box center [775, 174] width 45 height 7
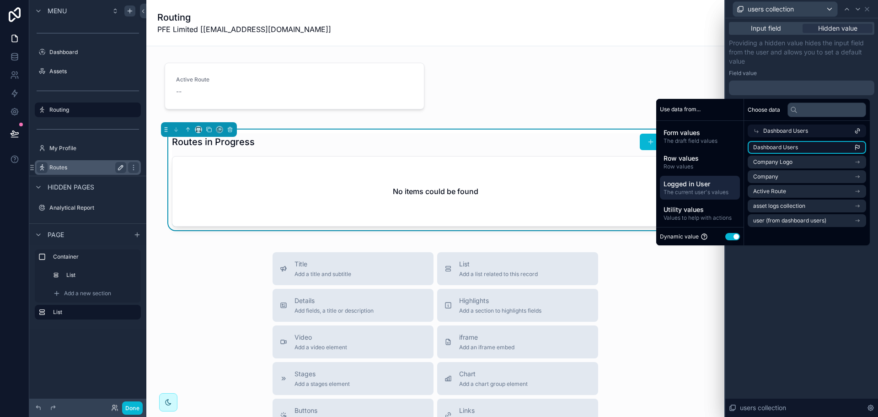
click at [783, 148] on span "Dashboard Users" at bounding box center [775, 147] width 45 height 7
click at [806, 276] on div "**********" at bounding box center [801, 217] width 153 height 398
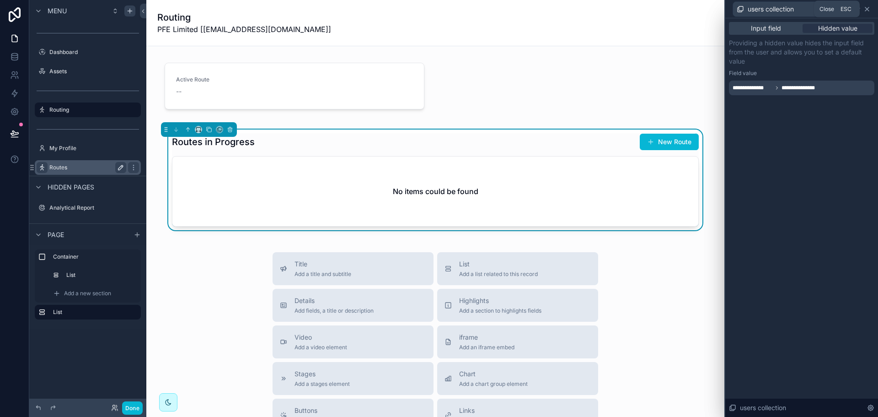
click at [869, 8] on icon at bounding box center [866, 8] width 7 height 7
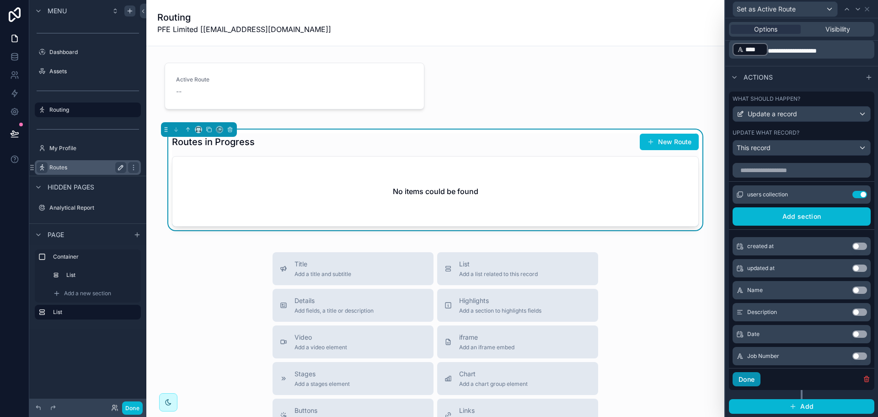
click at [746, 377] on button "Done" at bounding box center [747, 379] width 28 height 15
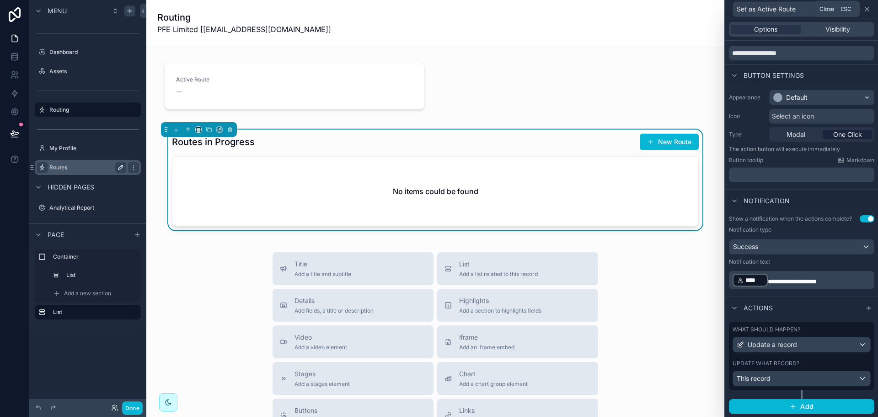
click at [868, 7] on icon at bounding box center [867, 9] width 4 height 4
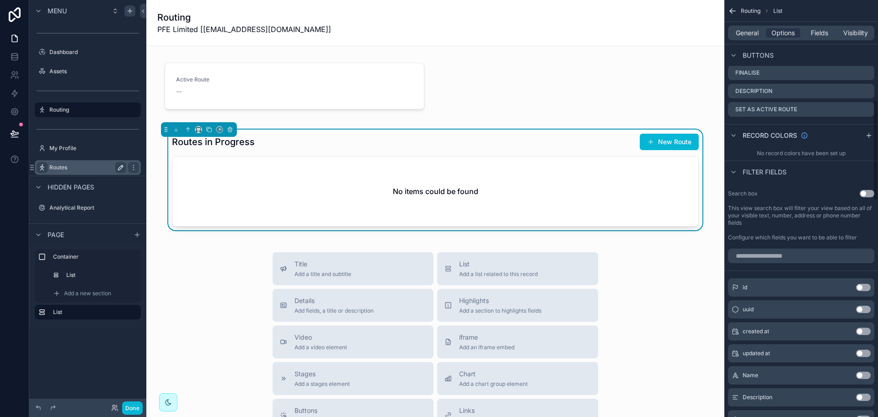
scroll to position [412, 0]
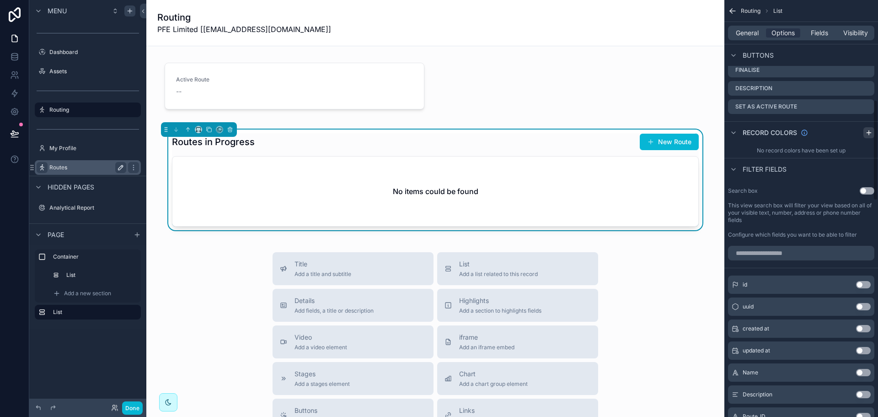
click at [870, 133] on icon "scrollable content" at bounding box center [868, 132] width 7 height 7
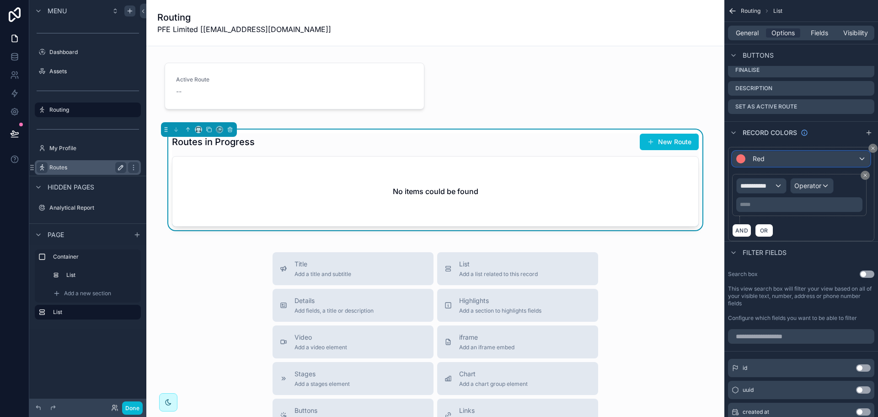
click at [793, 160] on div "Red" at bounding box center [801, 158] width 137 height 15
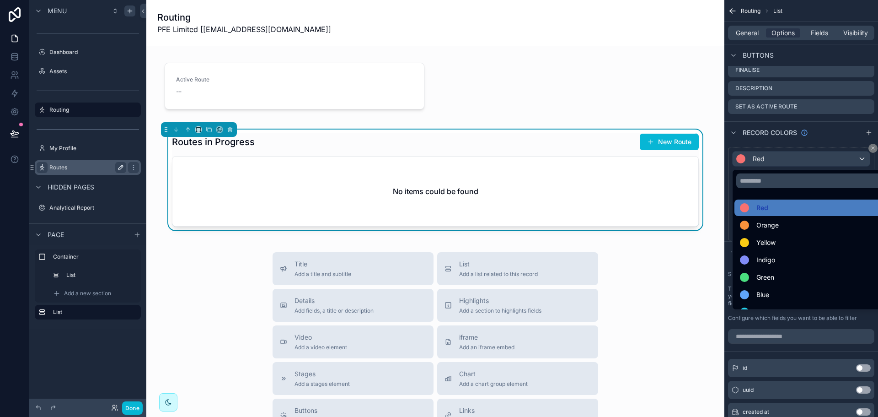
click at [774, 243] on span "Yellow" at bounding box center [765, 242] width 19 height 11
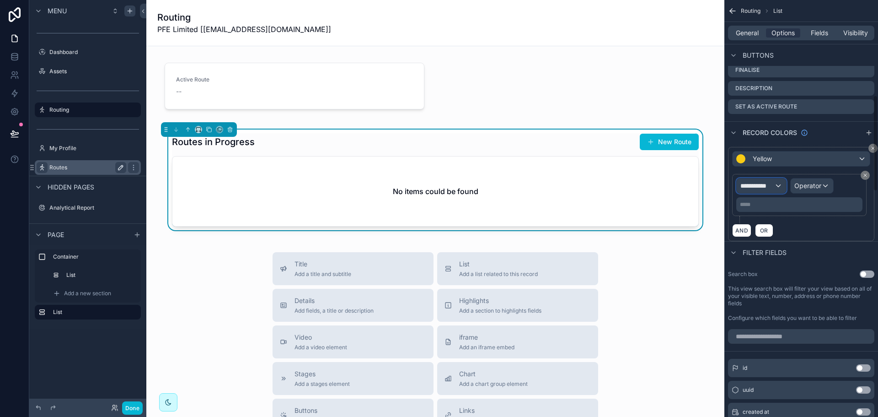
click at [771, 187] on span "**********" at bounding box center [757, 185] width 34 height 9
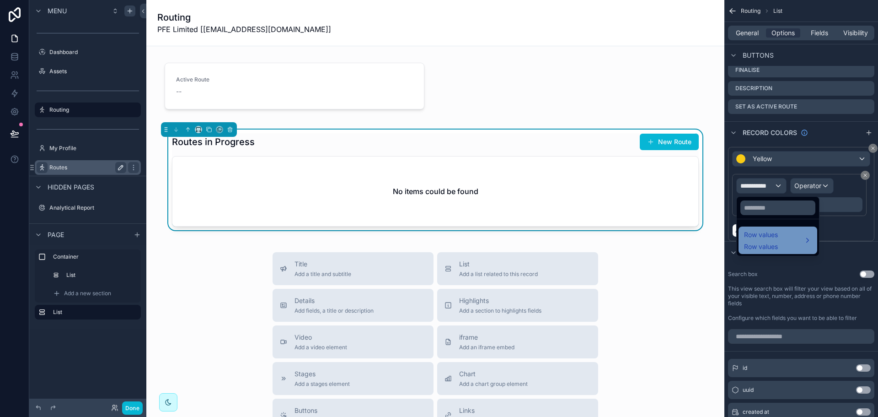
click at [777, 234] on span "Row values" at bounding box center [761, 234] width 34 height 11
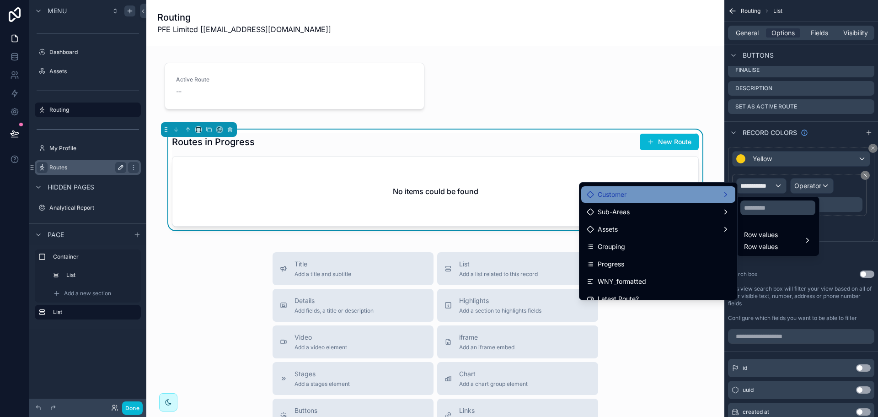
scroll to position [183, 0]
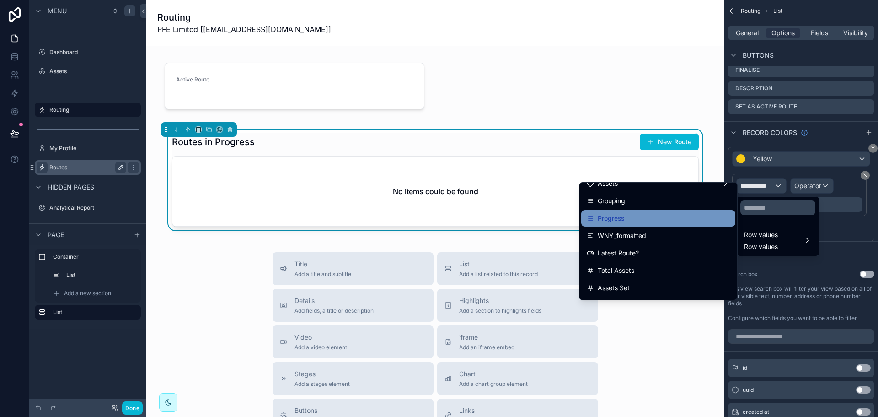
click at [643, 218] on div "Progress" at bounding box center [658, 218] width 143 height 11
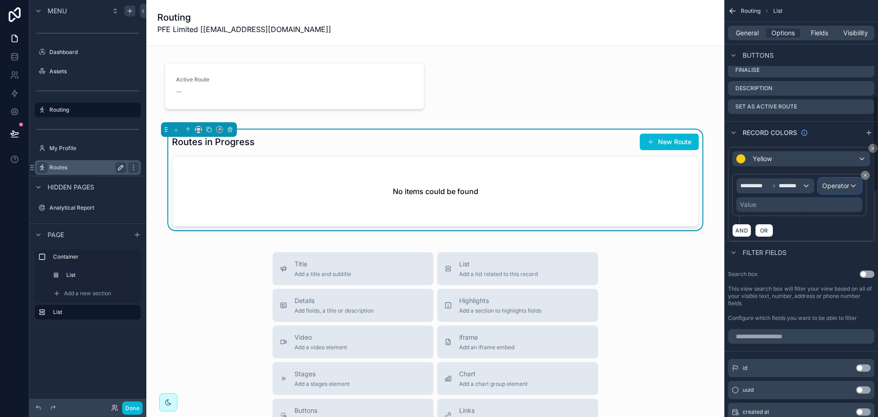
click at [829, 182] on span "Operator" at bounding box center [835, 186] width 27 height 8
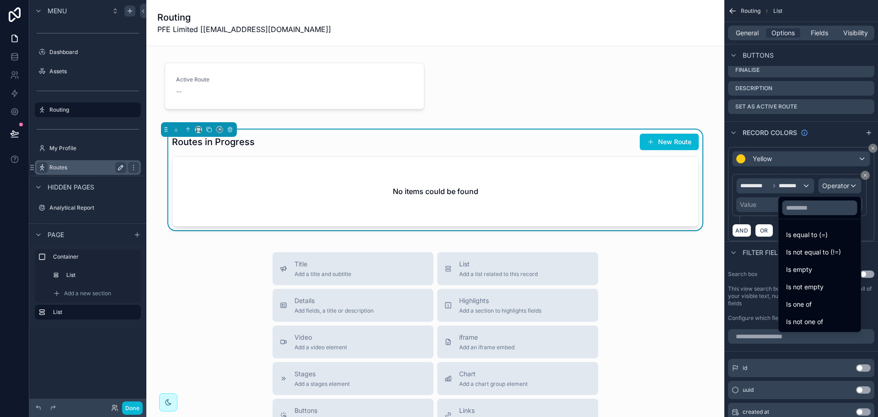
click at [815, 236] on div "Is equal to (=)" at bounding box center [820, 234] width 68 height 11
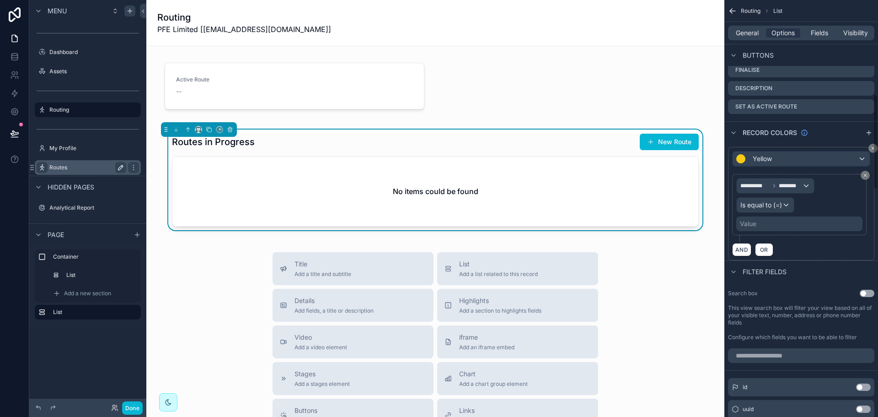
click at [755, 227] on div "Value" at bounding box center [748, 223] width 16 height 9
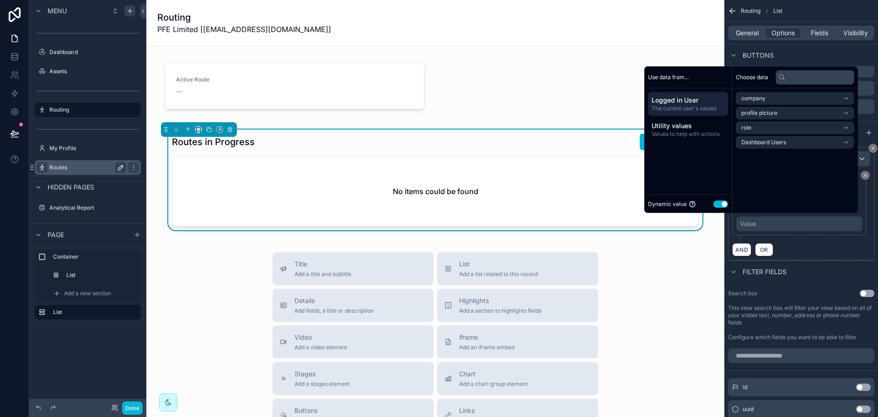
click at [719, 202] on button "Use setting" at bounding box center [720, 203] width 15 height 7
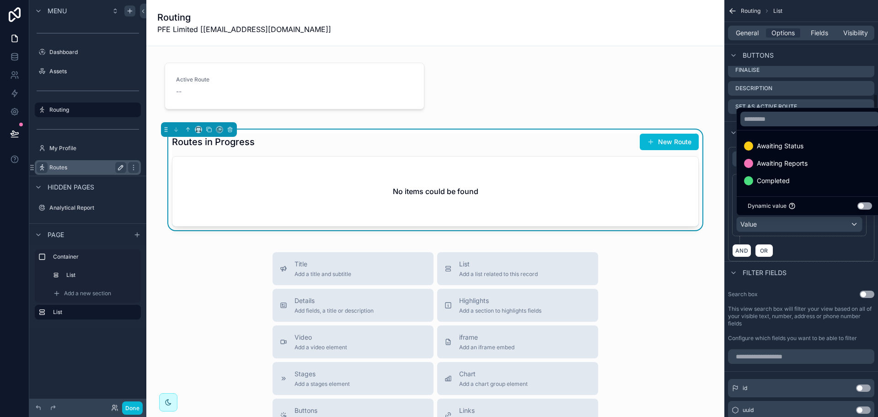
drag, startPoint x: 781, startPoint y: 147, endPoint x: 779, endPoint y: 216, distance: 69.1
click at [781, 147] on span "Awaiting Status" at bounding box center [780, 145] width 47 height 11
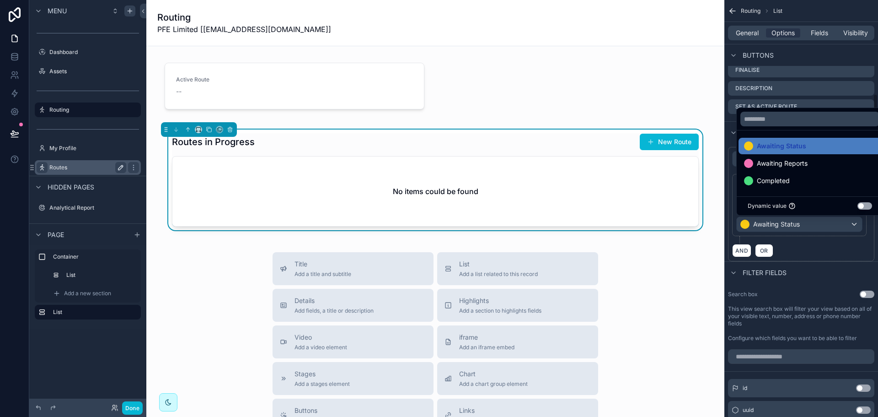
click at [828, 262] on div "Filter fields" at bounding box center [801, 272] width 154 height 22
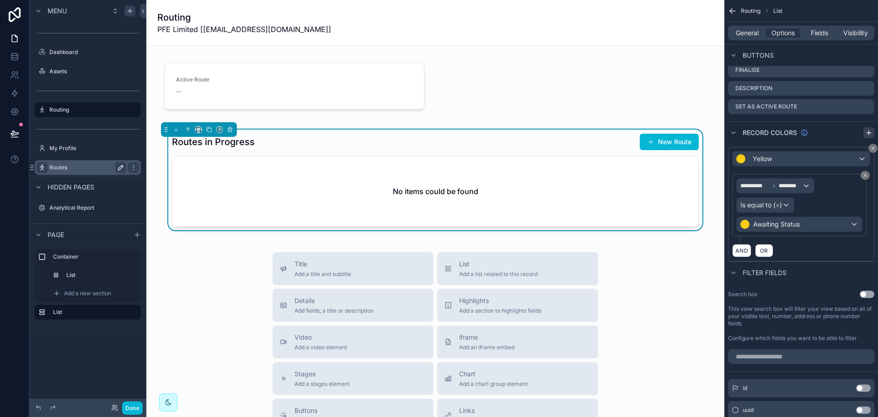
click at [869, 134] on icon "scrollable content" at bounding box center [869, 132] width 0 height 4
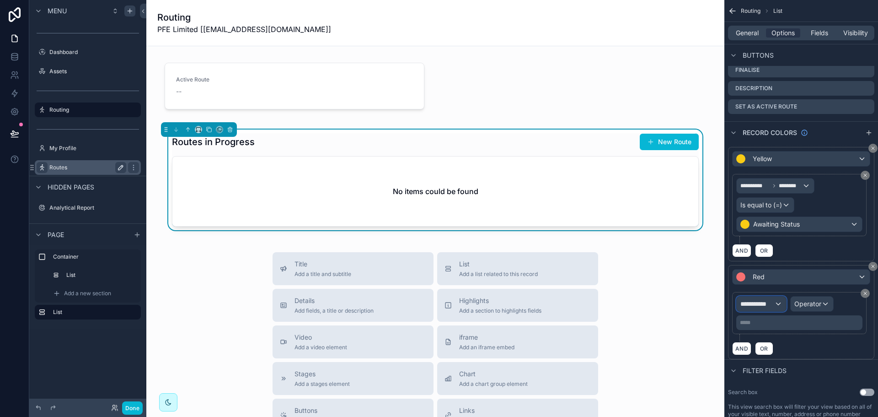
click at [768, 303] on span "**********" at bounding box center [757, 303] width 34 height 9
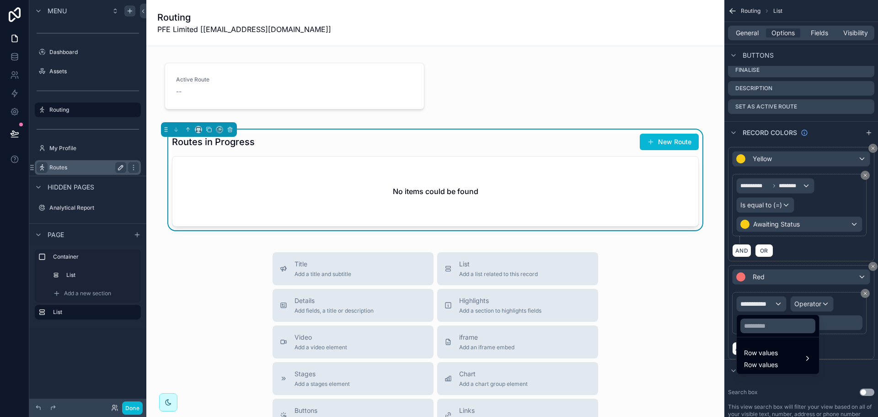
click at [768, 303] on div "scrollable content" at bounding box center [439, 208] width 878 height 417
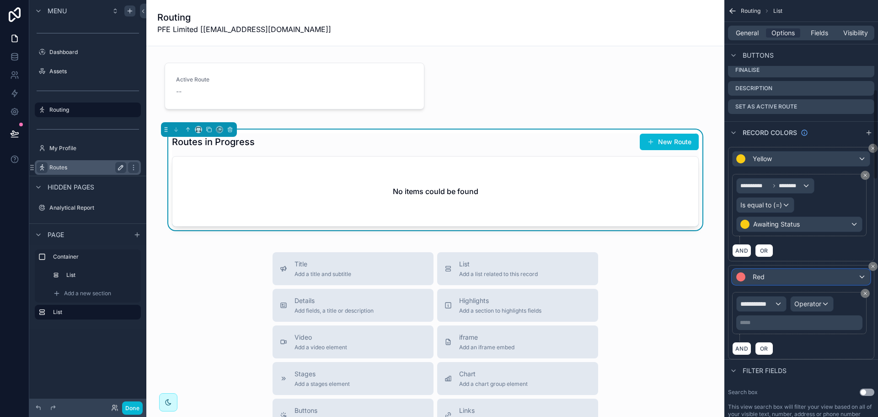
click at [753, 279] on span "Red" at bounding box center [759, 276] width 12 height 9
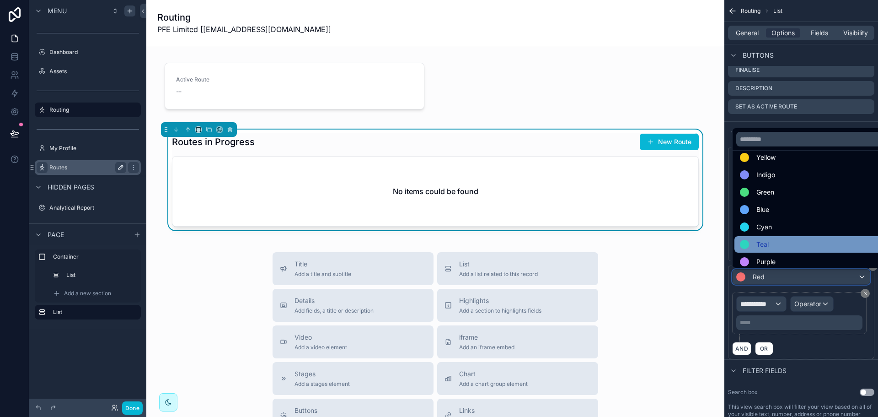
scroll to position [65, 0]
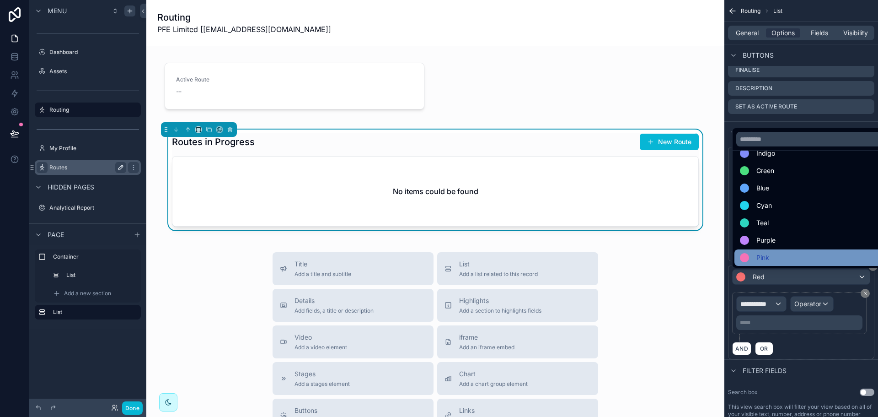
click at [765, 254] on span "Pink" at bounding box center [762, 257] width 13 height 11
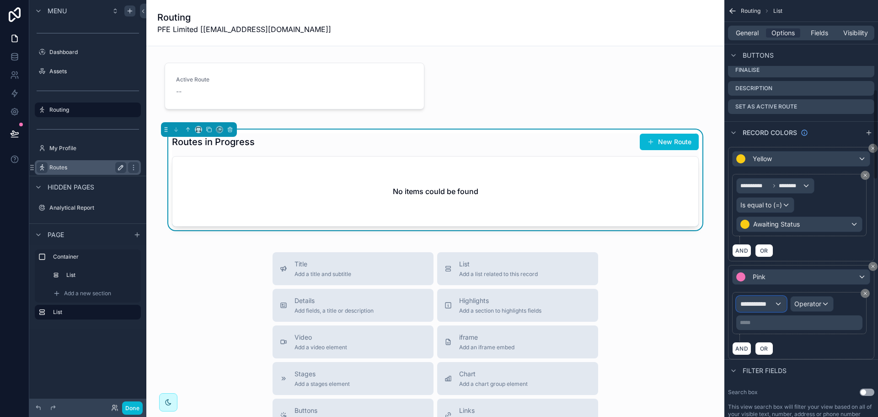
click at [774, 309] on div "**********" at bounding box center [761, 303] width 49 height 15
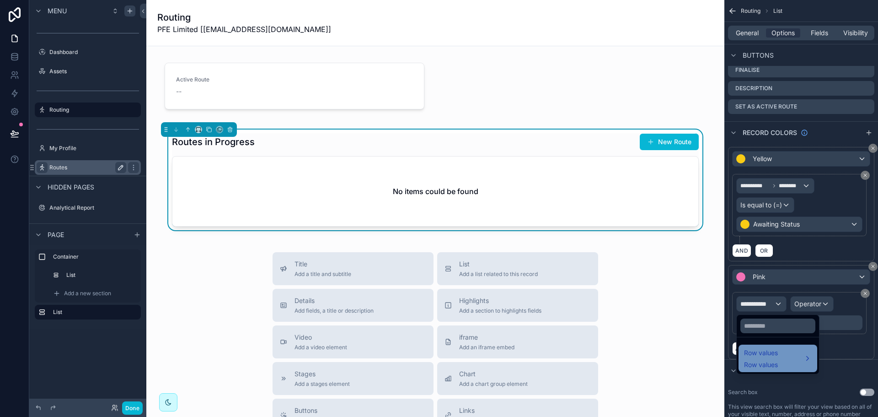
click at [777, 348] on span "Row values" at bounding box center [761, 352] width 34 height 11
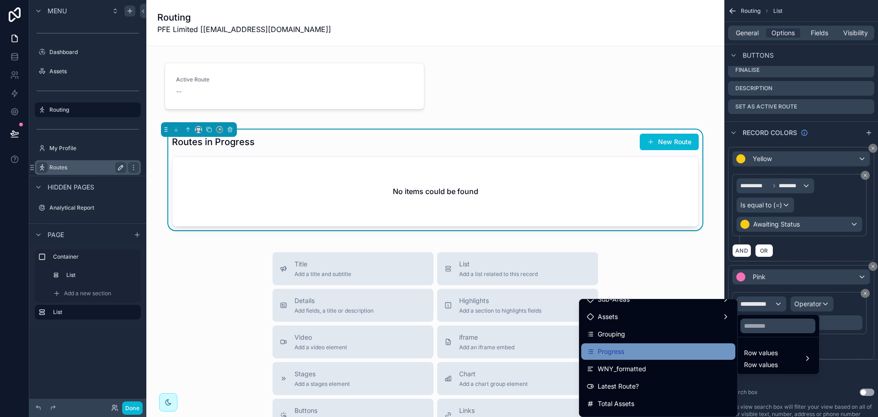
scroll to position [183, 0]
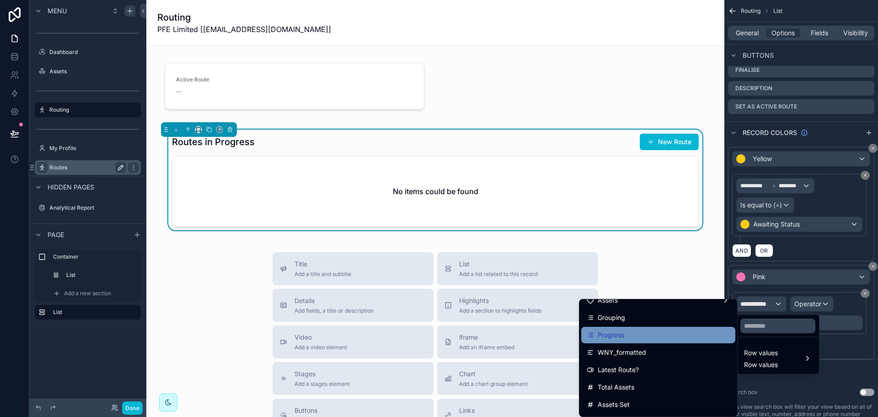
click at [656, 338] on div "Progress" at bounding box center [658, 334] width 143 height 11
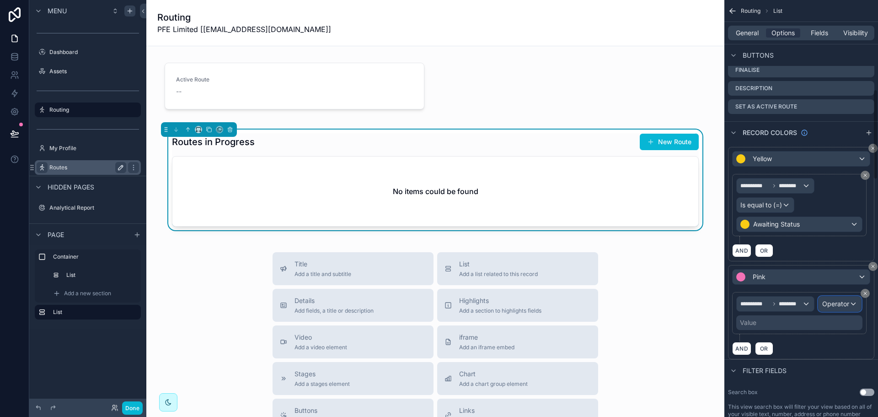
click at [833, 300] on span "Operator" at bounding box center [835, 304] width 27 height 8
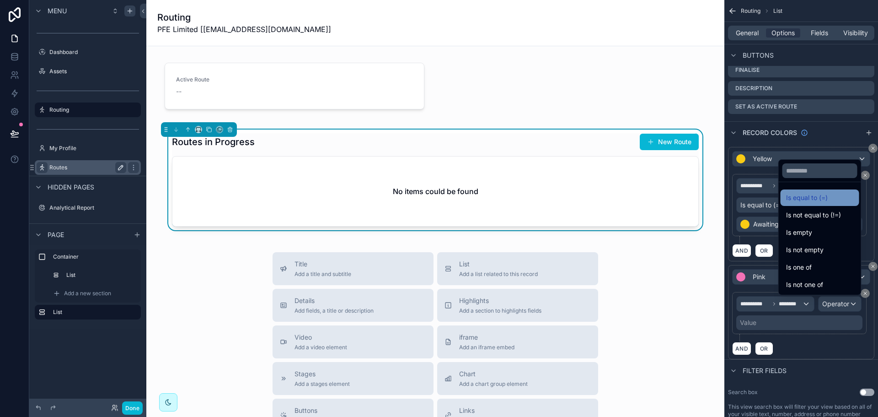
click at [808, 194] on div "Is equal to (=)" at bounding box center [820, 197] width 68 height 11
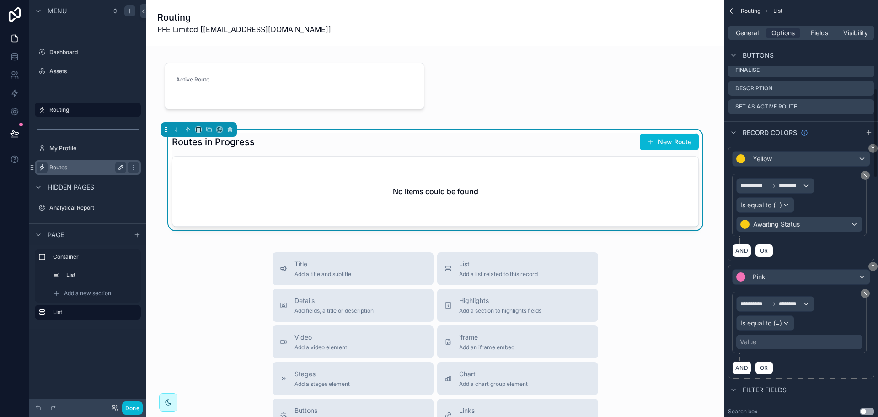
click at [761, 338] on div "Value" at bounding box center [799, 341] width 126 height 15
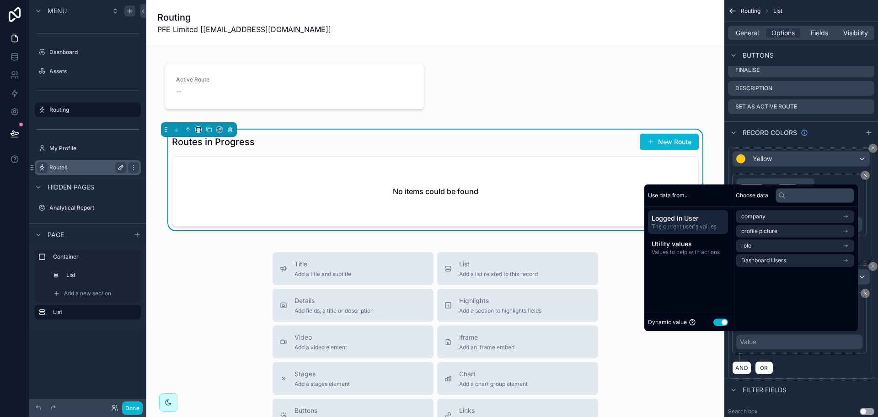
click at [714, 322] on button "Use setting" at bounding box center [720, 321] width 15 height 7
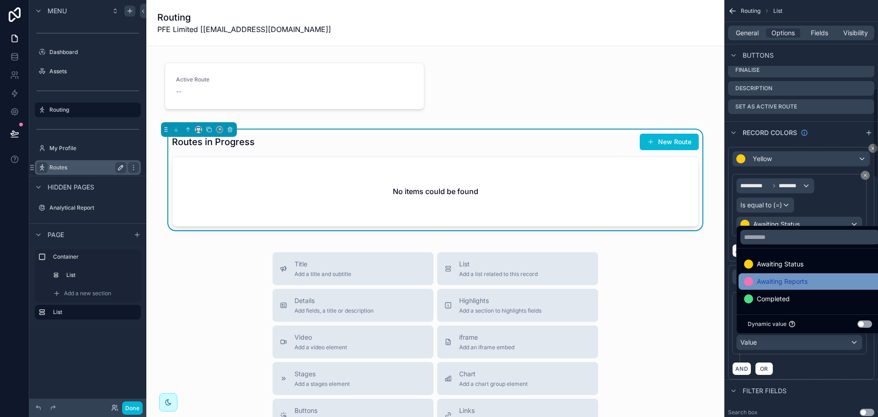
click at [769, 285] on span "Awaiting Reports" at bounding box center [782, 281] width 51 height 11
click at [819, 360] on div "**********" at bounding box center [801, 327] width 138 height 70
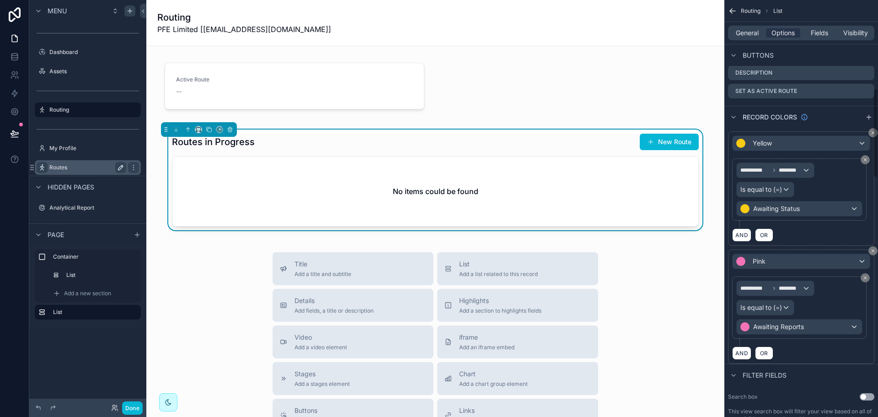
scroll to position [412, 0]
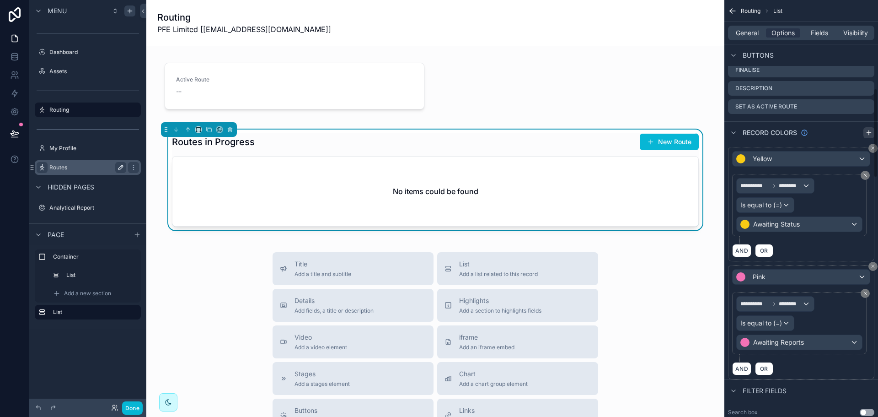
click at [867, 127] on button "scrollable content" at bounding box center [868, 132] width 11 height 11
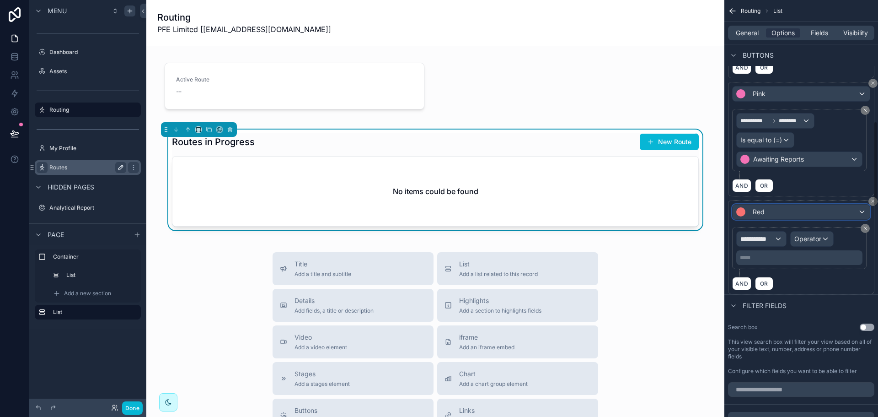
click at [768, 216] on div "Red" at bounding box center [801, 211] width 137 height 15
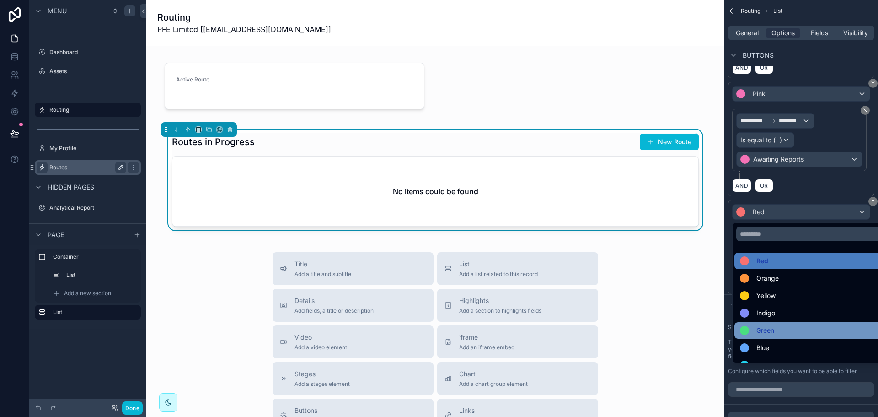
click at [766, 327] on span "Green" at bounding box center [765, 330] width 18 height 11
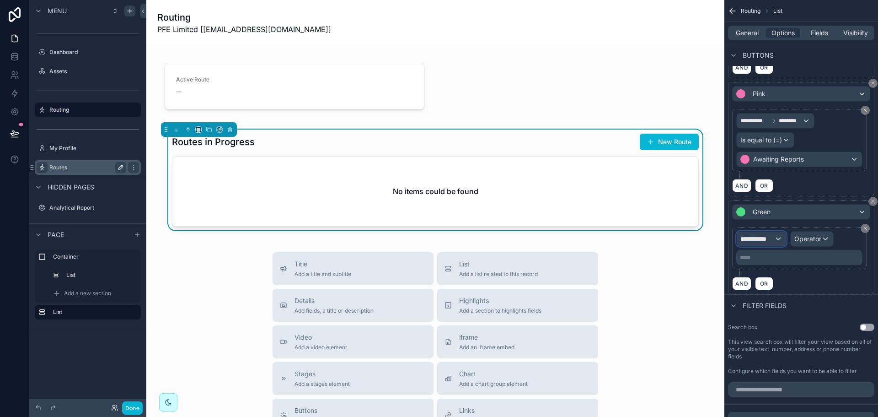
click at [776, 243] on div "**********" at bounding box center [761, 238] width 49 height 15
click at [765, 287] on span "Row values" at bounding box center [761, 287] width 34 height 11
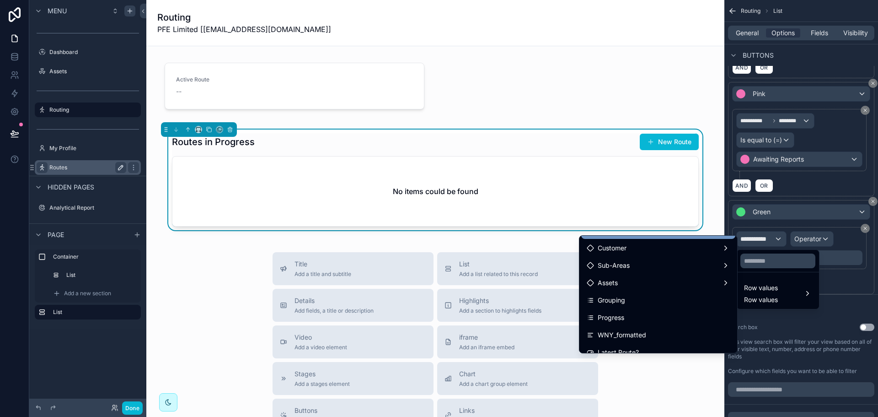
scroll to position [183, 0]
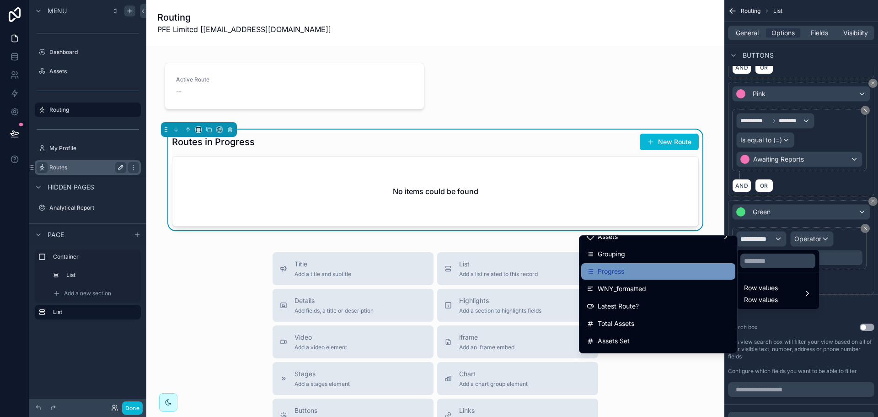
click at [631, 277] on div "Progress" at bounding box center [658, 271] width 154 height 16
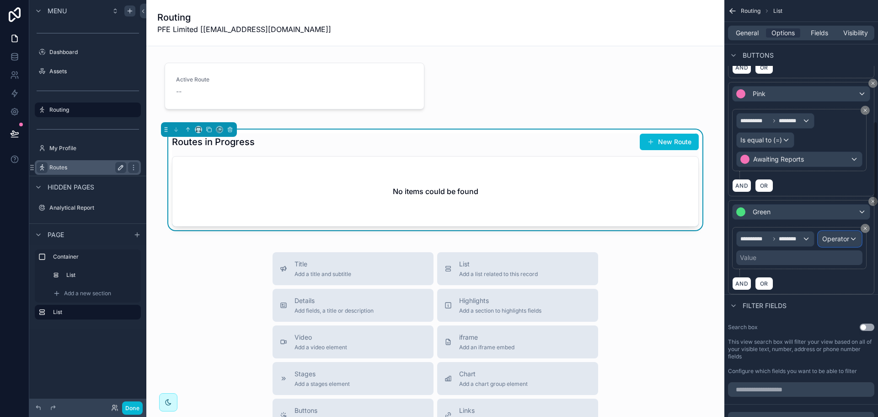
click at [857, 240] on div "Operator" at bounding box center [840, 238] width 43 height 15
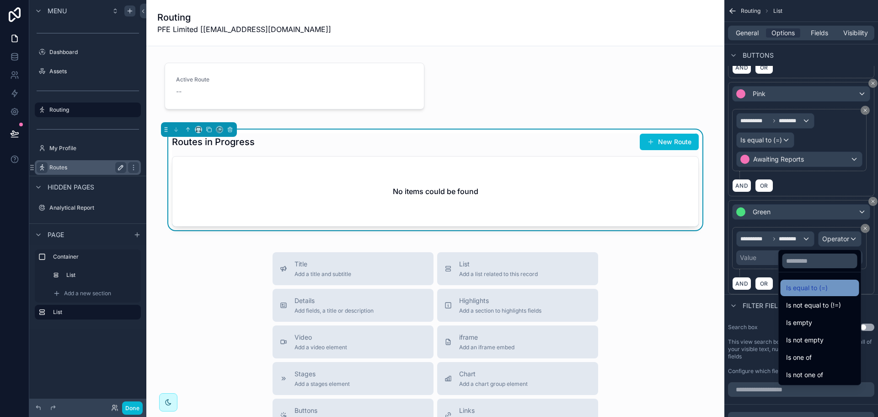
click at [815, 288] on div "Is equal to (=)" at bounding box center [820, 287] width 68 height 11
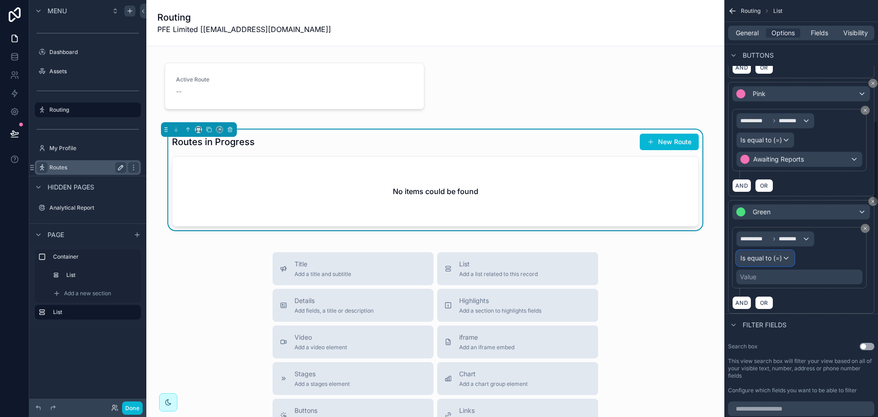
click at [765, 263] on div "Is equal to (=)" at bounding box center [765, 258] width 57 height 15
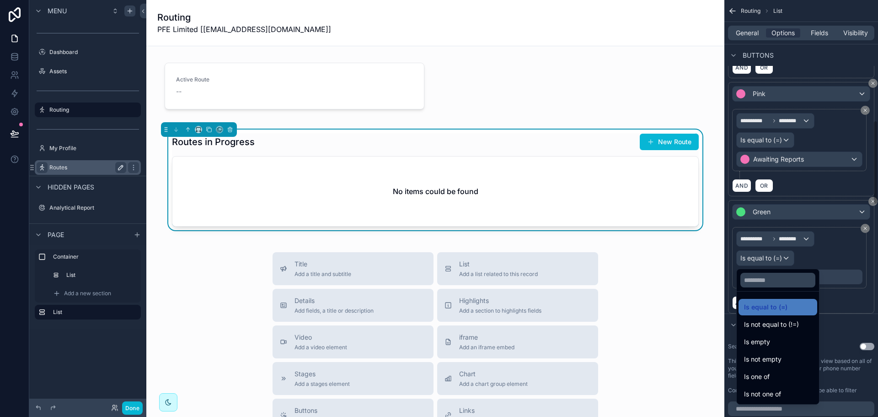
click at [851, 253] on div "scrollable content" at bounding box center [439, 208] width 878 height 417
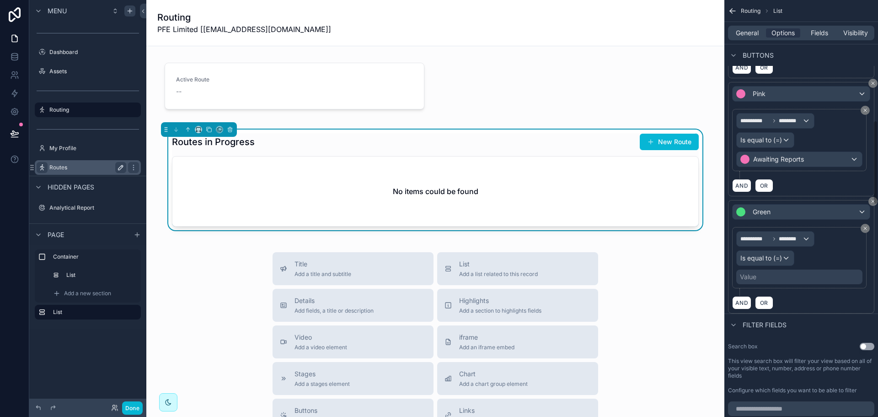
click at [801, 273] on div "Value" at bounding box center [799, 276] width 126 height 15
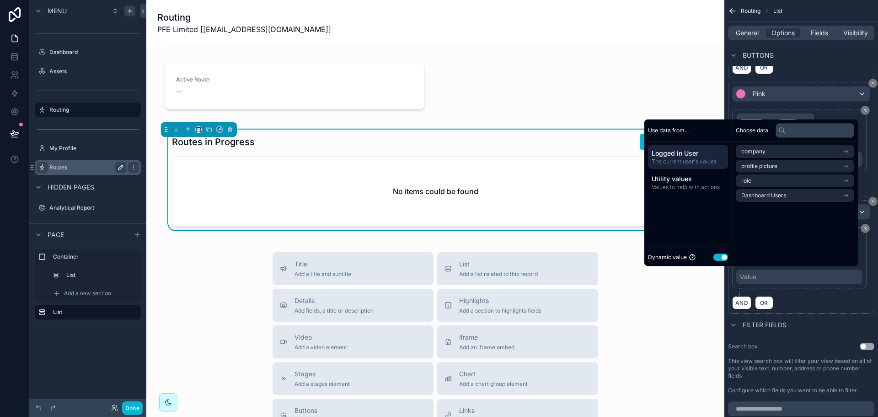
click at [719, 254] on button "Use setting" at bounding box center [720, 256] width 15 height 7
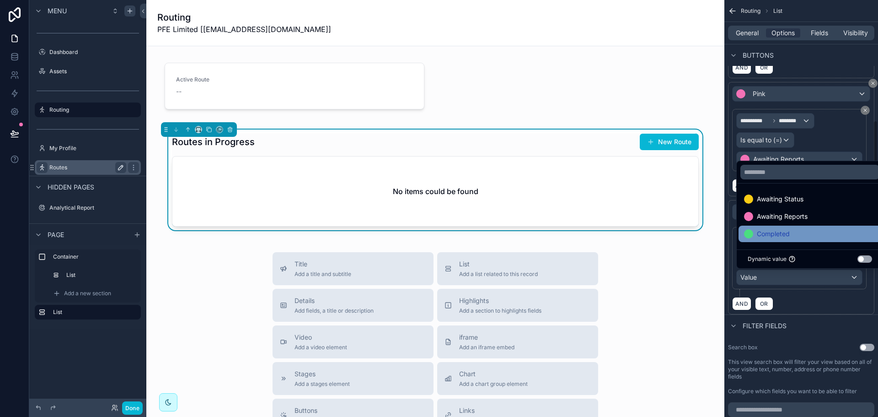
click at [766, 233] on span "Completed" at bounding box center [773, 233] width 33 height 11
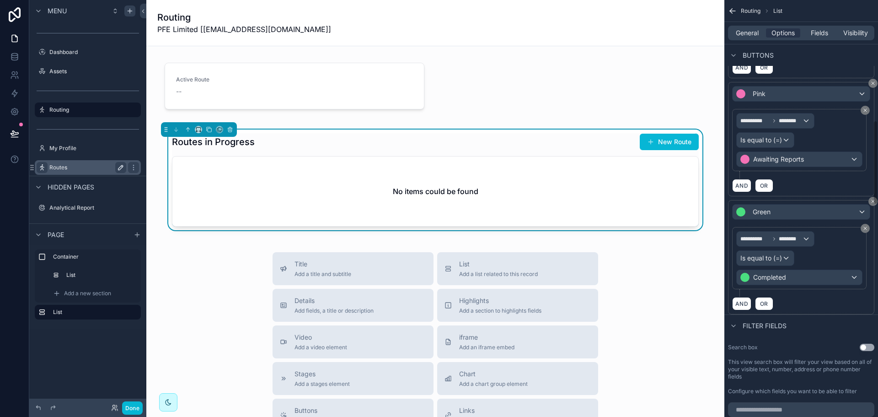
click at [798, 313] on div "**********" at bounding box center [801, 257] width 146 height 114
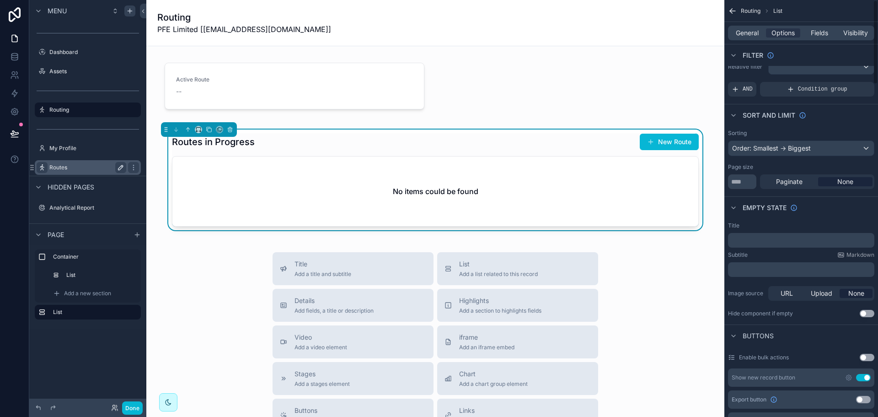
scroll to position [0, 0]
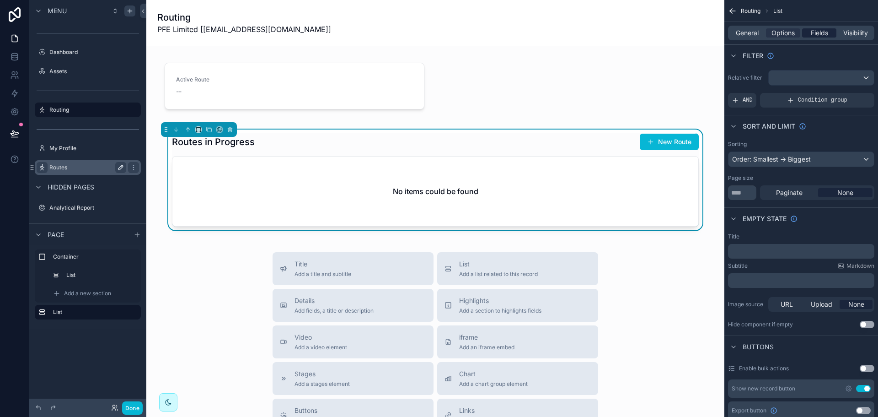
click at [823, 32] on span "Fields" at bounding box center [819, 32] width 17 height 9
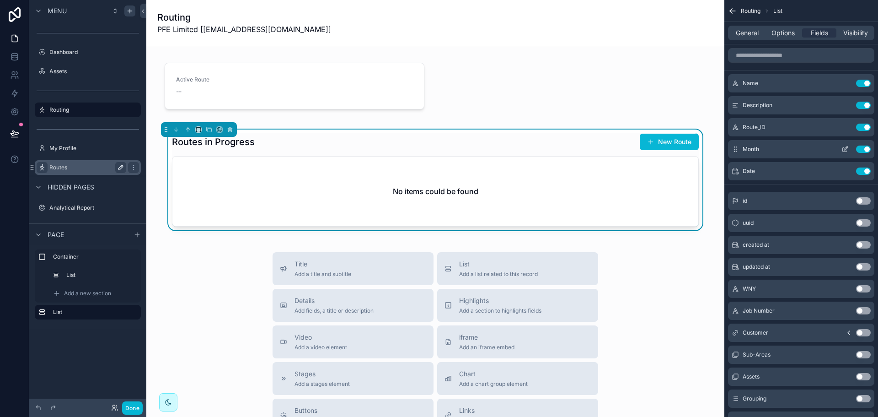
click at [864, 150] on button "Use setting" at bounding box center [863, 148] width 15 height 7
click at [865, 126] on button "Use setting" at bounding box center [863, 126] width 15 height 7
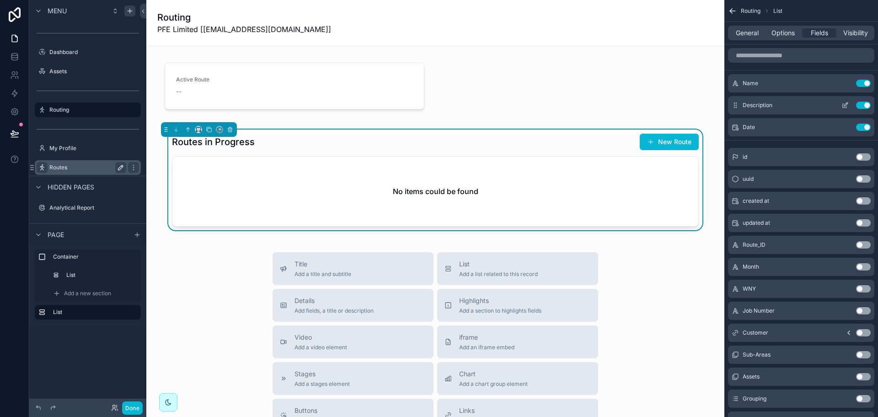
click at [863, 107] on button "Use setting" at bounding box center [863, 105] width 15 height 7
click at [862, 81] on button "Use setting" at bounding box center [863, 83] width 15 height 7
click at [862, 200] on button "Use setting" at bounding box center [863, 200] width 15 height 7
click at [848, 106] on icon "scrollable content" at bounding box center [844, 105] width 7 height 7
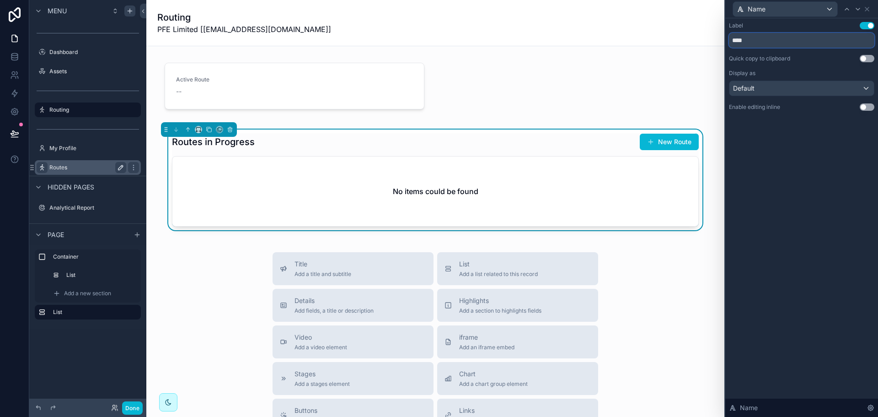
drag, startPoint x: 770, startPoint y: 44, endPoint x: 712, endPoint y: 43, distance: 57.6
click at [712, 43] on div "Name Label Use setting **** Quick copy to clipboard Use setting Display as Defa…" at bounding box center [439, 208] width 878 height 417
type input "**********"
click at [808, 85] on div "Default" at bounding box center [801, 88] width 145 height 15
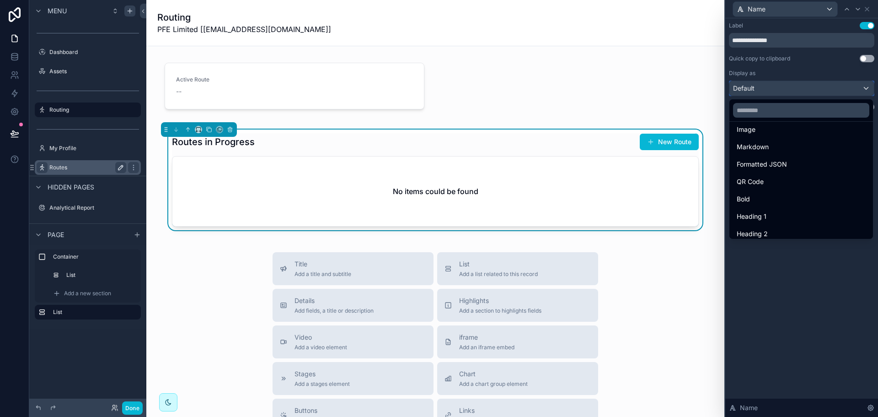
scroll to position [100, 0]
drag, startPoint x: 761, startPoint y: 162, endPoint x: 786, endPoint y: 141, distance: 33.1
click at [761, 162] on div "Bold" at bounding box center [801, 159] width 129 height 11
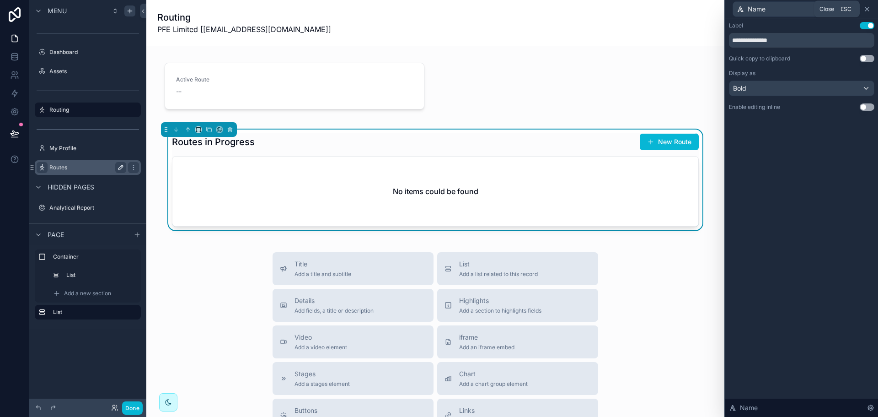
click at [867, 8] on icon at bounding box center [866, 8] width 7 height 7
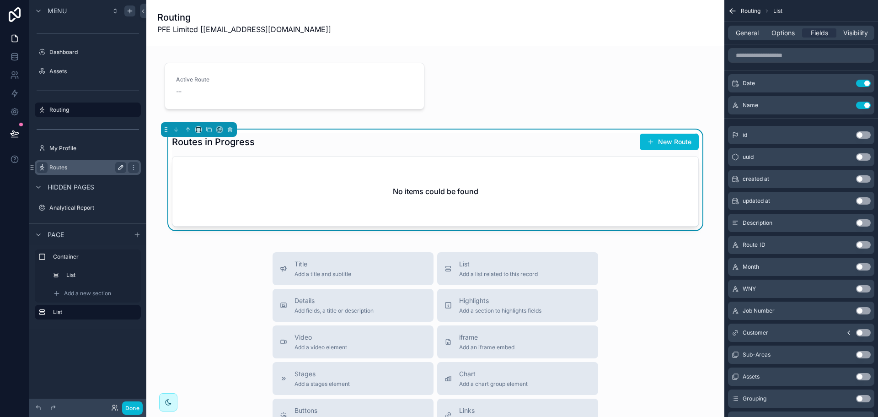
click at [858, 267] on button "Use setting" at bounding box center [863, 266] width 15 height 7
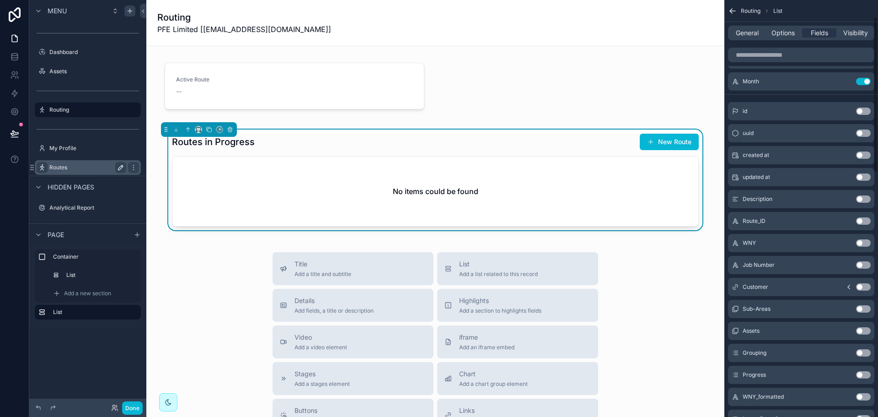
click at [864, 309] on button "Use setting" at bounding box center [863, 308] width 15 height 7
click at [848, 105] on icon "scrollable content" at bounding box center [844, 103] width 7 height 7
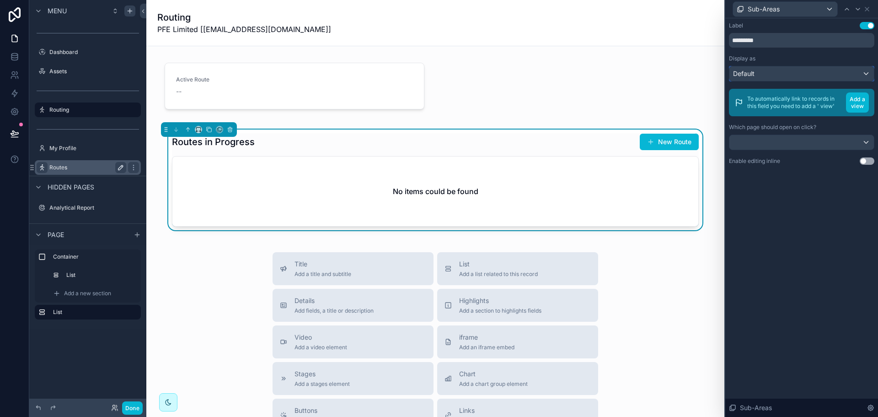
click at [788, 75] on div "Default" at bounding box center [801, 73] width 145 height 15
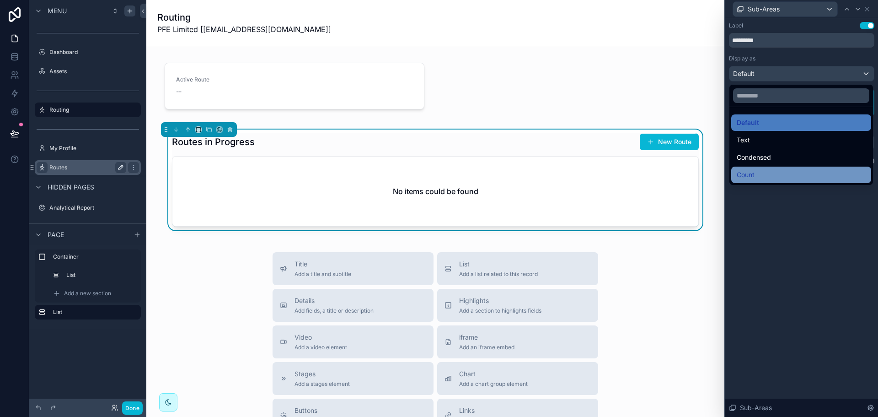
click at [768, 170] on div "Count" at bounding box center [801, 174] width 129 height 11
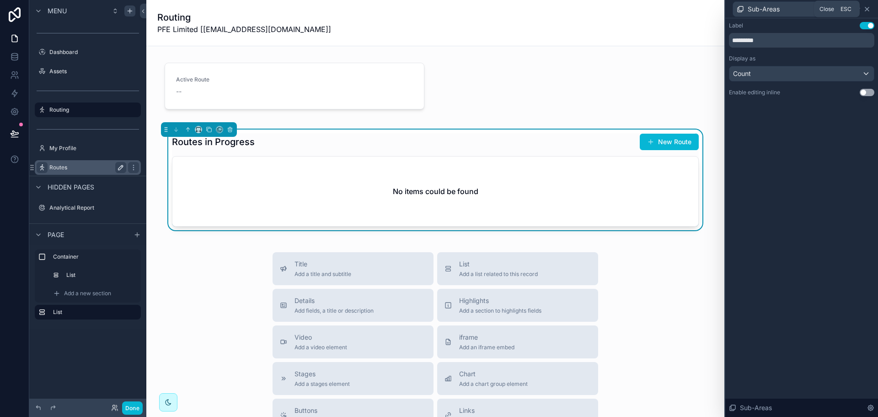
click at [868, 11] on icon at bounding box center [866, 8] width 7 height 7
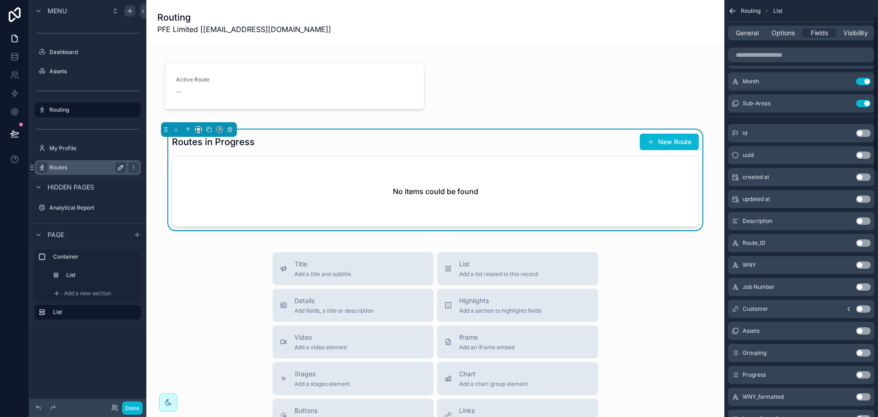
click at [865, 329] on button "Use setting" at bounding box center [863, 330] width 15 height 7
click at [843, 126] on icon "scrollable content" at bounding box center [844, 125] width 7 height 7
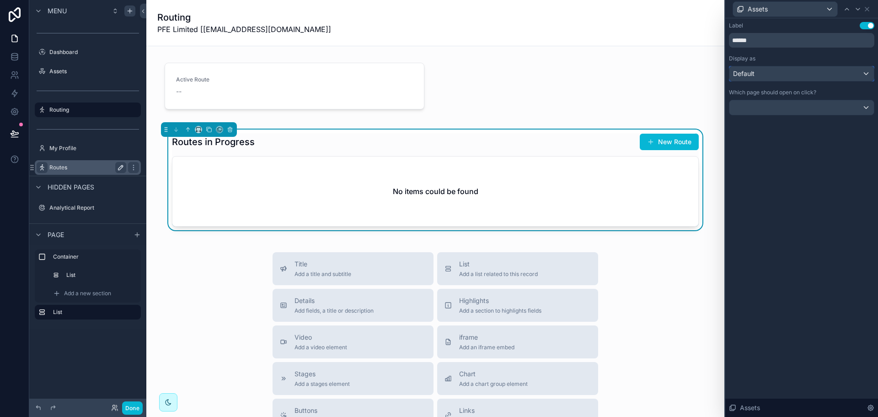
click at [800, 79] on div "Default" at bounding box center [801, 73] width 145 height 15
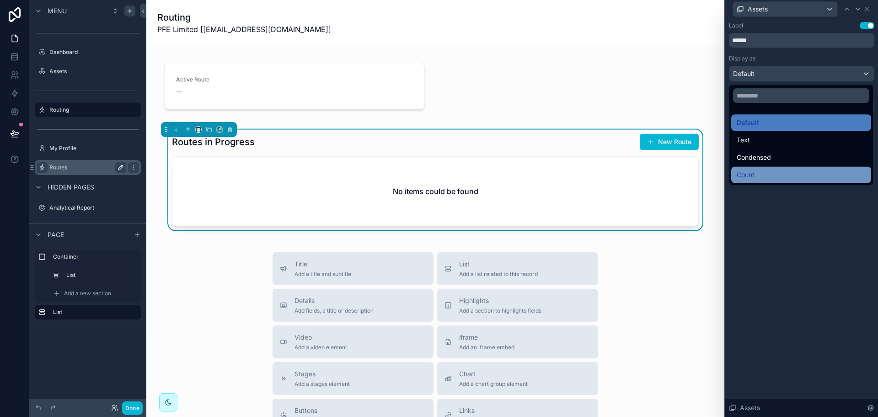
click at [766, 182] on div "Count" at bounding box center [801, 174] width 140 height 16
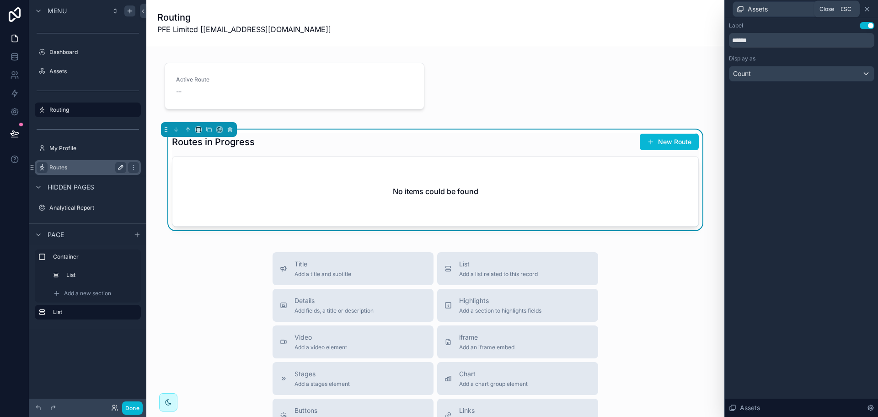
click at [866, 11] on icon at bounding box center [866, 8] width 7 height 7
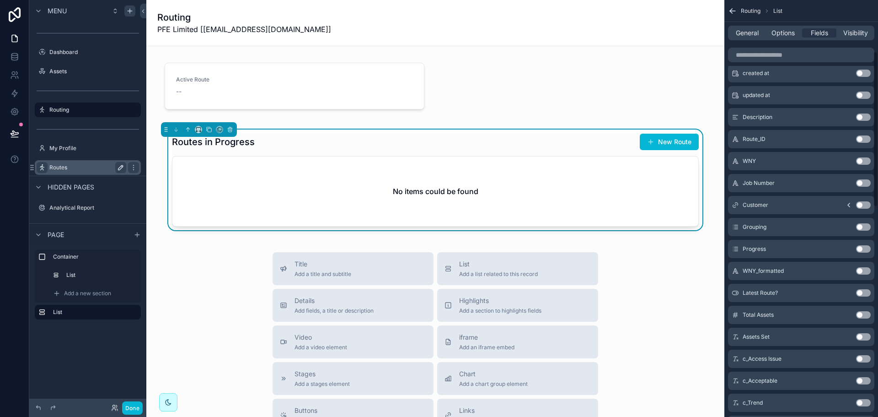
scroll to position [183, 0]
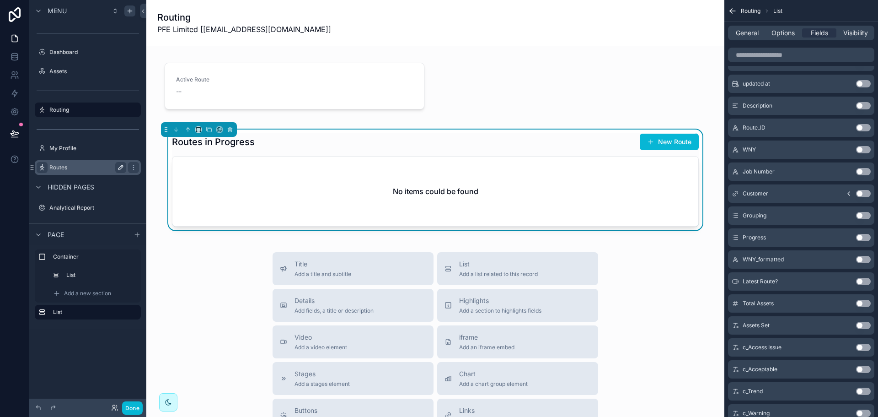
click at [862, 324] on button "Use setting" at bounding box center [863, 324] width 15 height 7
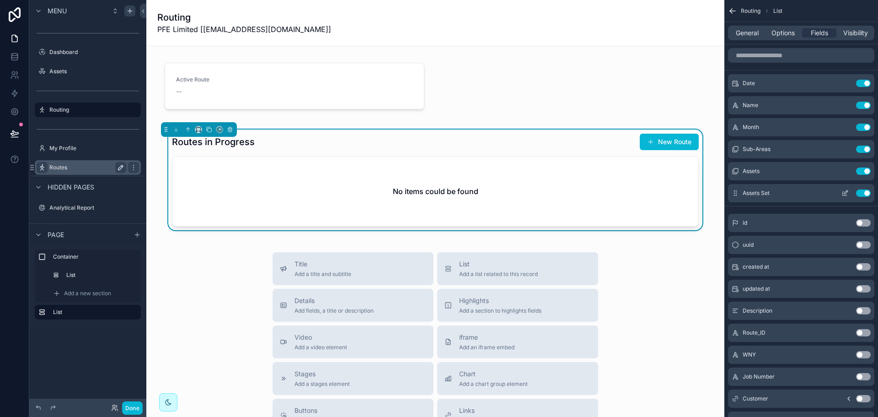
click at [844, 191] on icon "scrollable content" at bounding box center [844, 192] width 7 height 7
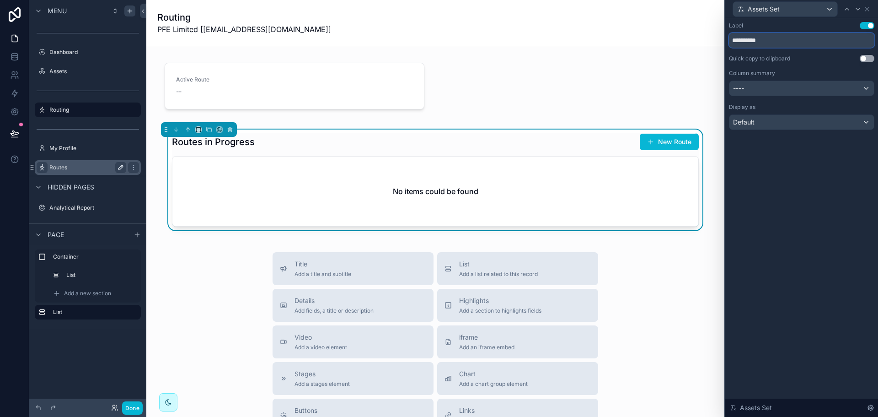
click at [798, 40] on input "**********" at bounding box center [801, 40] width 145 height 15
click at [775, 123] on div "Default" at bounding box center [801, 122] width 145 height 15
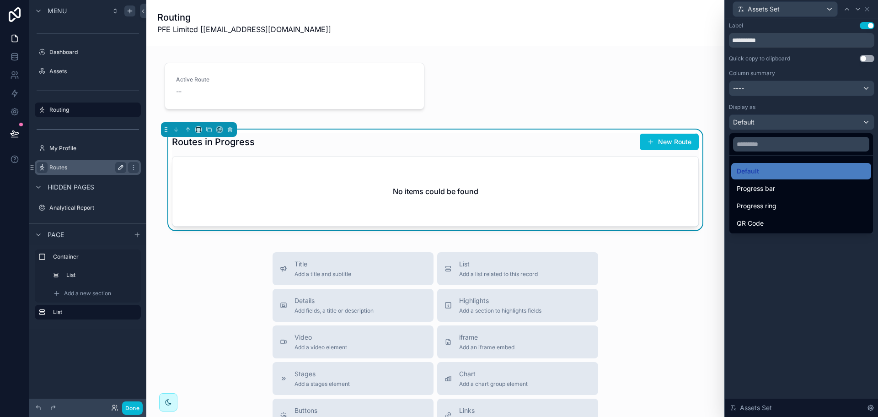
drag, startPoint x: 755, startPoint y: 225, endPoint x: 777, endPoint y: 270, distance: 51.1
click at [777, 270] on div "**********" at bounding box center [439, 208] width 878 height 417
click at [777, 270] on div at bounding box center [801, 208] width 153 height 417
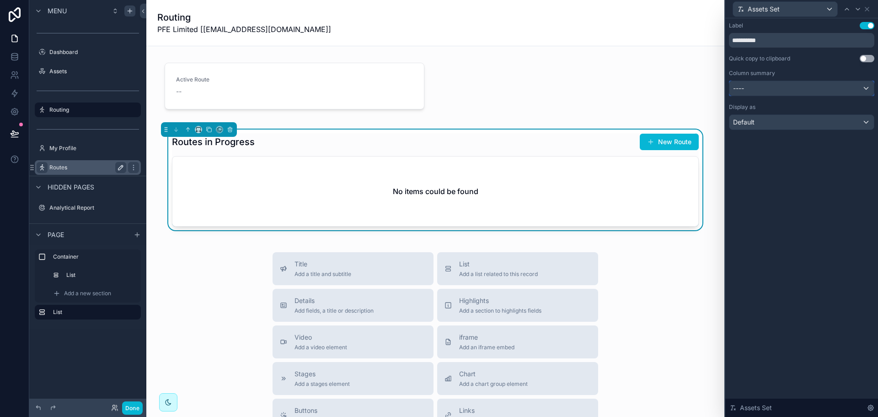
click at [771, 80] on button "----" at bounding box center [801, 88] width 145 height 16
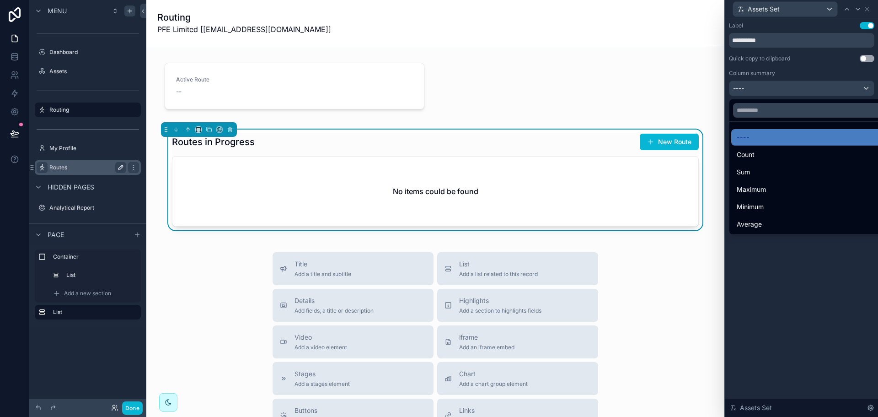
click at [785, 94] on div at bounding box center [801, 208] width 153 height 417
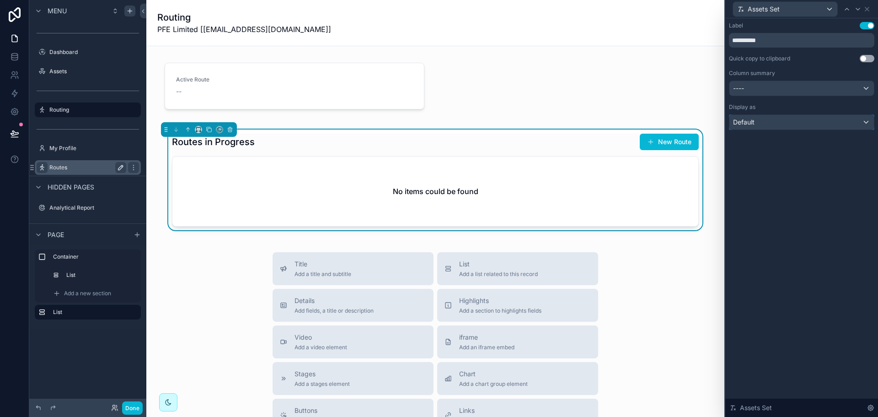
click at [779, 118] on div "Default" at bounding box center [801, 122] width 145 height 15
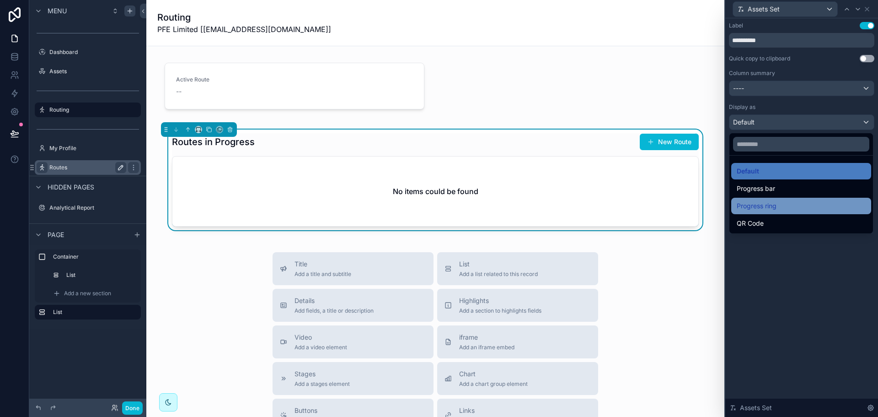
click at [770, 204] on span "Progress ring" at bounding box center [757, 205] width 40 height 11
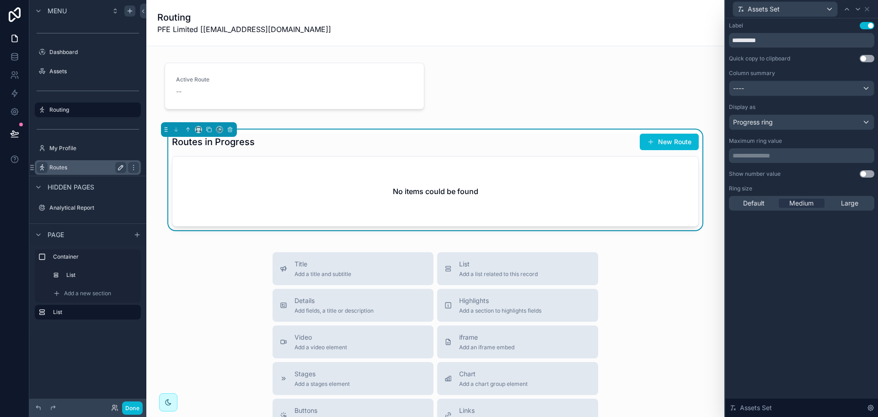
click at [776, 160] on div "**********" at bounding box center [801, 155] width 145 height 15
click at [777, 157] on p "**********" at bounding box center [803, 155] width 140 height 9
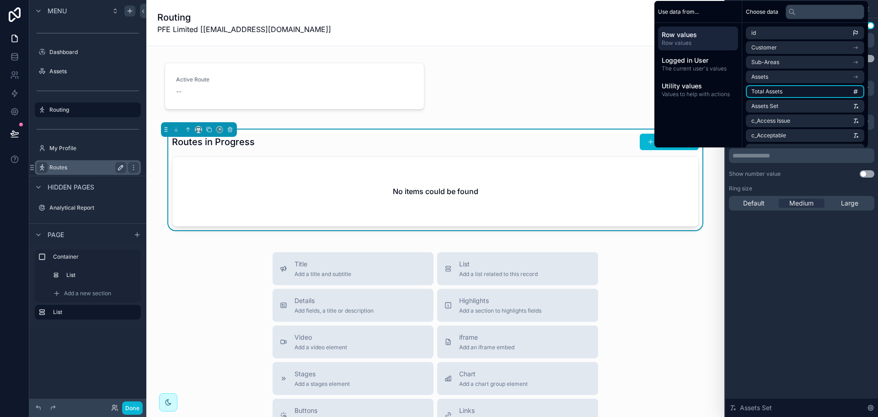
click at [791, 88] on li "Total Assets" at bounding box center [805, 91] width 118 height 13
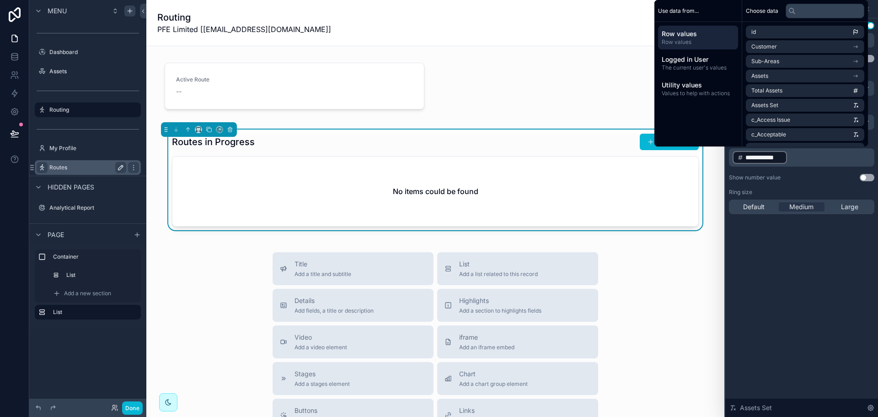
click at [787, 251] on div "**********" at bounding box center [801, 217] width 153 height 398
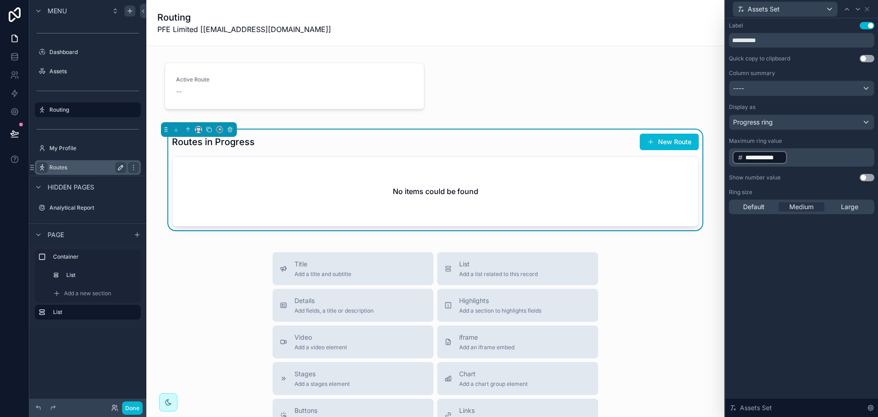
click at [868, 179] on button "Use setting" at bounding box center [867, 177] width 15 height 7
click at [869, 11] on icon at bounding box center [866, 8] width 7 height 7
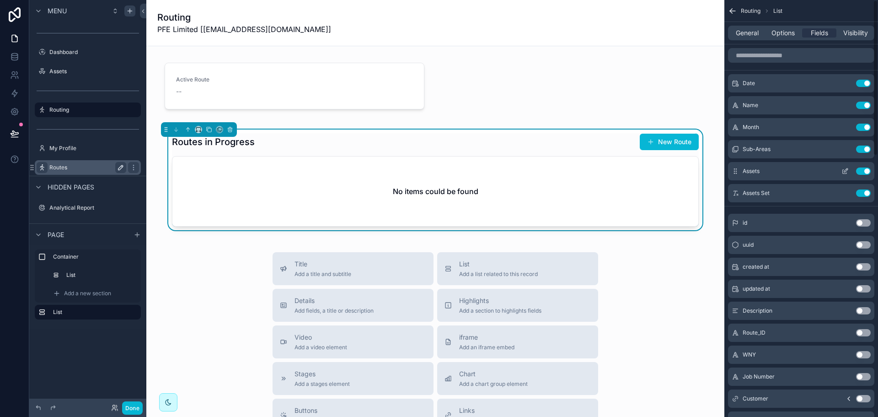
click at [845, 172] on icon "scrollable content" at bounding box center [846, 170] width 4 height 4
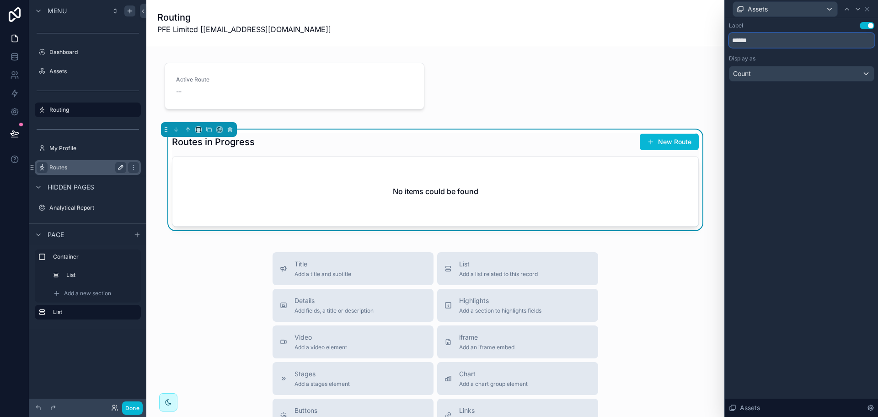
click at [793, 36] on input "******" at bounding box center [801, 40] width 145 height 15
type input "**********"
click at [848, 9] on icon at bounding box center [847, 9] width 4 height 2
click at [776, 38] on input "*********" at bounding box center [801, 40] width 145 height 15
click at [749, 40] on input "*********" at bounding box center [801, 40] width 145 height 15
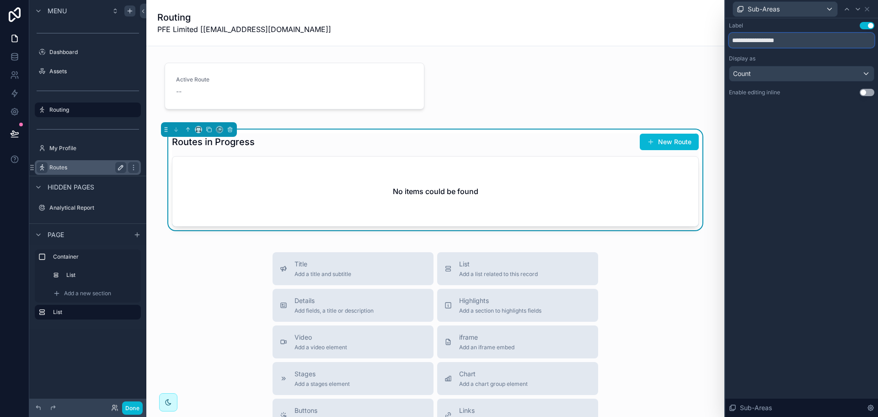
type input "**********"
click at [844, 9] on icon at bounding box center [846, 8] width 7 height 7
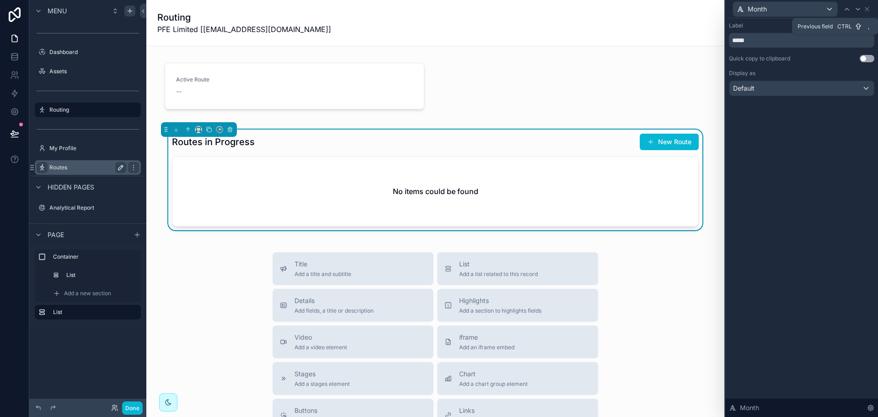
click at [844, 9] on icon at bounding box center [846, 8] width 7 height 7
click at [864, 12] on icon at bounding box center [866, 8] width 7 height 7
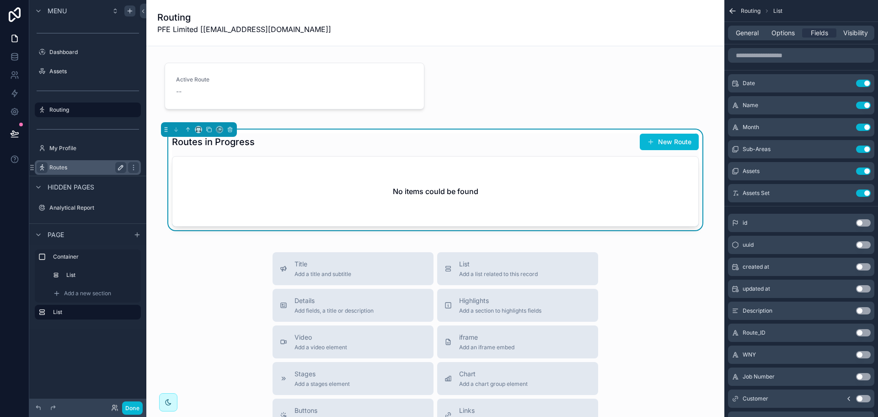
drag, startPoint x: 856, startPoint y: 36, endPoint x: 856, endPoint y: 42, distance: 6.0
click at [856, 36] on span "Visibility" at bounding box center [855, 32] width 25 height 9
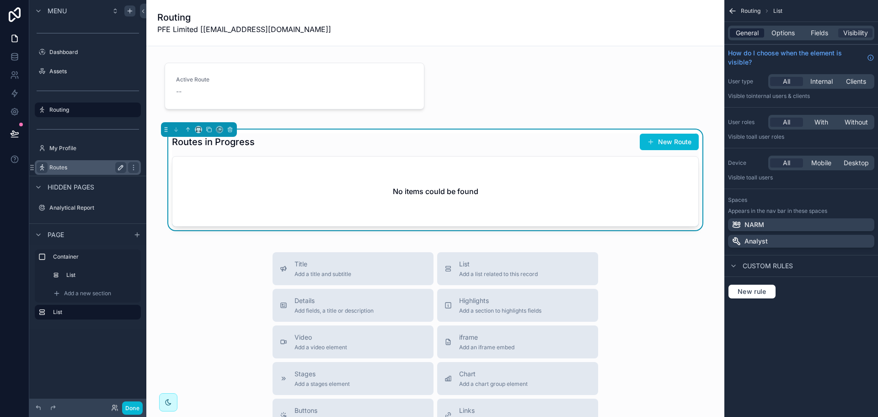
click at [750, 33] on span "General" at bounding box center [747, 32] width 23 height 9
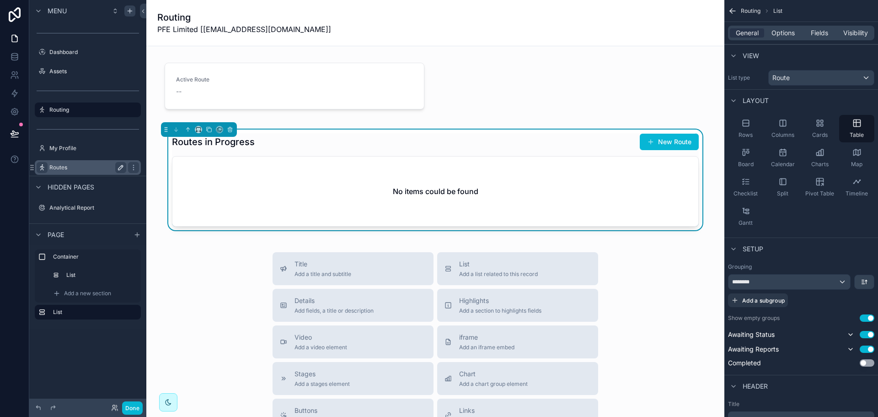
click at [482, 183] on div "No items could be found" at bounding box center [435, 191] width 526 height 70
click at [209, 131] on icon "scrollable content" at bounding box center [209, 129] width 6 height 6
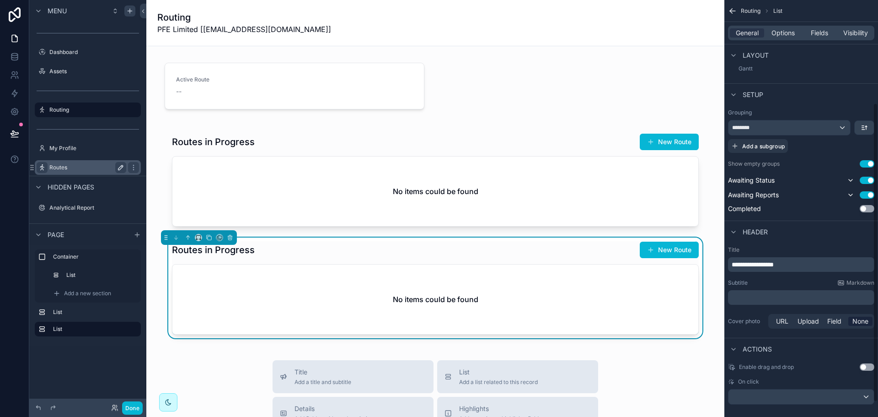
scroll to position [164, 0]
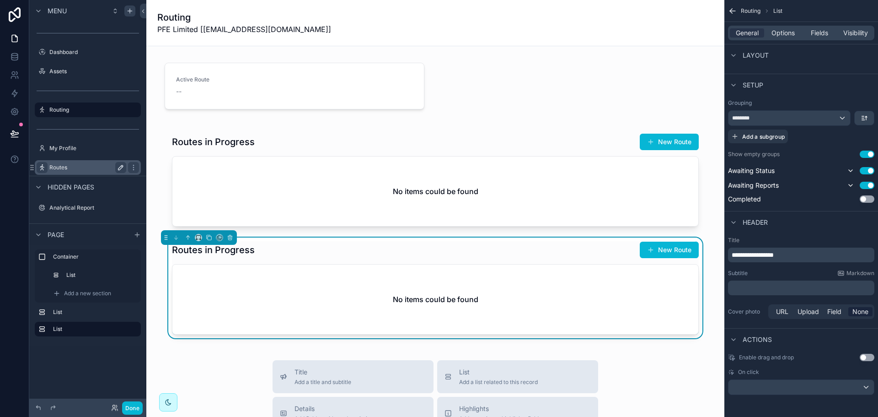
drag, startPoint x: 801, startPoint y: 259, endPoint x: 755, endPoint y: 254, distance: 45.5
click at [755, 254] on div "**********" at bounding box center [801, 254] width 146 height 15
drag, startPoint x: 789, startPoint y: 256, endPoint x: 732, endPoint y: 252, distance: 57.3
click at [732, 252] on p "**********" at bounding box center [802, 254] width 141 height 9
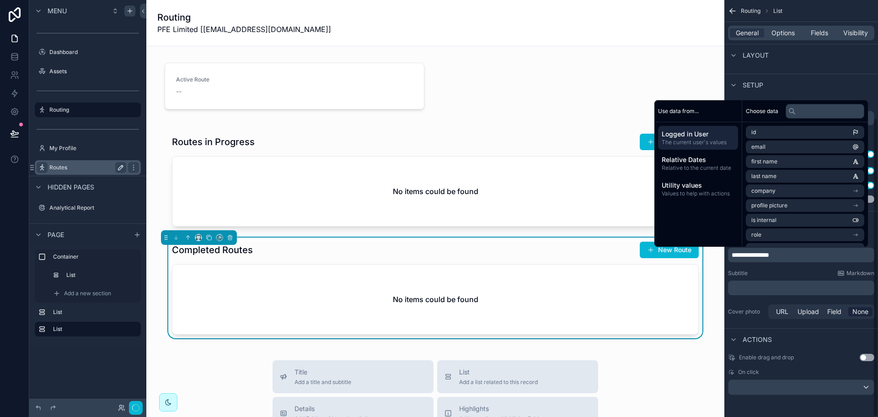
click at [754, 269] on div "Subtitle Markdown" at bounding box center [801, 272] width 146 height 7
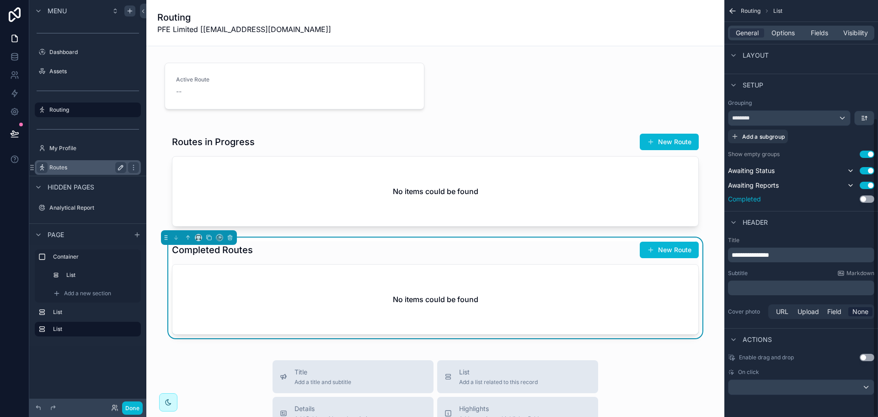
click at [862, 200] on button "Use setting" at bounding box center [867, 198] width 15 height 7
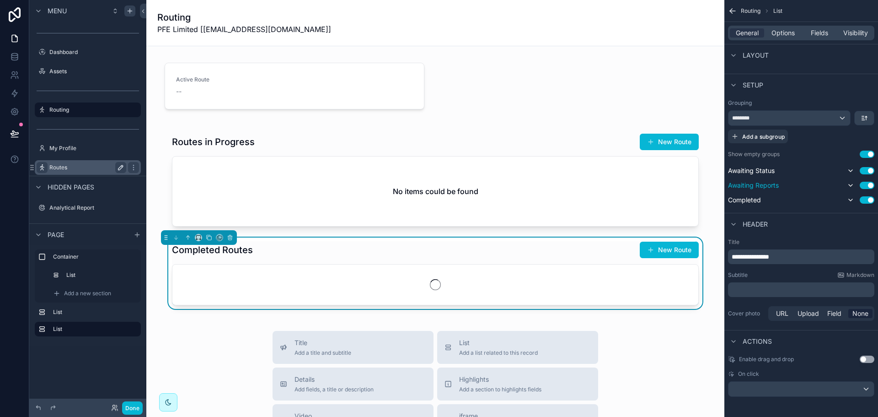
click at [865, 185] on button "Use setting" at bounding box center [867, 185] width 15 height 7
click at [865, 172] on button "Use setting" at bounding box center [867, 170] width 15 height 7
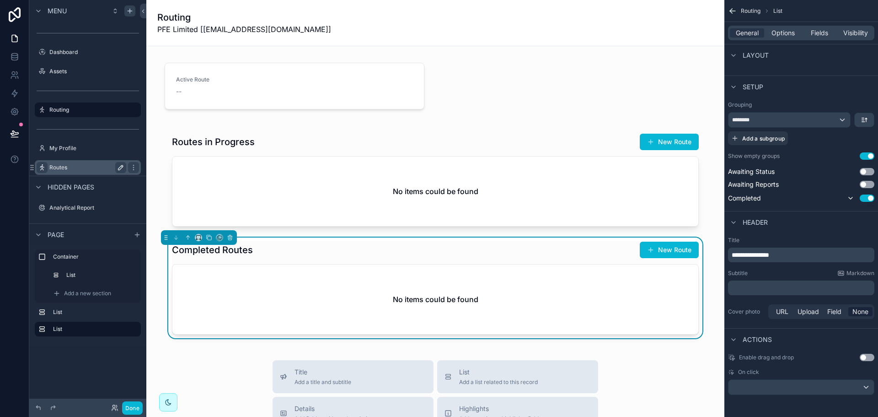
click at [868, 154] on button "Use setting" at bounding box center [867, 155] width 15 height 7
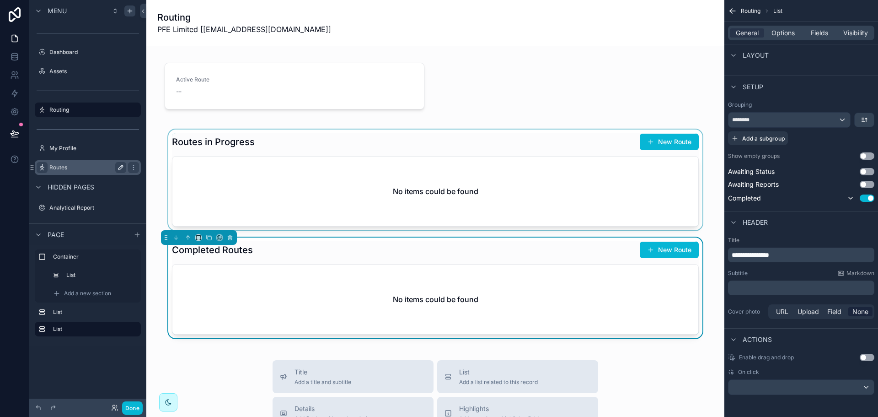
click at [543, 202] on div "scrollable content" at bounding box center [435, 179] width 563 height 101
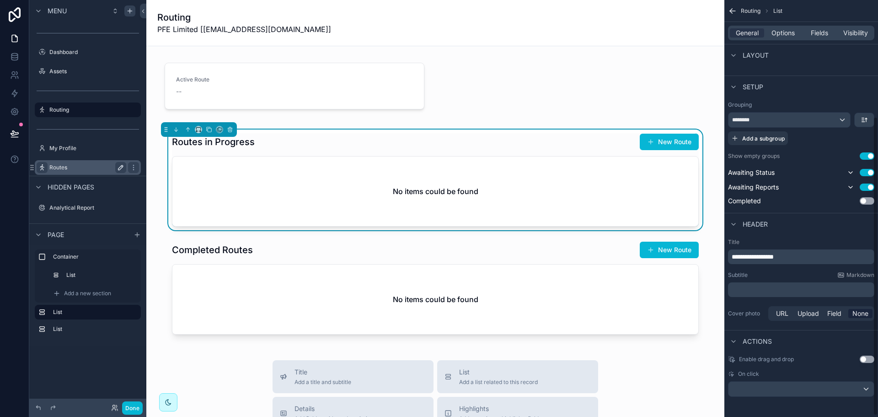
click at [867, 153] on button "Use setting" at bounding box center [867, 155] width 15 height 7
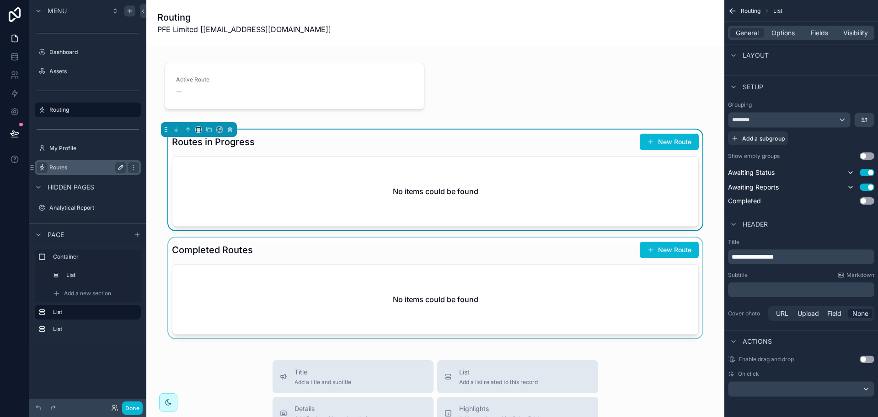
click at [560, 281] on div "scrollable content" at bounding box center [435, 287] width 563 height 101
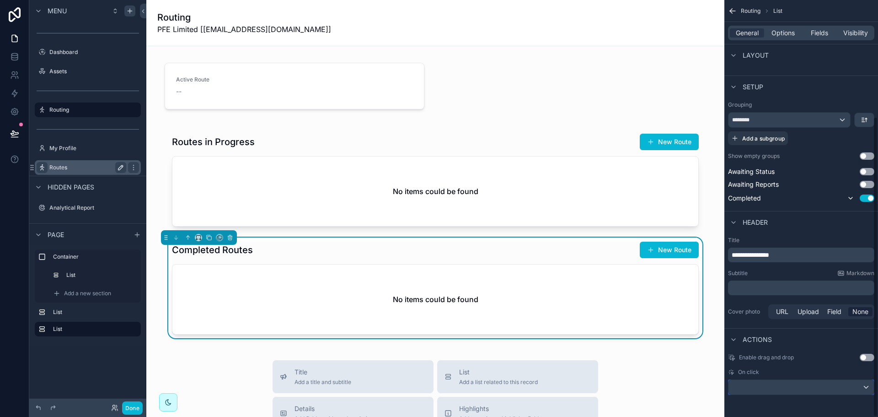
click at [780, 391] on div "scrollable content" at bounding box center [800, 387] width 145 height 15
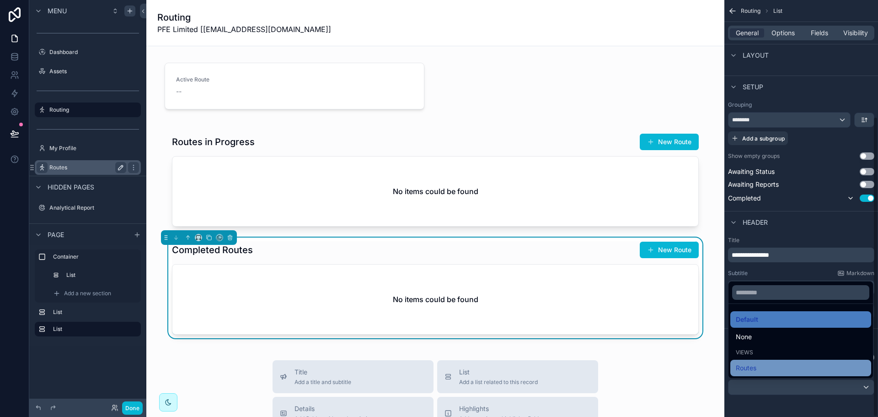
click at [769, 366] on div "Routes" at bounding box center [801, 367] width 130 height 11
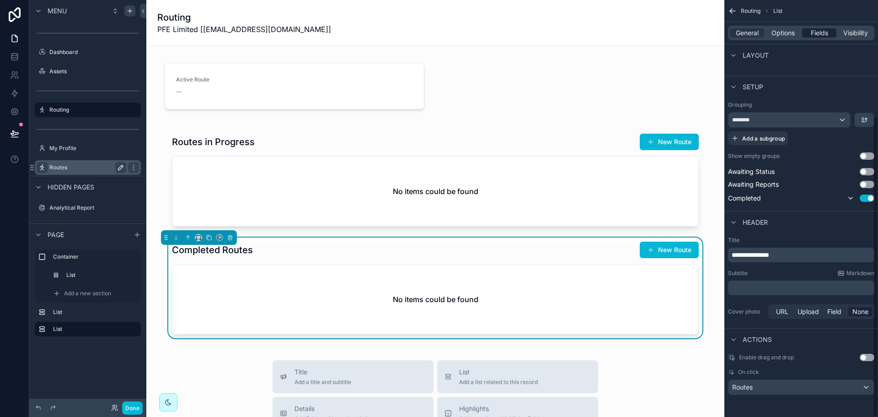
click at [824, 35] on span "Fields" at bounding box center [819, 32] width 17 height 9
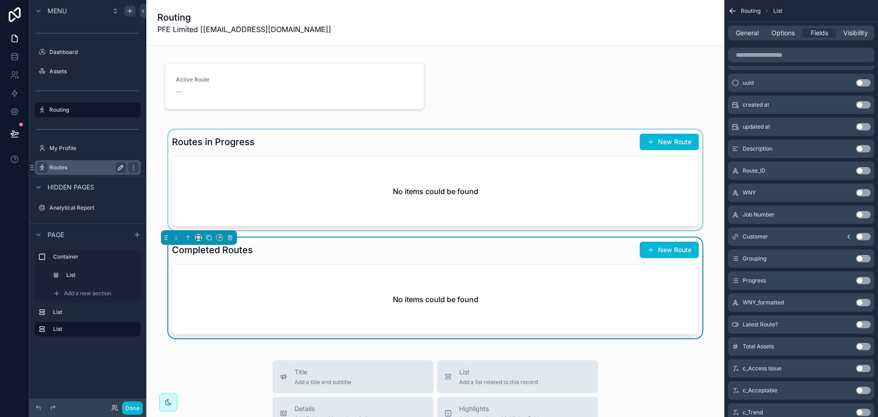
click at [520, 193] on div "scrollable content" at bounding box center [435, 179] width 563 height 101
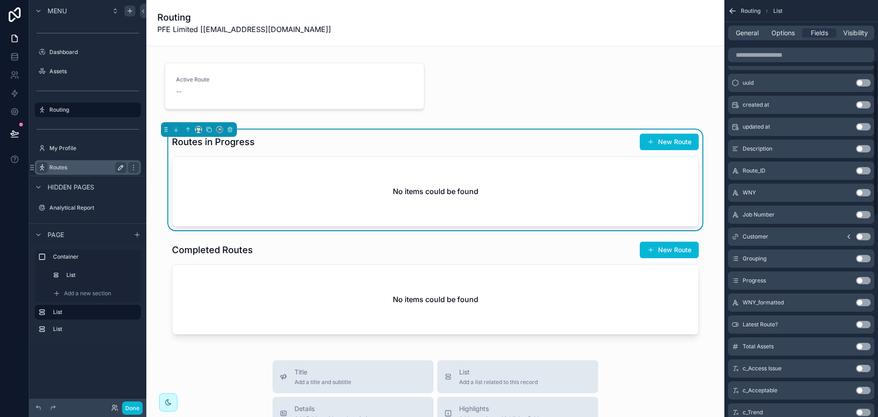
click at [752, 37] on span "General" at bounding box center [747, 32] width 23 height 9
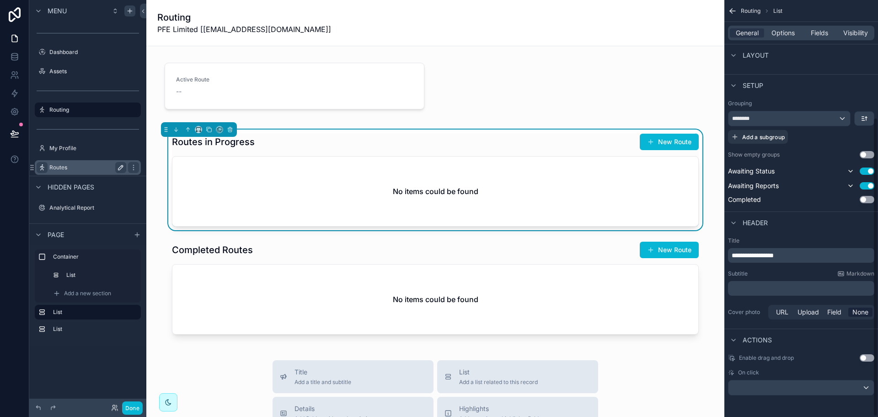
scroll to position [164, 0]
click at [769, 385] on div "scrollable content" at bounding box center [800, 387] width 145 height 15
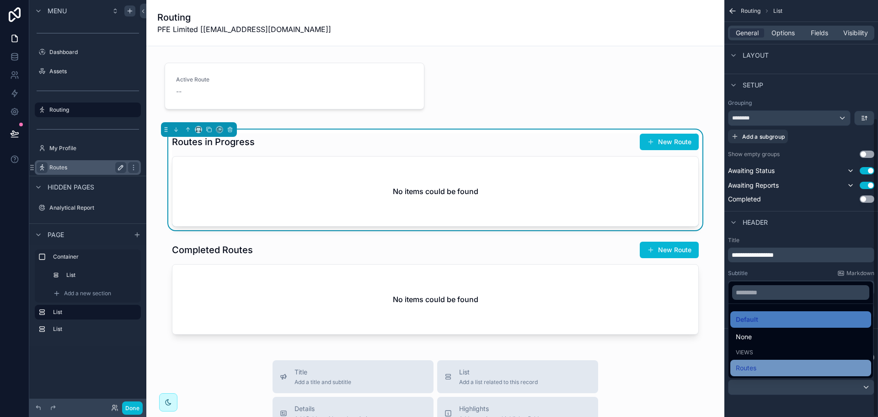
click at [782, 367] on div "Routes" at bounding box center [801, 367] width 130 height 11
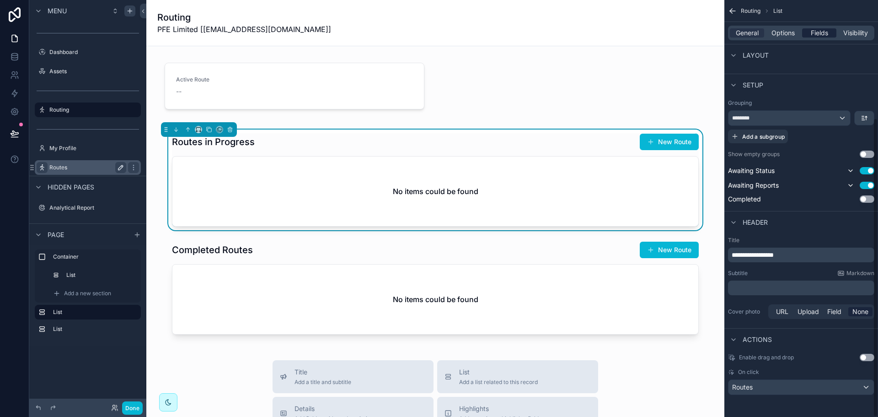
click at [823, 32] on span "Fields" at bounding box center [819, 32] width 17 height 9
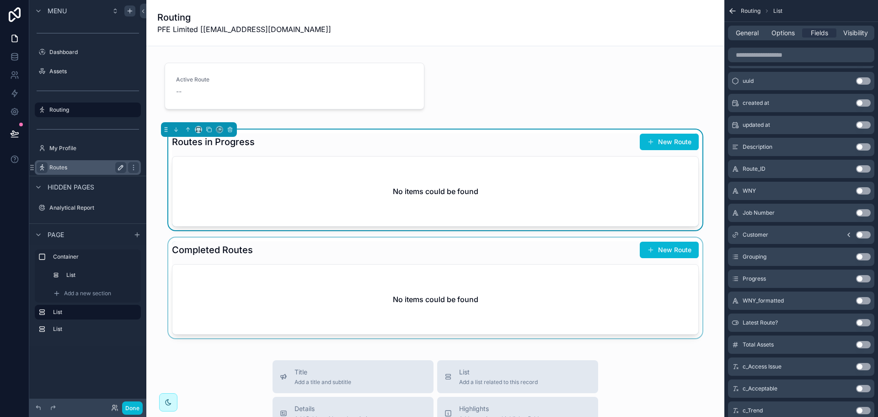
click at [548, 259] on div "scrollable content" at bounding box center [435, 287] width 563 height 101
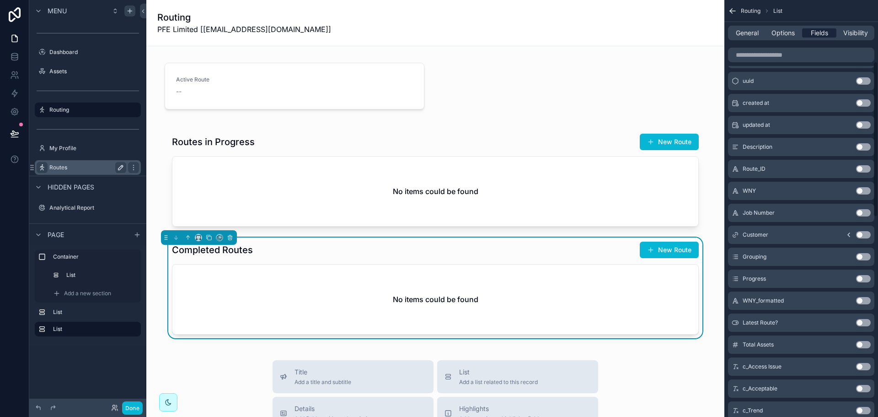
click at [818, 37] on span "Fields" at bounding box center [819, 32] width 17 height 9
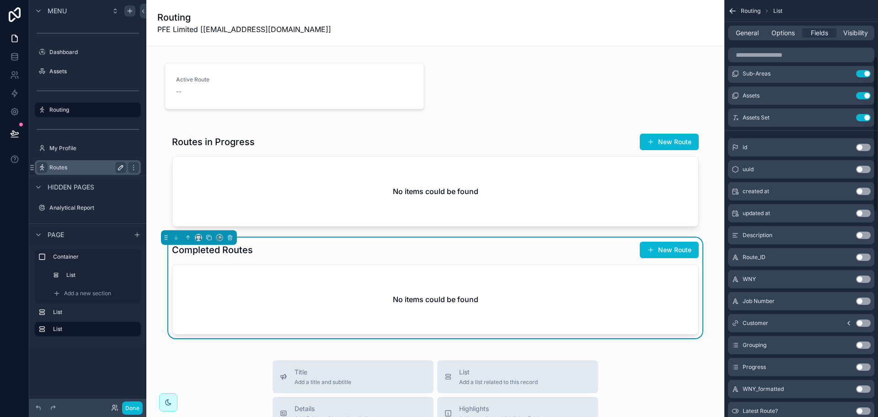
scroll to position [0, 0]
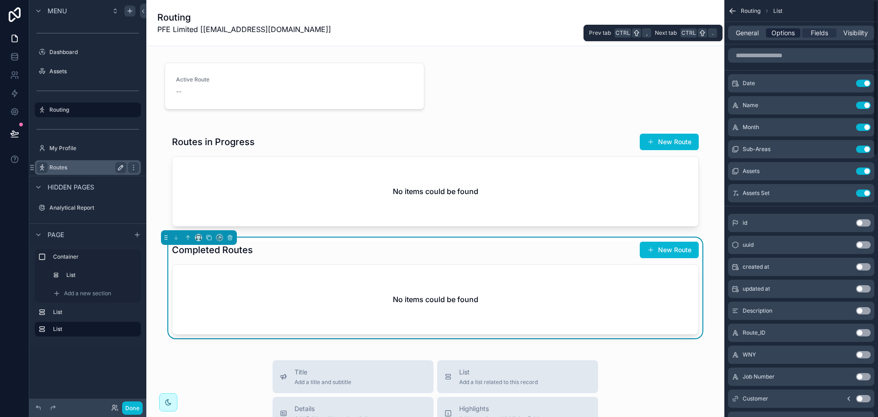
click at [787, 37] on span "Options" at bounding box center [782, 32] width 23 height 9
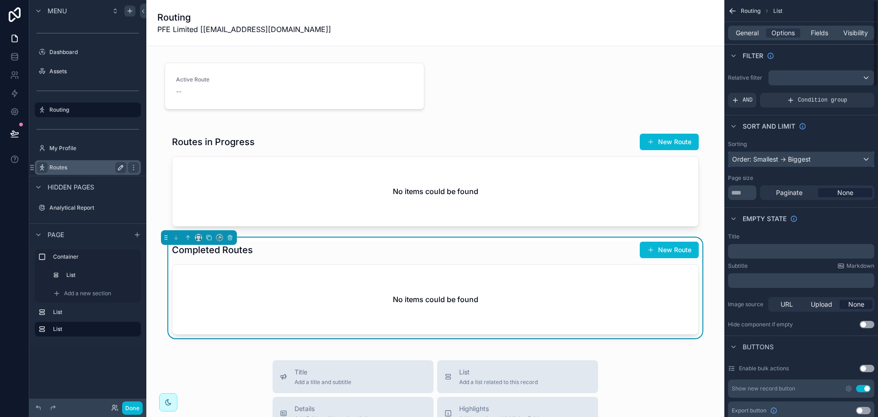
click at [797, 162] on div "Order: Smallest -> Biggest" at bounding box center [800, 159] width 145 height 15
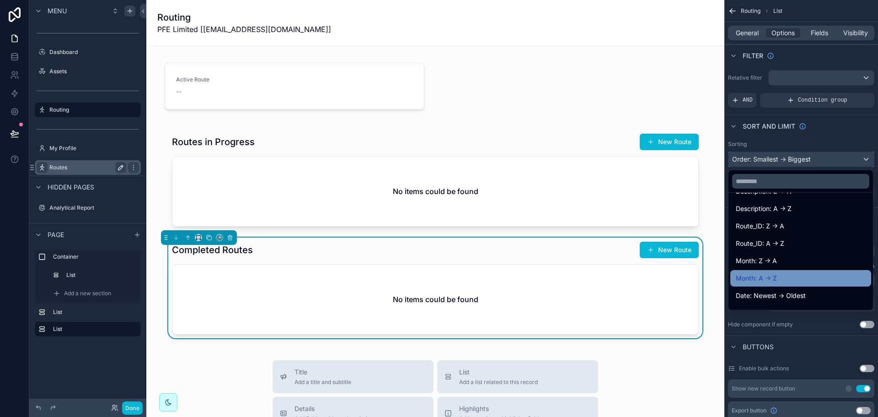
scroll to position [183, 0]
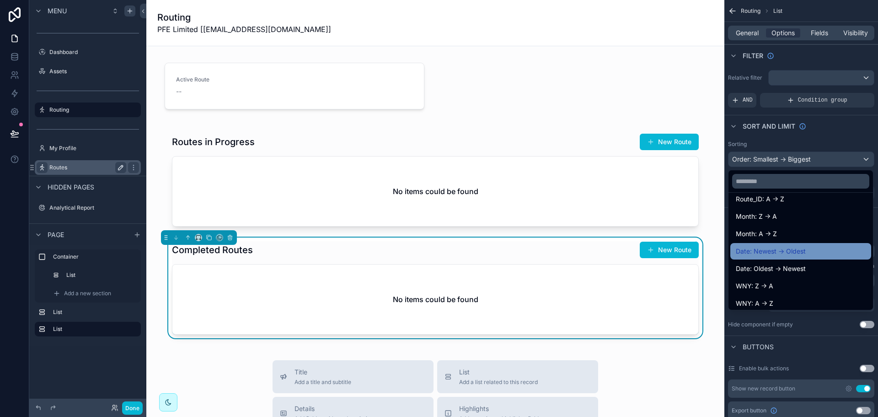
click at [792, 253] on span "Date: Newest -> Oldest" at bounding box center [771, 251] width 70 height 11
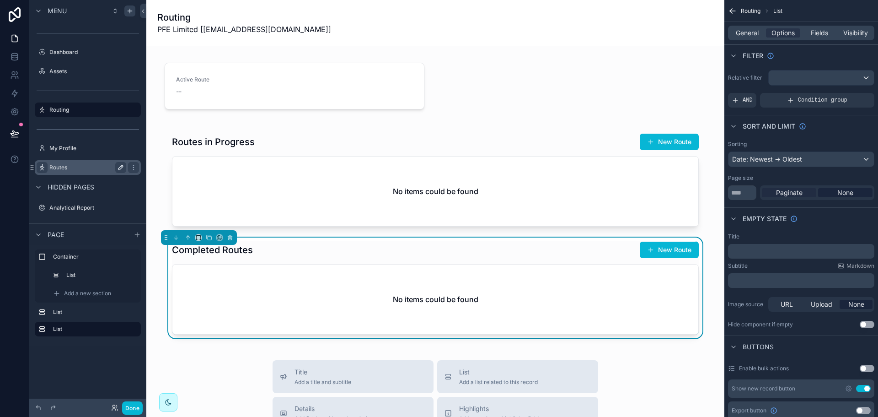
click at [795, 194] on span "Paginate" at bounding box center [789, 192] width 27 height 9
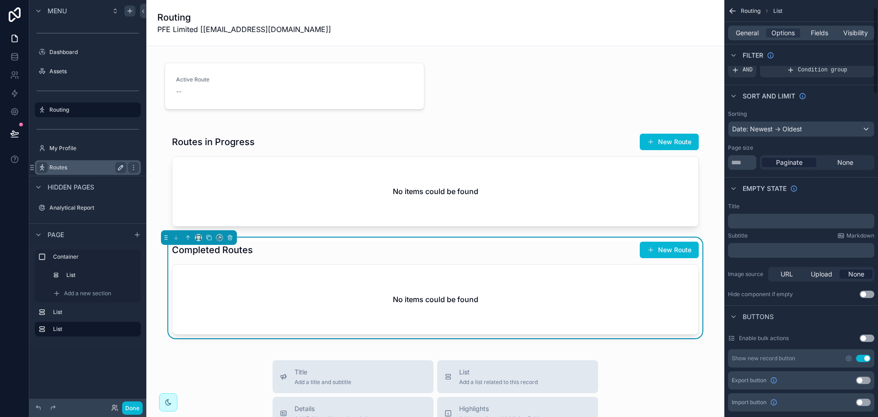
scroll to position [46, 0]
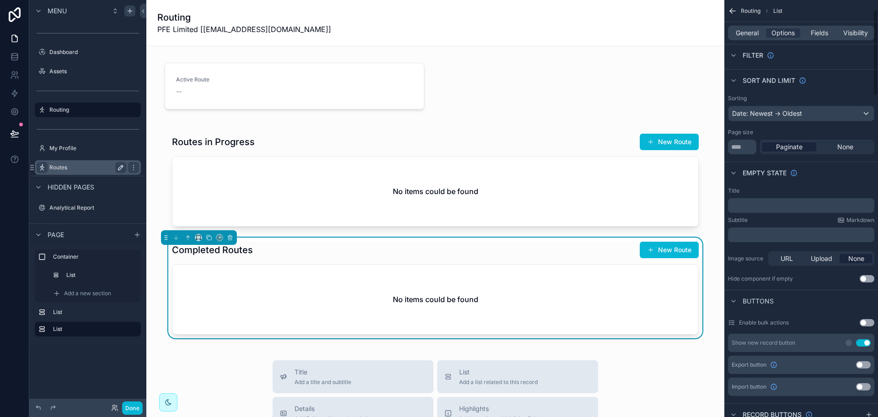
click at [869, 341] on button "Use setting" at bounding box center [863, 342] width 15 height 7
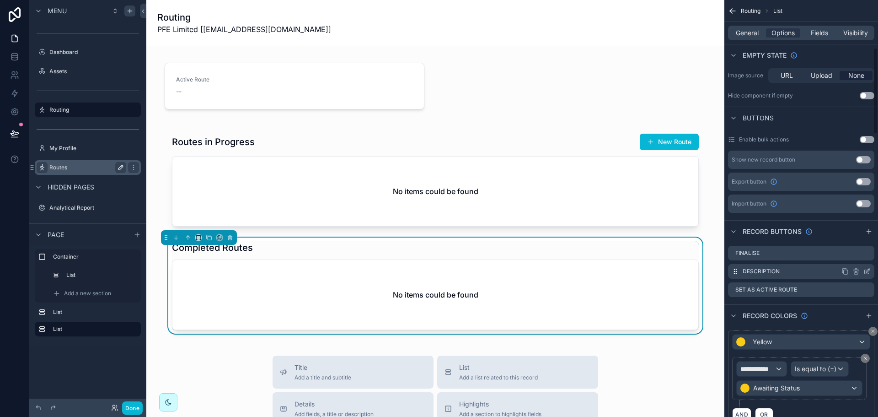
scroll to position [274, 0]
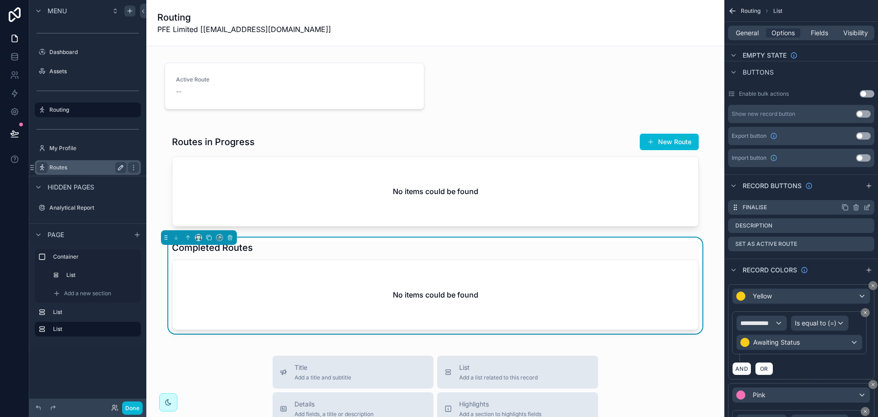
click at [856, 208] on icon "scrollable content" at bounding box center [856, 208] width 0 height 2
click at [852, 194] on icon at bounding box center [852, 193] width 0 height 2
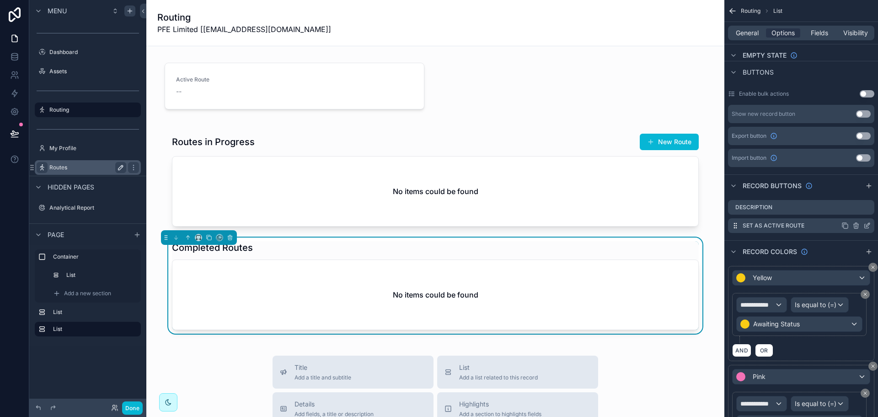
click at [856, 226] on icon "scrollable content" at bounding box center [855, 225] width 7 height 7
click at [852, 210] on icon at bounding box center [852, 210] width 7 height 7
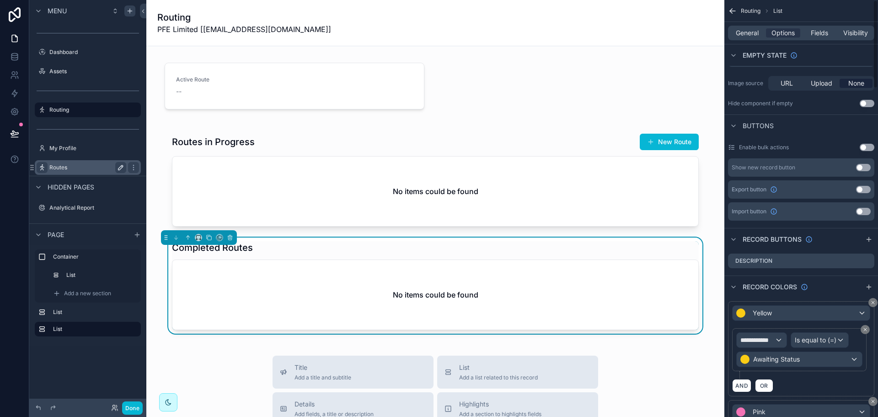
scroll to position [0, 0]
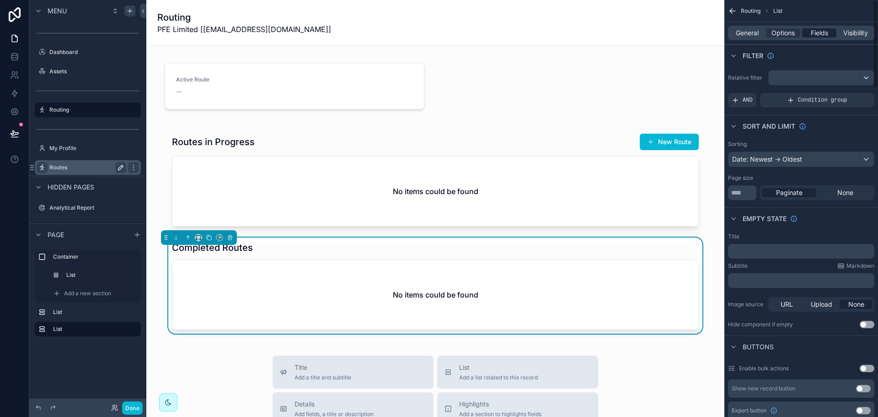
click at [818, 32] on span "Fields" at bounding box center [819, 32] width 17 height 9
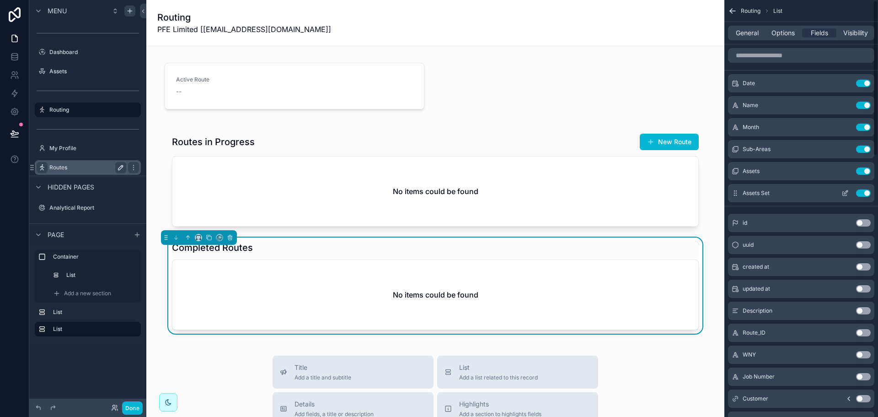
click at [866, 194] on button "Use setting" at bounding box center [863, 192] width 15 height 7
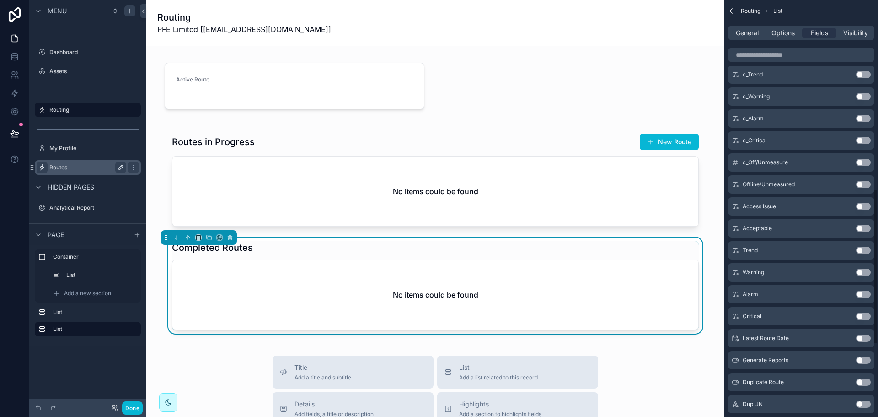
scroll to position [503, 0]
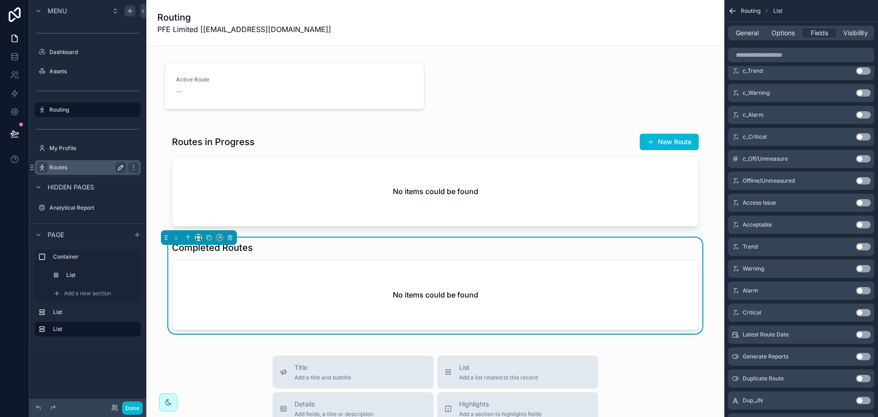
click at [862, 310] on button "Use setting" at bounding box center [863, 312] width 15 height 7
click at [863, 291] on button "Use setting" at bounding box center [863, 290] width 15 height 7
click at [864, 268] on button "Use setting" at bounding box center [863, 268] width 15 height 7
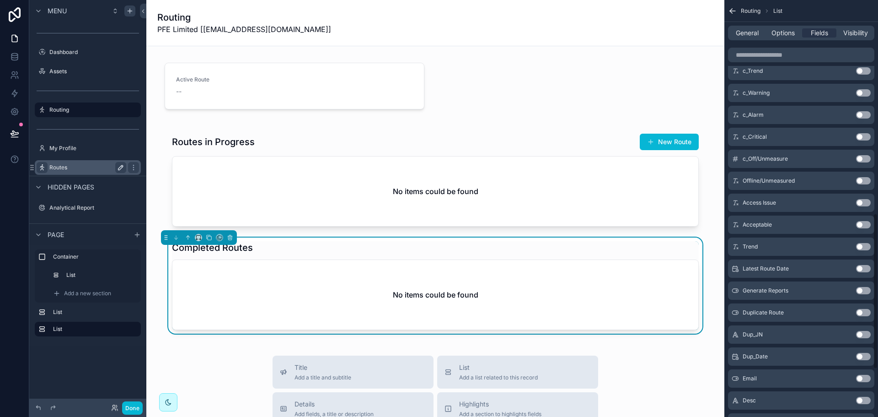
click at [864, 248] on button "Use setting" at bounding box center [863, 246] width 15 height 7
click at [863, 222] on button "Use setting" at bounding box center [863, 224] width 15 height 7
click at [863, 200] on button "Use setting" at bounding box center [863, 202] width 15 height 7
click at [867, 182] on button "Use setting" at bounding box center [863, 180] width 15 height 7
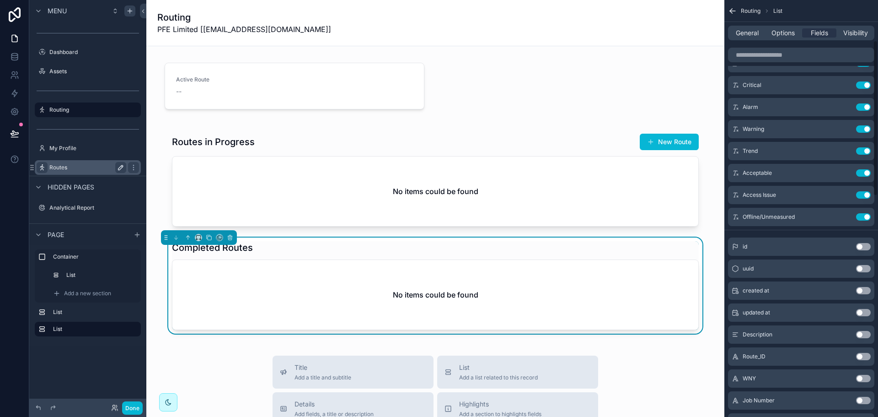
scroll to position [0, 0]
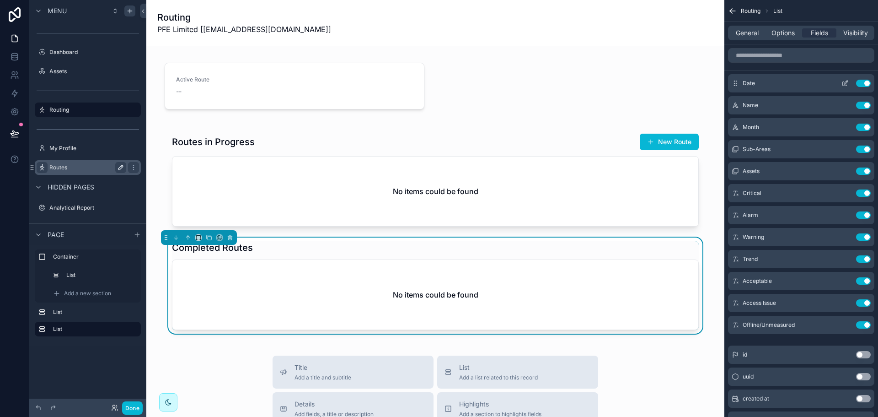
click at [846, 83] on icon "scrollable content" at bounding box center [844, 83] width 7 height 7
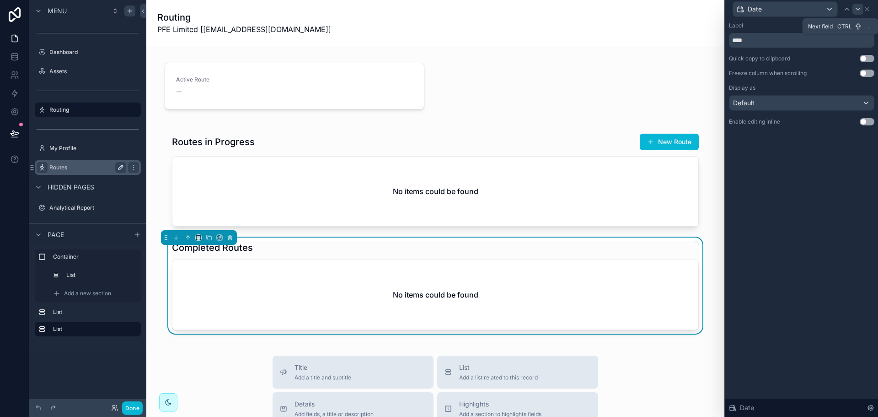
click at [858, 4] on div at bounding box center [857, 9] width 11 height 11
click at [859, 11] on icon at bounding box center [857, 8] width 7 height 7
click at [856, 9] on icon at bounding box center [857, 8] width 7 height 7
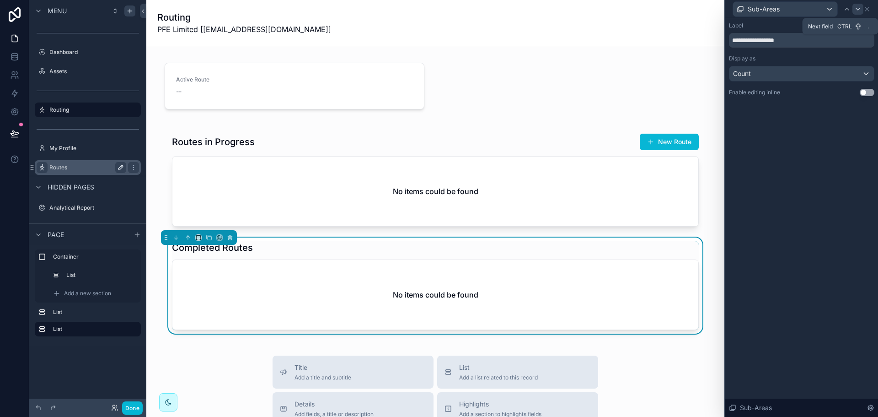
click at [857, 9] on icon at bounding box center [857, 8] width 7 height 7
click at [846, 11] on icon at bounding box center [846, 8] width 7 height 7
drag, startPoint x: 797, startPoint y: 41, endPoint x: 747, endPoint y: 46, distance: 50.1
click at [747, 46] on input "**********" at bounding box center [801, 40] width 145 height 15
type input "*********"
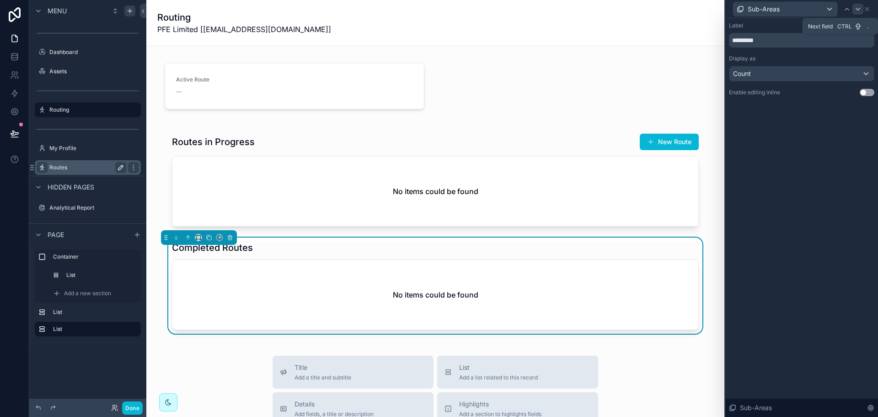
click at [855, 8] on icon at bounding box center [857, 8] width 7 height 7
drag, startPoint x: 754, startPoint y: 39, endPoint x: 824, endPoint y: 43, distance: 70.5
click at [824, 43] on input "**********" at bounding box center [801, 40] width 145 height 15
type input "******"
click at [859, 9] on icon at bounding box center [858, 9] width 4 height 2
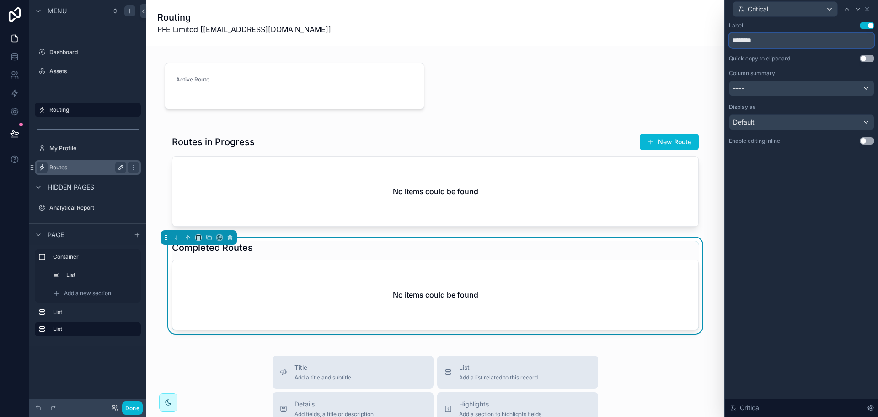
drag, startPoint x: 762, startPoint y: 39, endPoint x: 674, endPoint y: 33, distance: 88.5
click at [674, 33] on div "Critical Label Use setting ******** Quick copy to clipboard Use setting Column …" at bounding box center [439, 208] width 878 height 417
type input "**"
click at [781, 209] on div "Label Use setting ** Quick copy to clipboard Use setting Column summary ---- Di…" at bounding box center [801, 217] width 153 height 398
click at [818, 89] on div "----" at bounding box center [801, 88] width 145 height 15
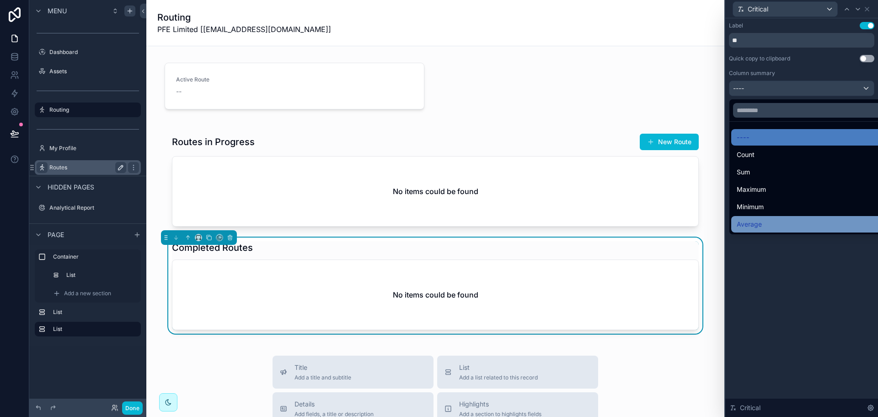
click at [782, 220] on div "Average" at bounding box center [812, 224] width 151 height 11
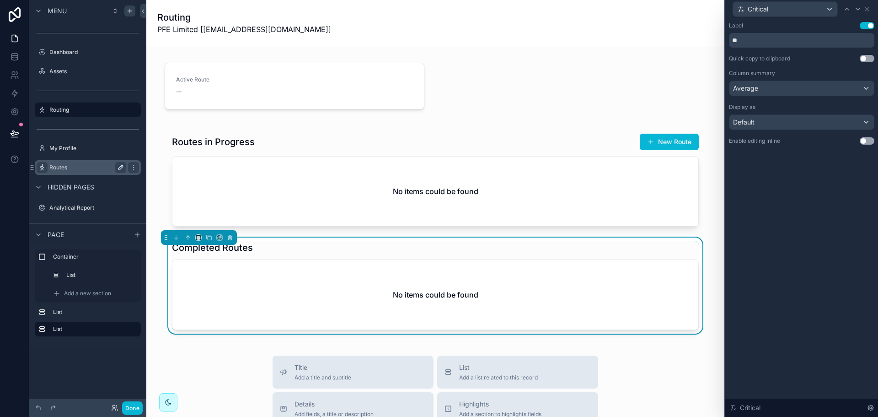
click at [796, 226] on div "Label Use setting ** Quick copy to clipboard Use setting Column summary Average…" at bounding box center [801, 217] width 153 height 398
click at [857, 9] on icon at bounding box center [857, 8] width 7 height 7
drag, startPoint x: 789, startPoint y: 40, endPoint x: 706, endPoint y: 44, distance: 83.8
click at [706, 44] on div "Alarm Label Use setting ***** Quick copy to clipboard Use setting Column summar…" at bounding box center [439, 208] width 878 height 417
type input "**"
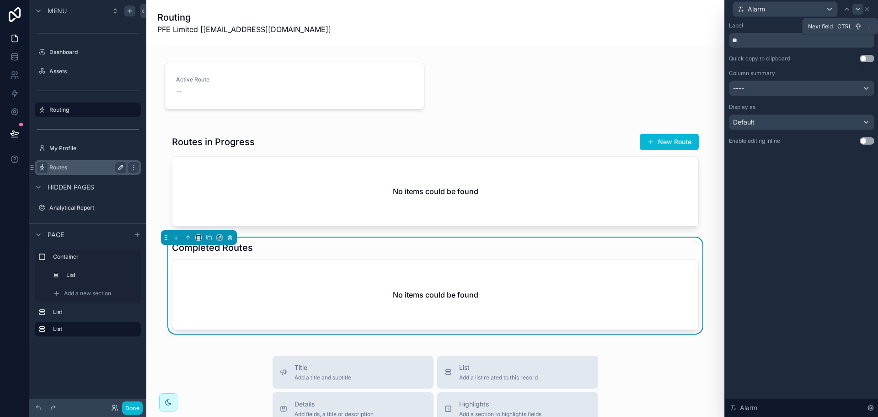
click at [858, 6] on icon at bounding box center [857, 8] width 7 height 7
click at [845, 22] on div "Label Use setting" at bounding box center [801, 25] width 145 height 7
click at [846, 10] on icon at bounding box center [846, 8] width 7 height 7
click at [786, 80] on div "Column summary ----" at bounding box center [801, 83] width 145 height 27
click at [786, 85] on div "----" at bounding box center [801, 88] width 145 height 15
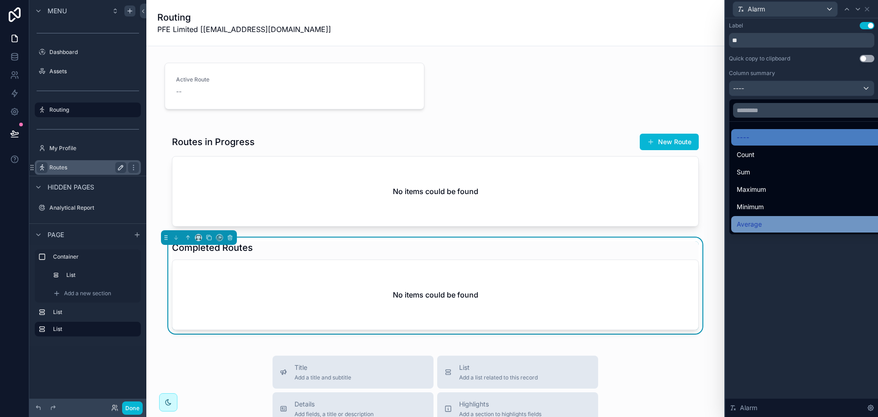
click at [755, 221] on span "Average" at bounding box center [749, 224] width 25 height 11
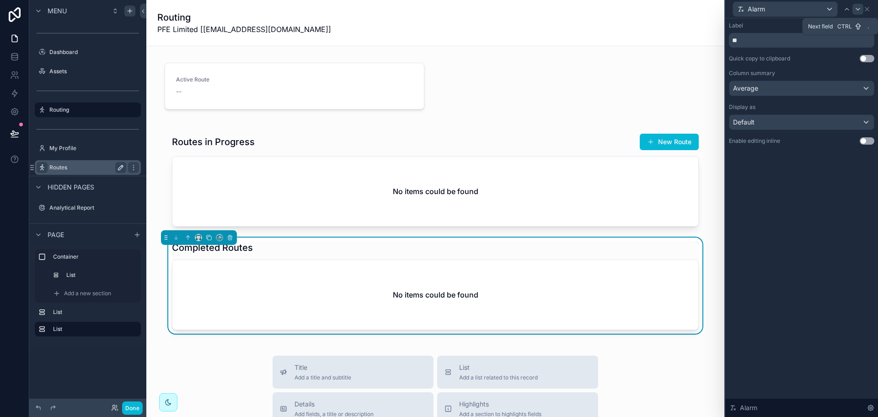
click at [858, 11] on icon at bounding box center [857, 8] width 7 height 7
drag, startPoint x: 789, startPoint y: 35, endPoint x: 681, endPoint y: 37, distance: 108.4
click at [681, 37] on div "Warning Label Use setting ******* Quick copy to clipboard Use setting Column su…" at bounding box center [439, 208] width 878 height 417
type input "**"
